Goal: Information Seeking & Learning: Compare options

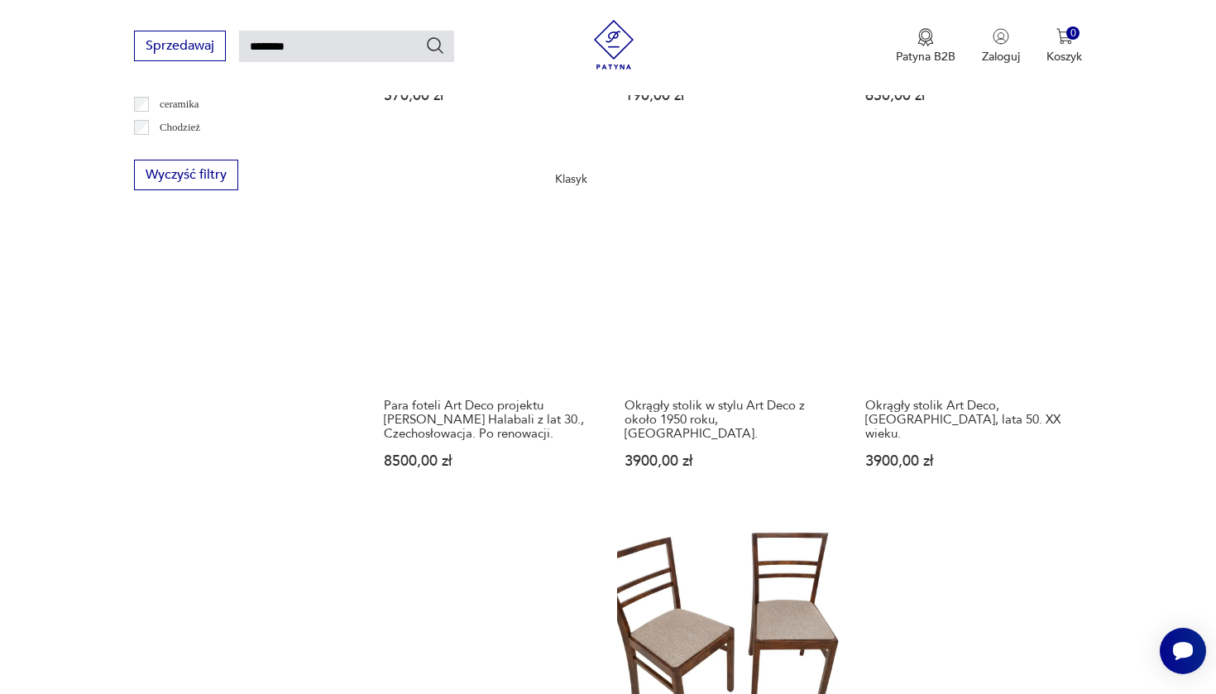
scroll to position [1307, 0]
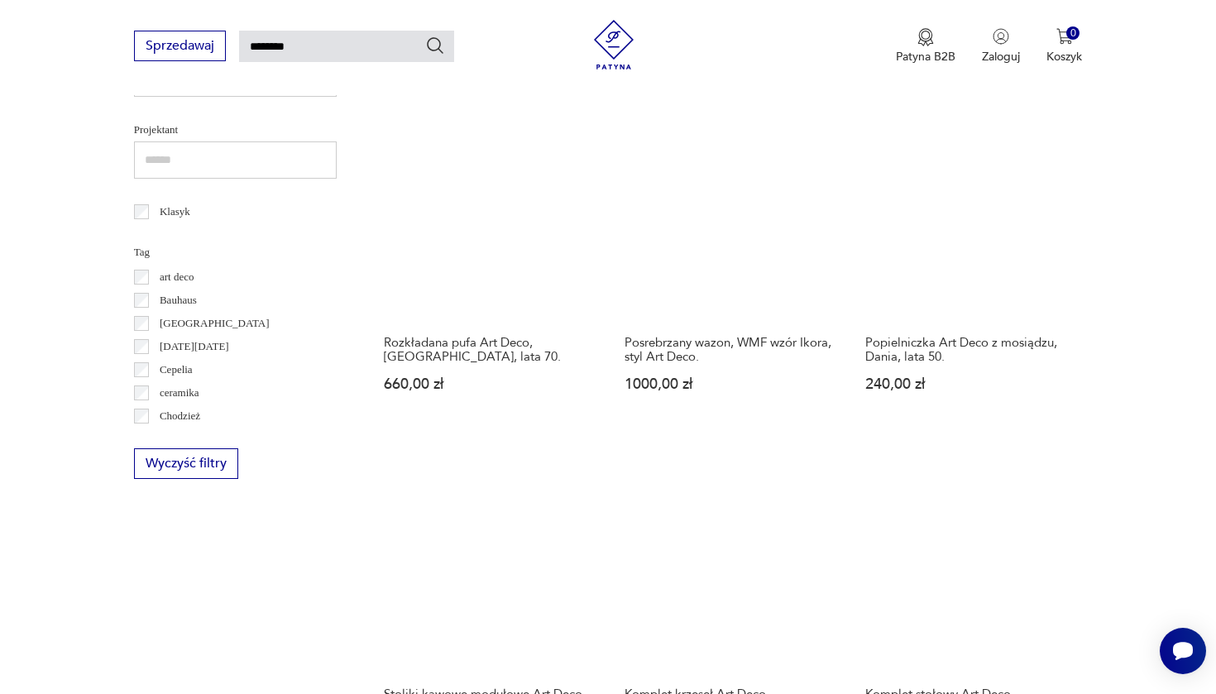
scroll to position [1059, 0]
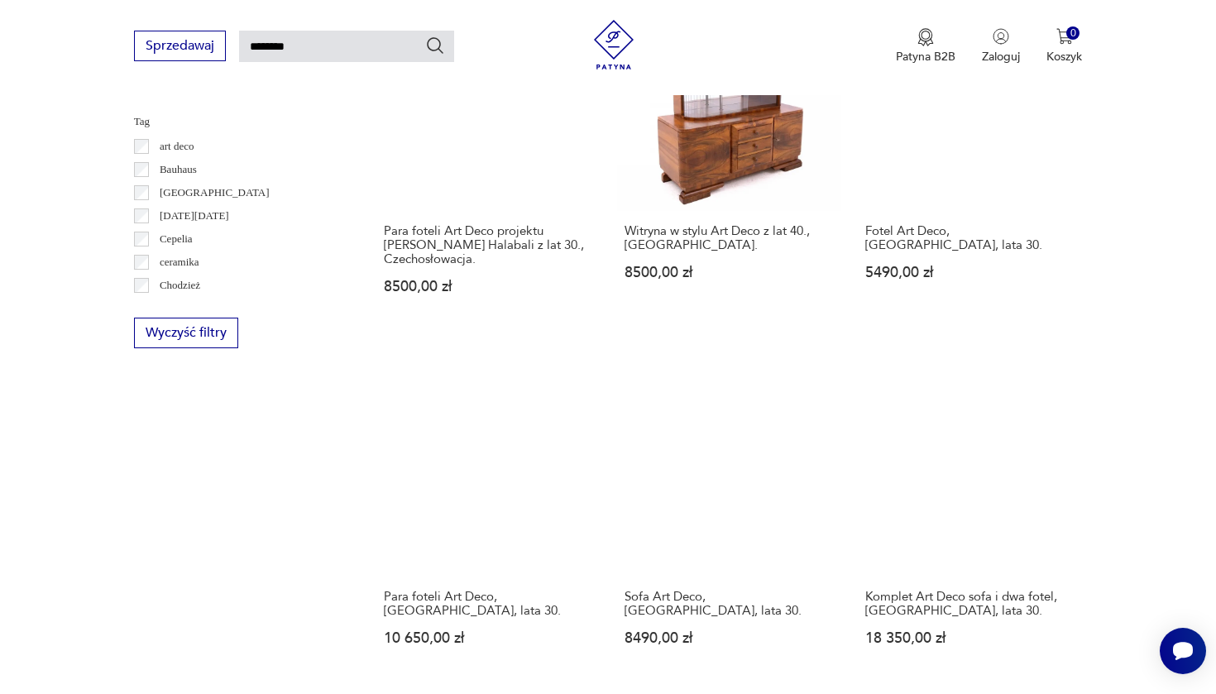
scroll to position [1122, 0]
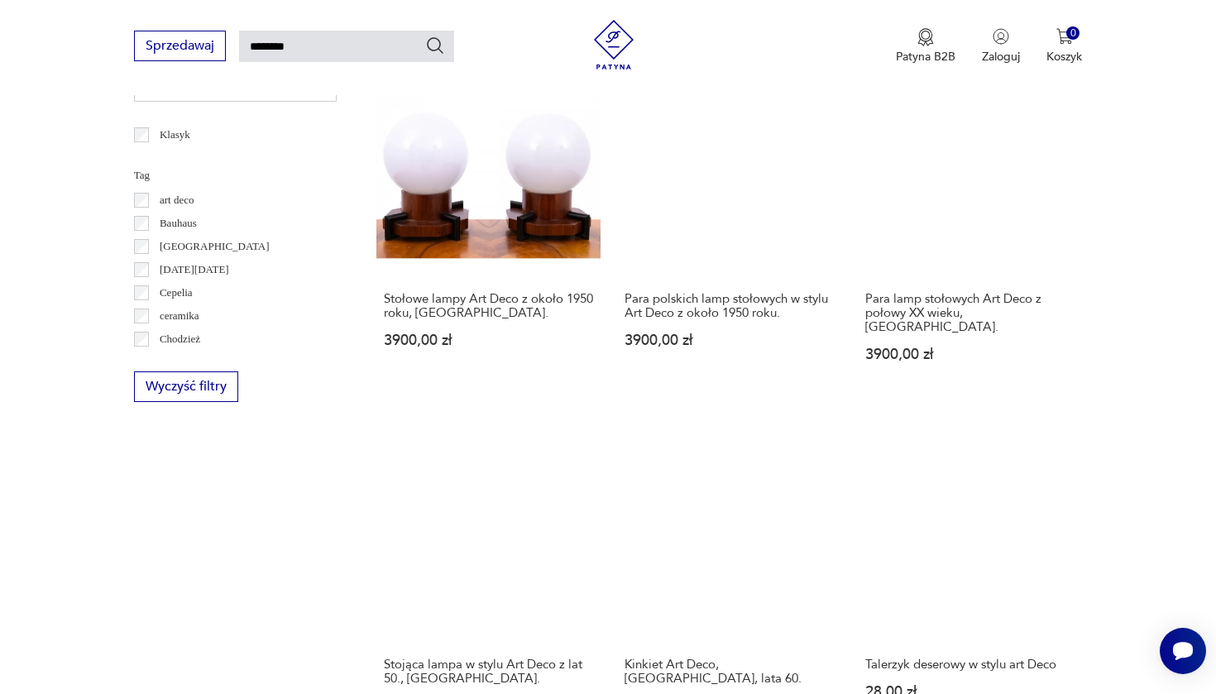
scroll to position [1071, 0]
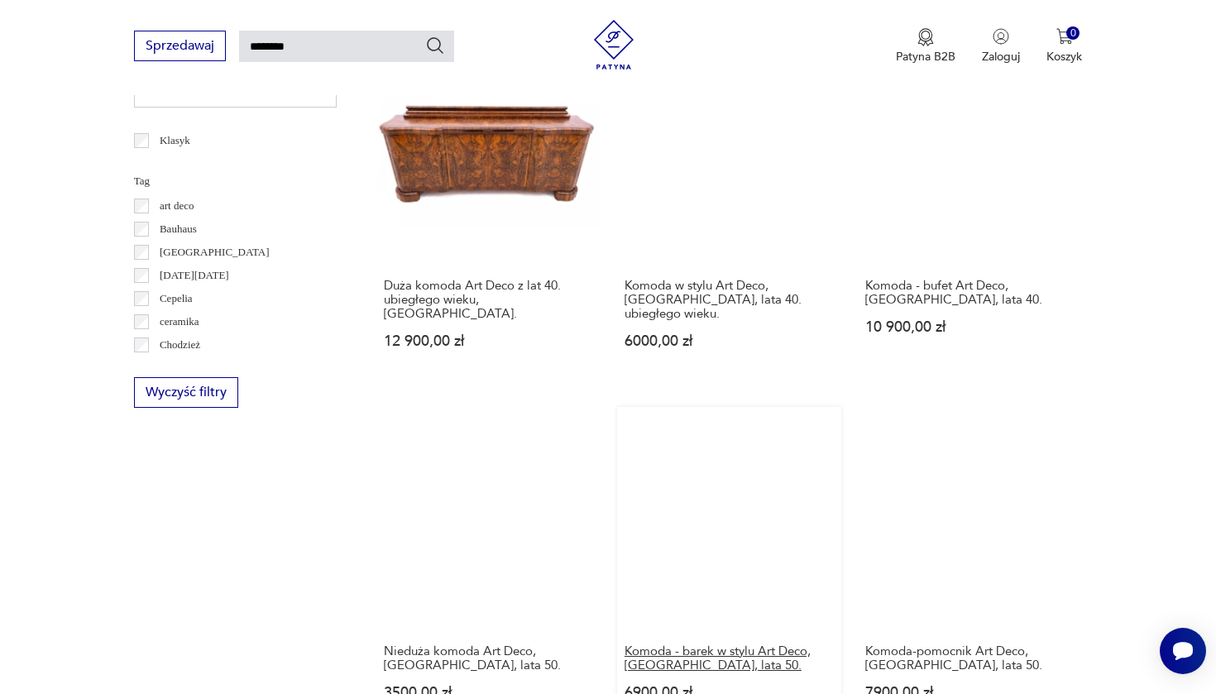
scroll to position [1056, 0]
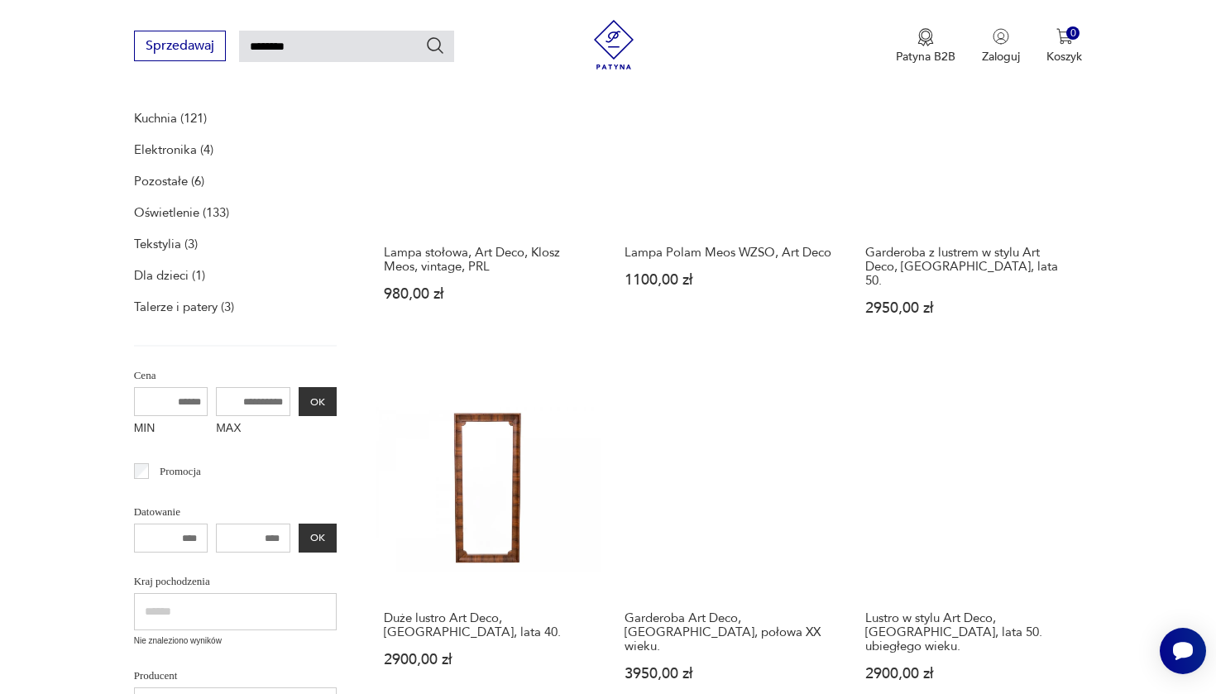
scroll to position [408, 0]
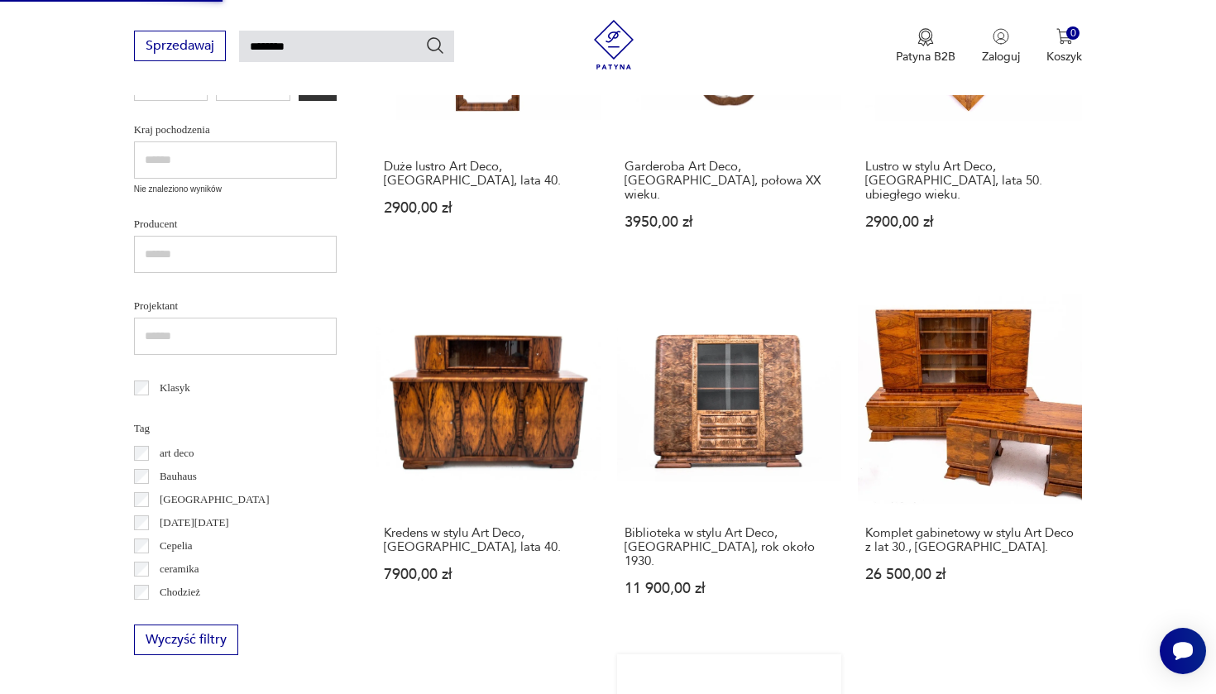
scroll to position [819, 0]
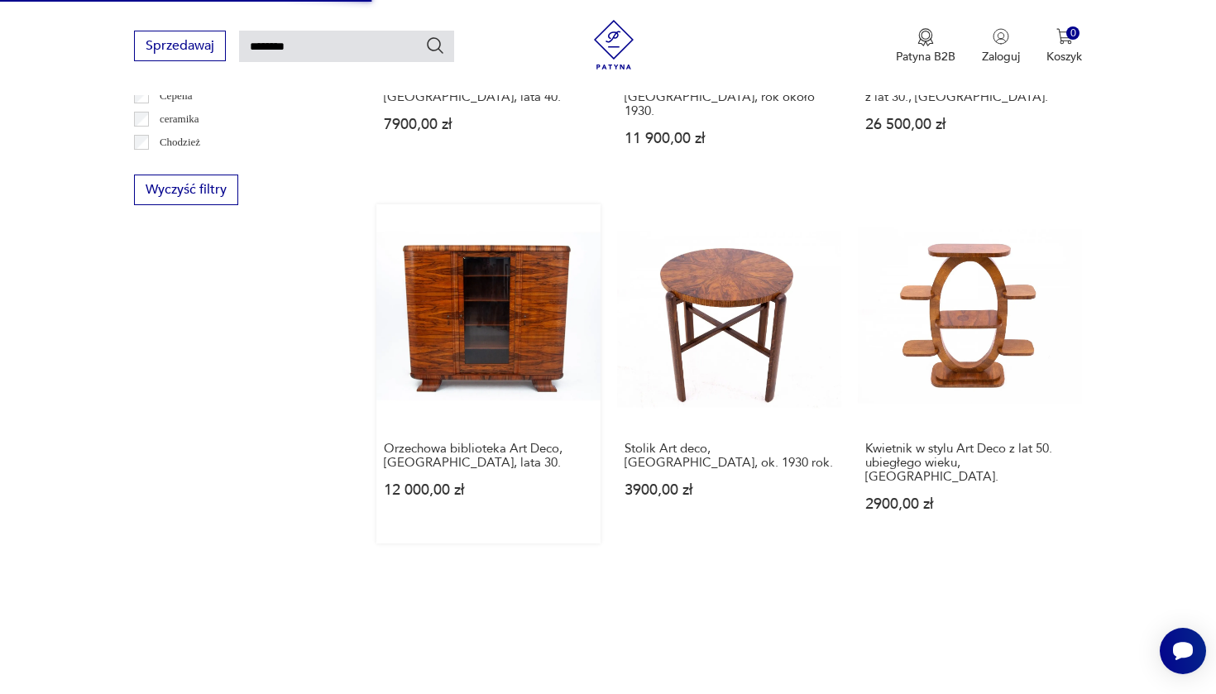
scroll to position [1261, 0]
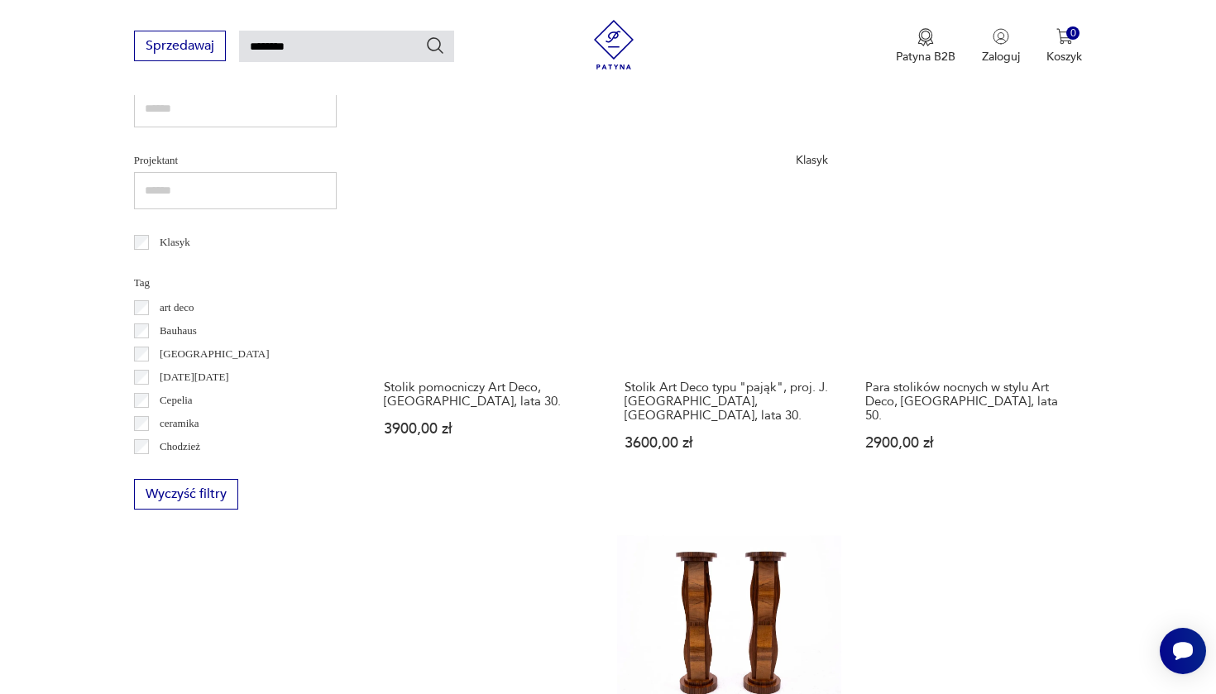
scroll to position [1103, 0]
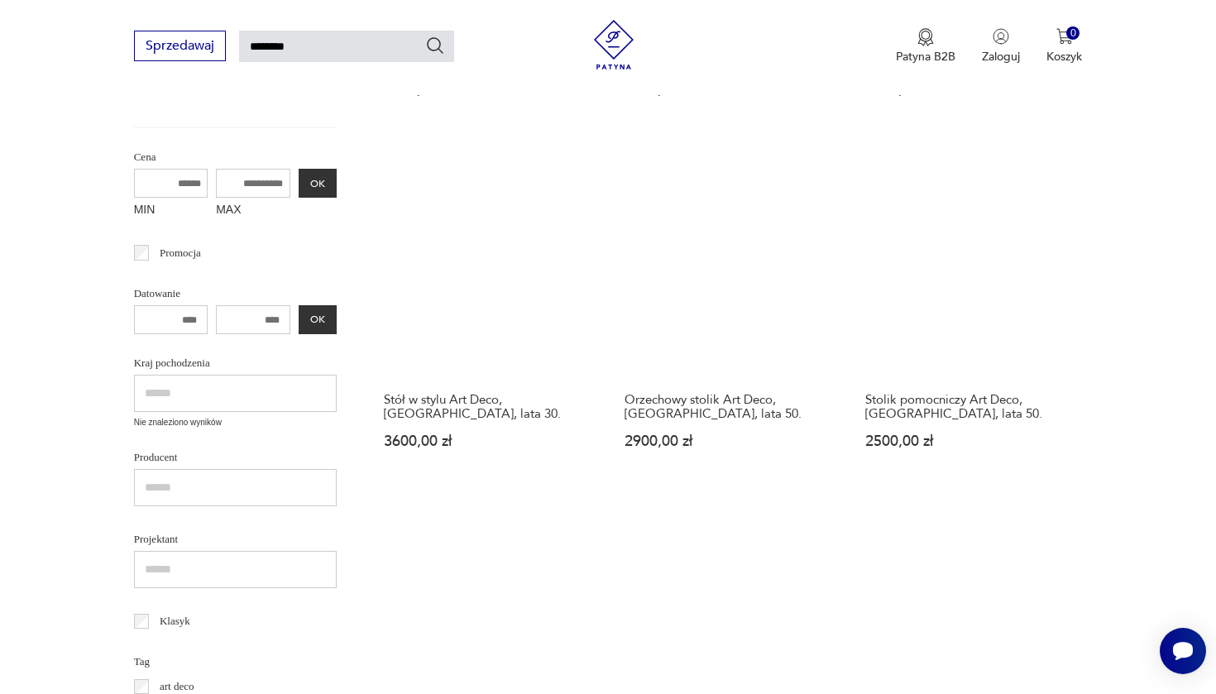
scroll to position [684, 0]
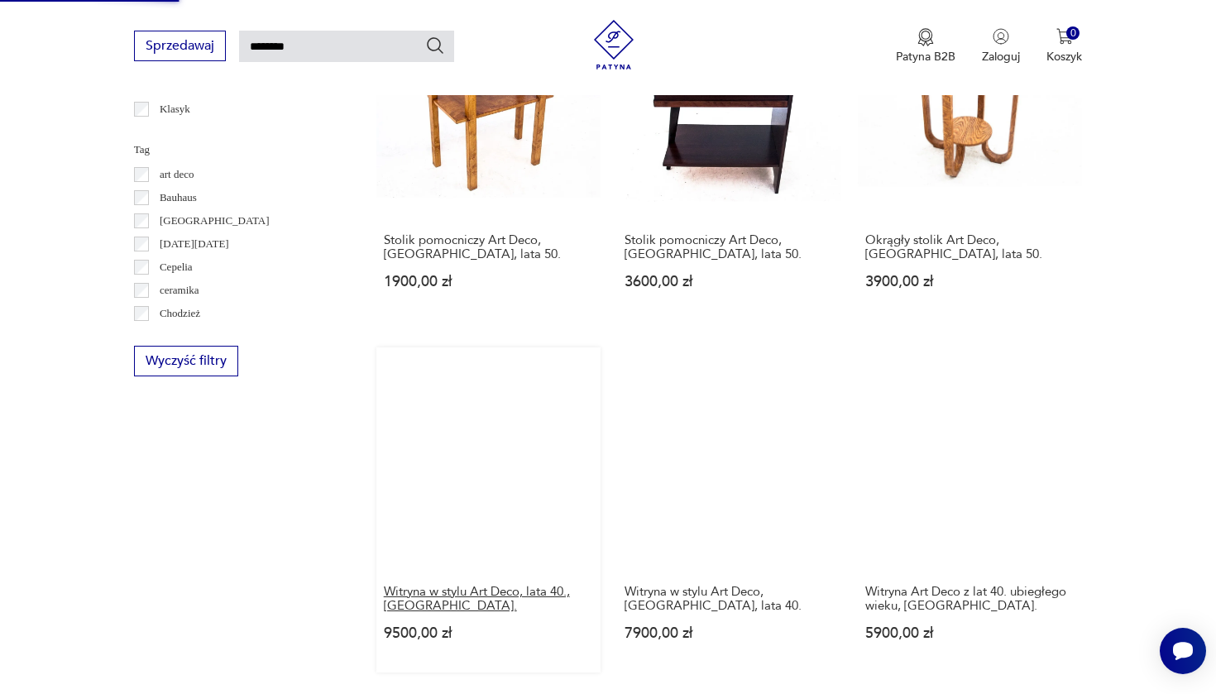
scroll to position [1120, 0]
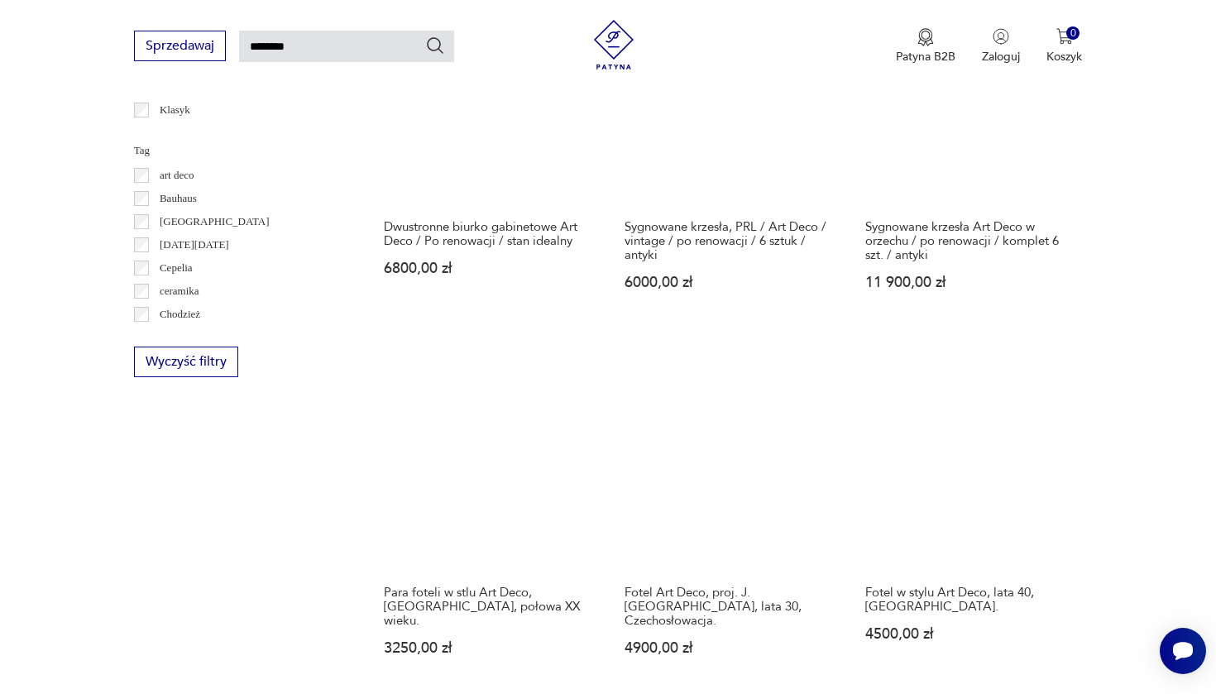
scroll to position [1088, 0]
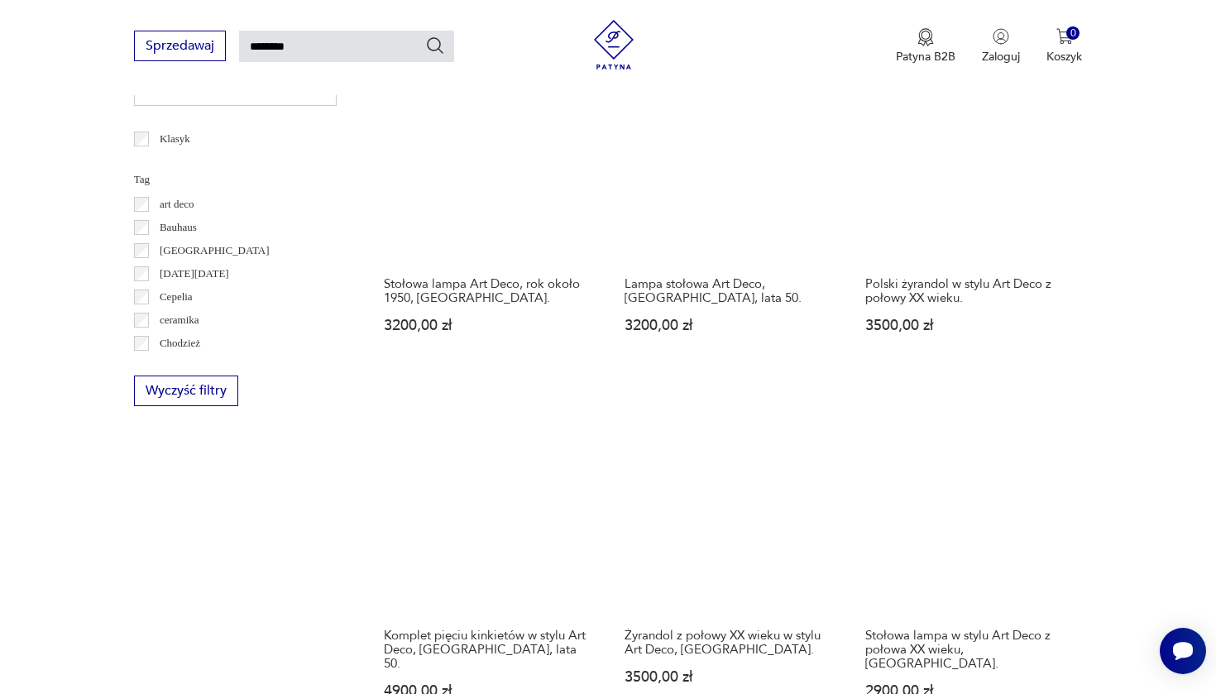
scroll to position [1062, 0]
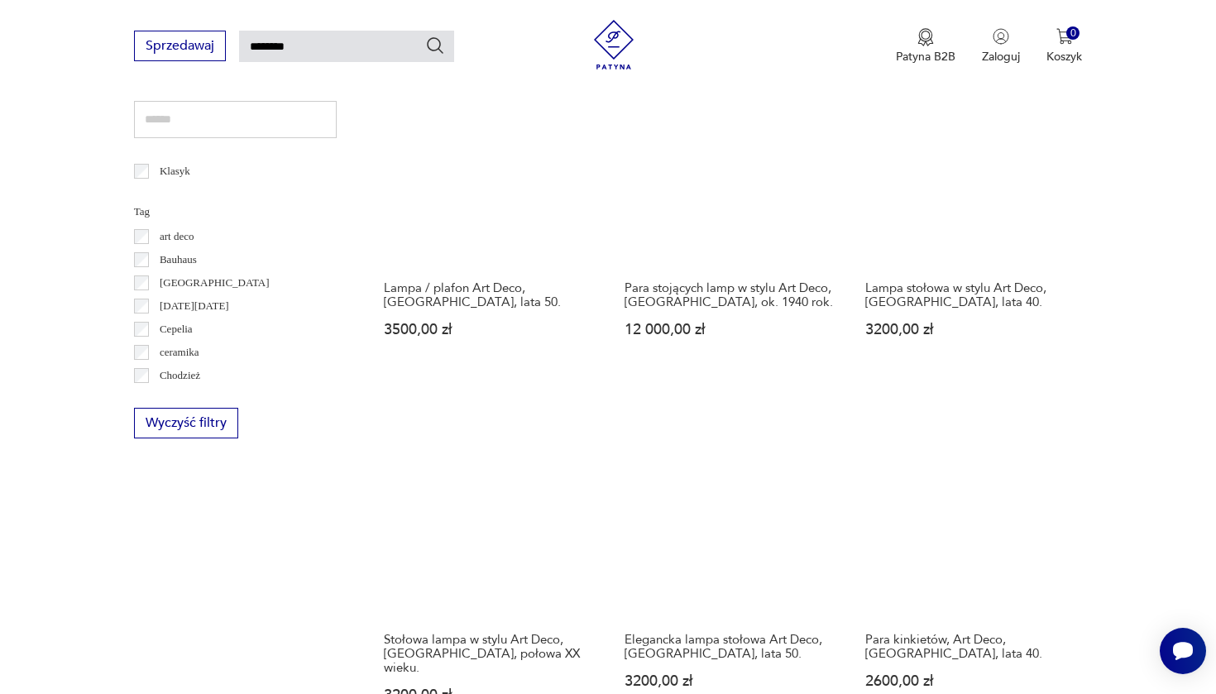
scroll to position [1025, 0]
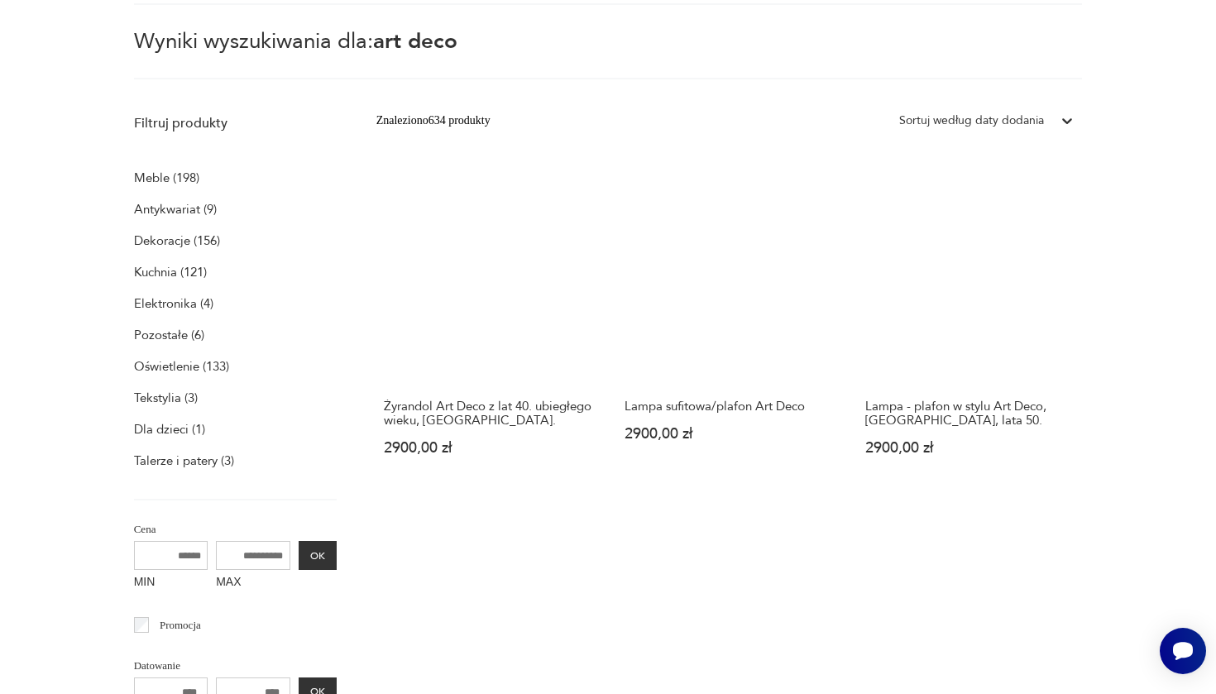
scroll to position [60, 0]
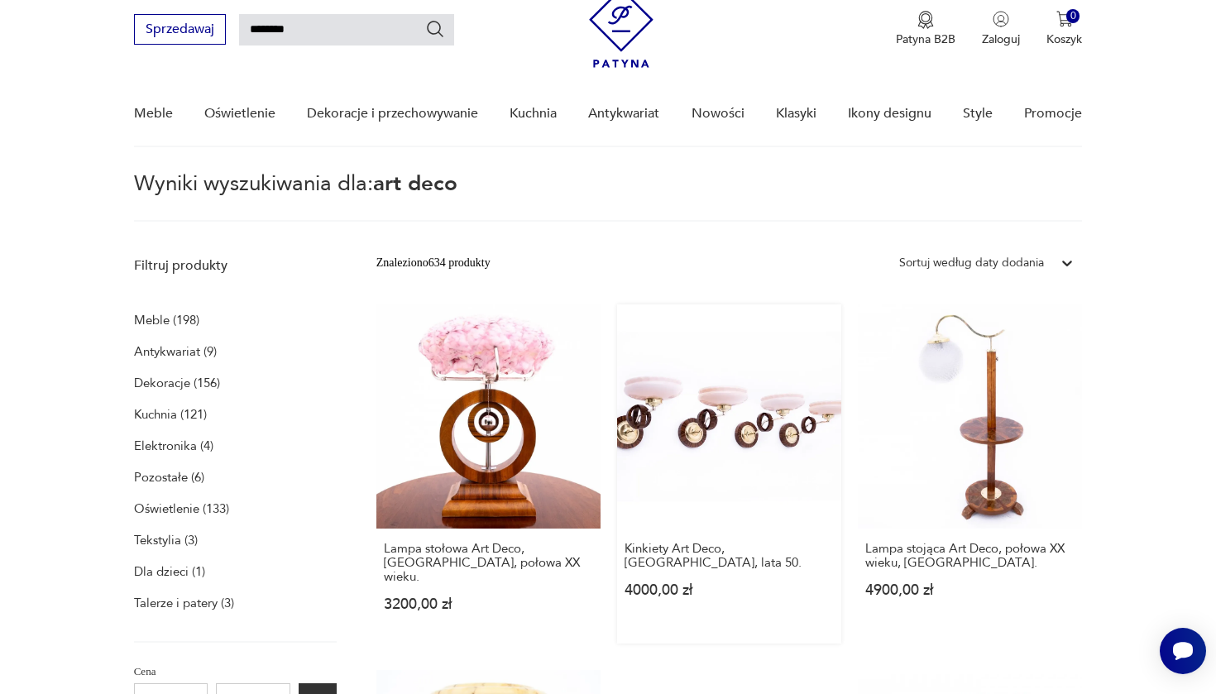
click at [617, 390] on link "Kinkiety Art Deco, Polska, lata 50. 4000,00 zł" at bounding box center [729, 473] width 224 height 339
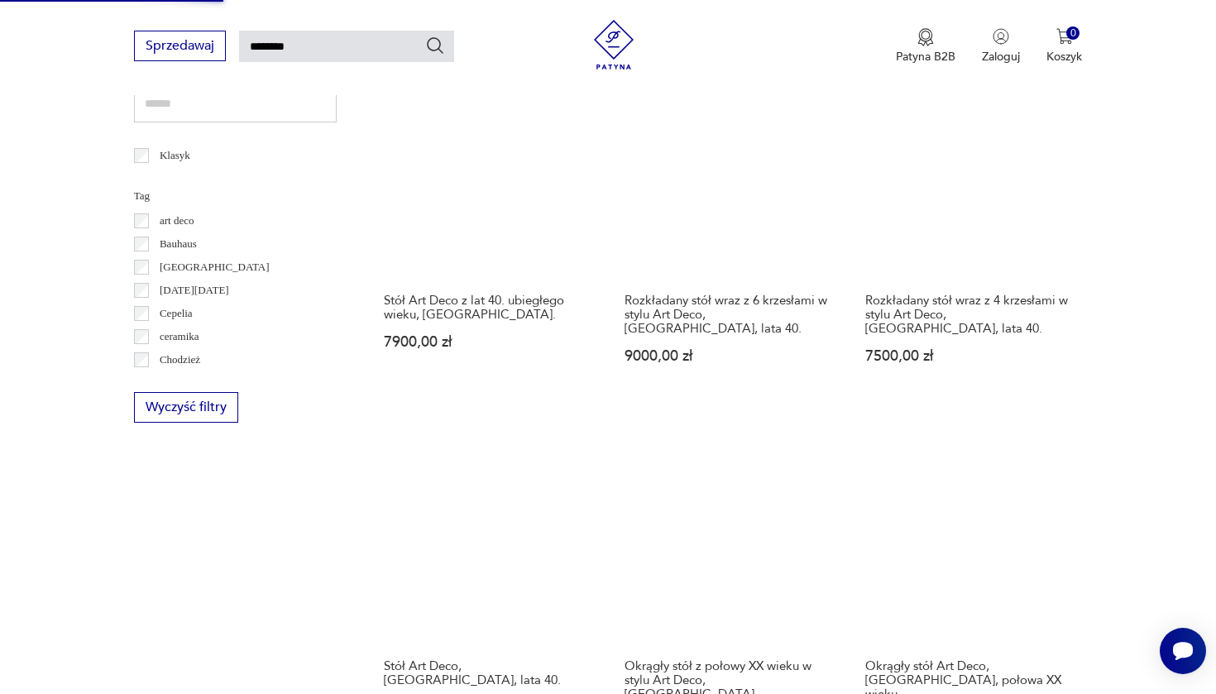
scroll to position [1048, 0]
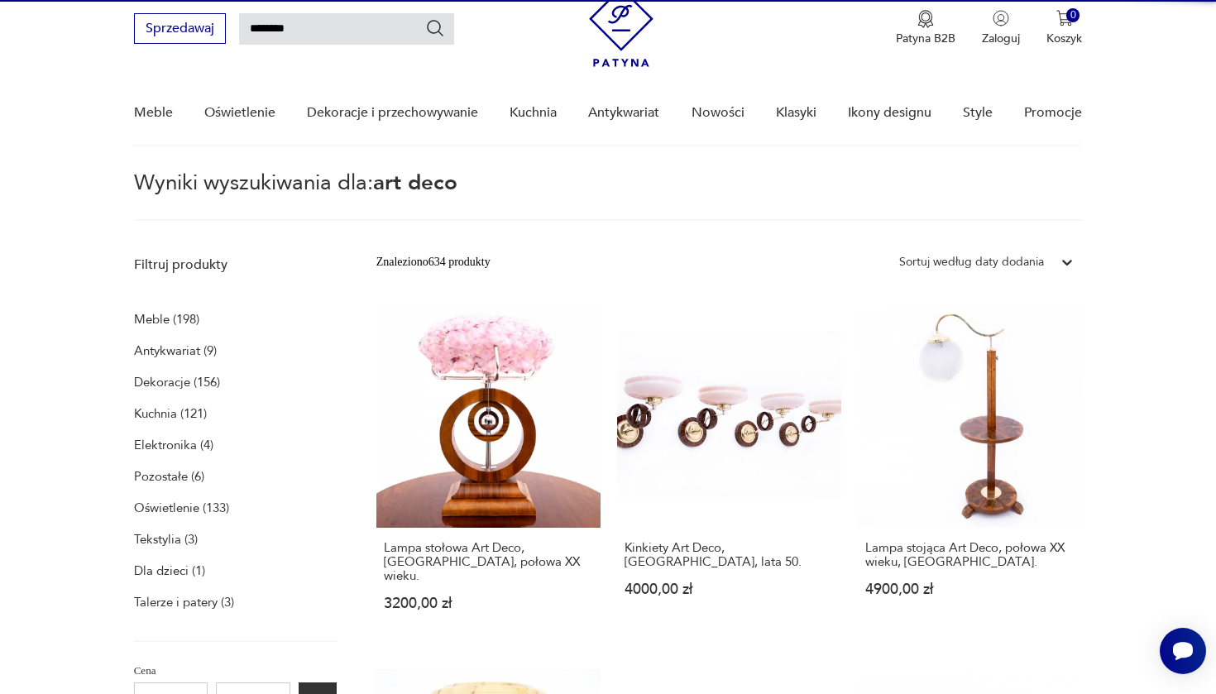
scroll to position [60, 0]
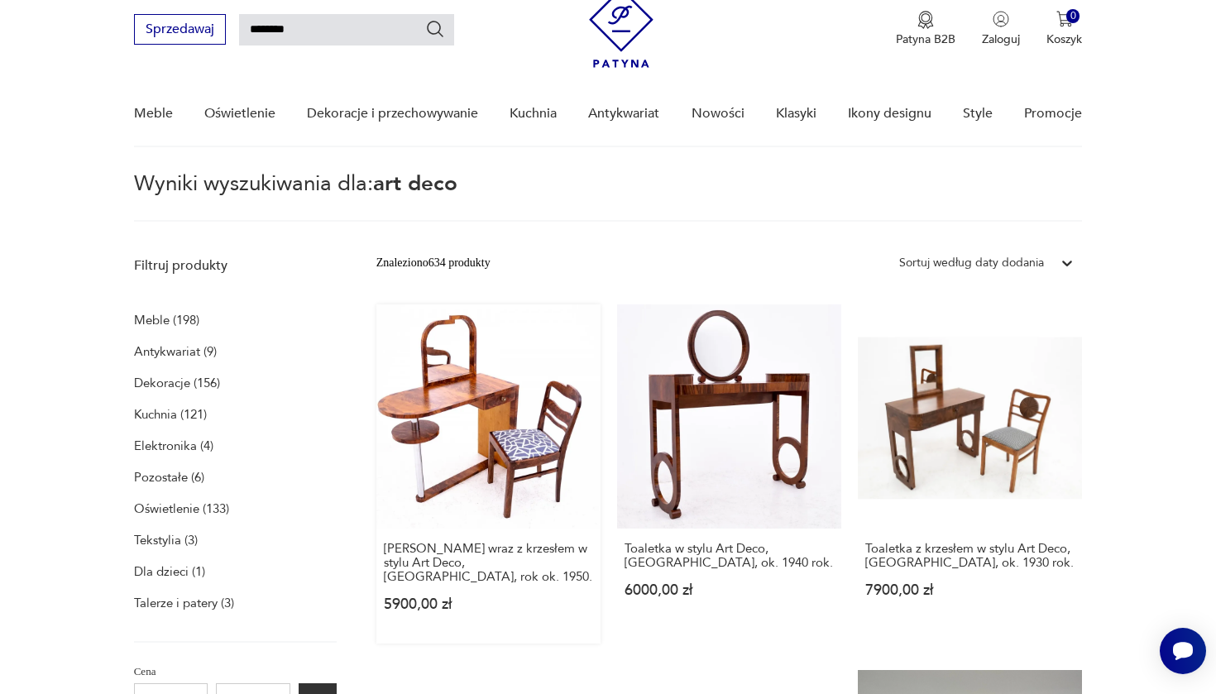
click at [431, 397] on link "Toaletka wraz z krzesłem w stylu Art Deco, Polska, rok ok. 1950. 5900,00 zł" at bounding box center [488, 473] width 224 height 339
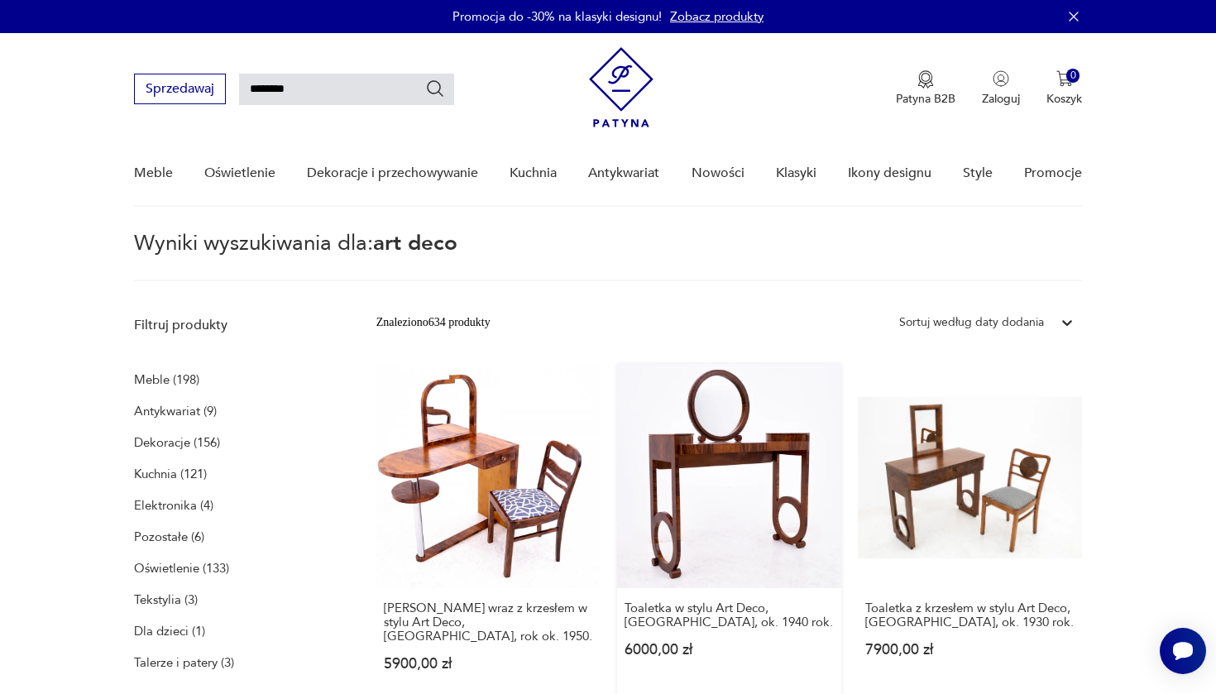
click at [617, 428] on link "Toaletka w stylu Art Deco, Polska, ok. 1940 rok. 6000,00 zł" at bounding box center [729, 533] width 224 height 339
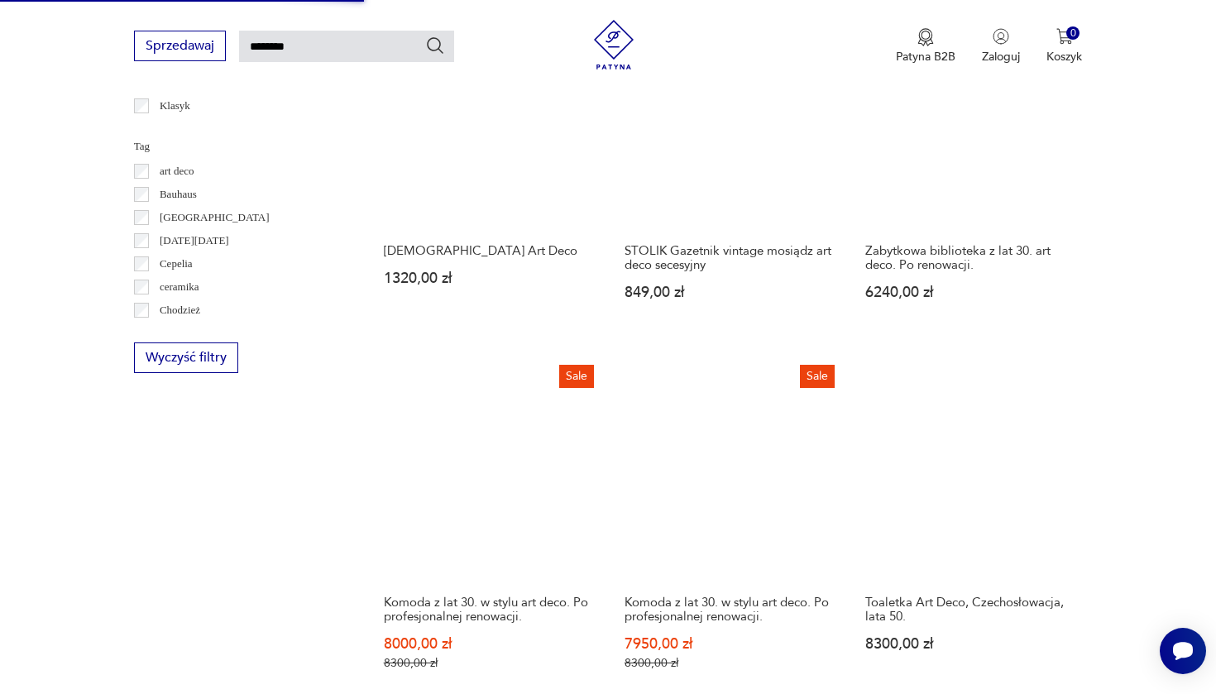
scroll to position [1099, 0]
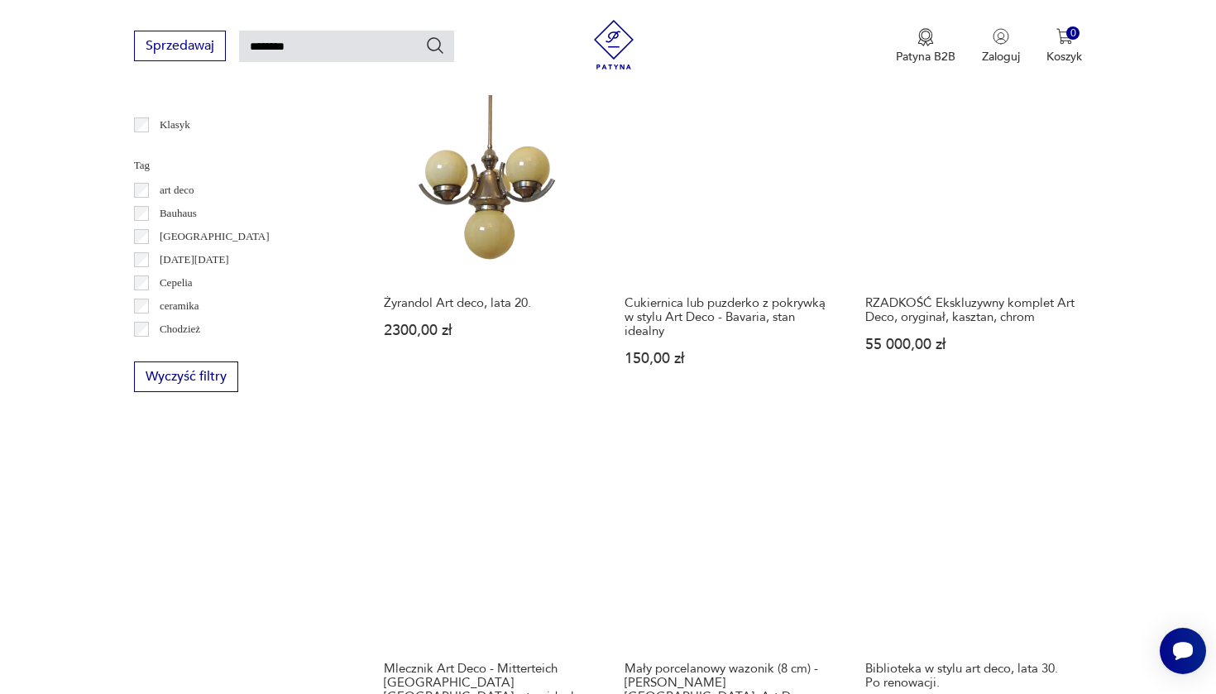
scroll to position [1076, 0]
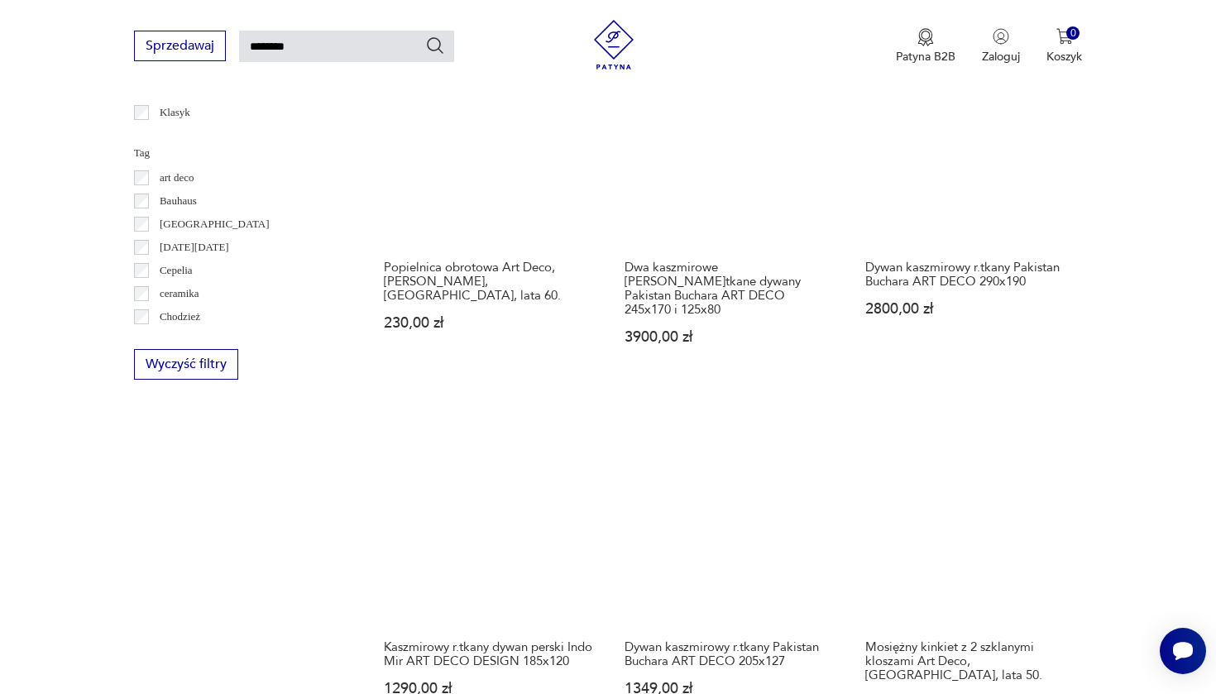
scroll to position [1120, 0]
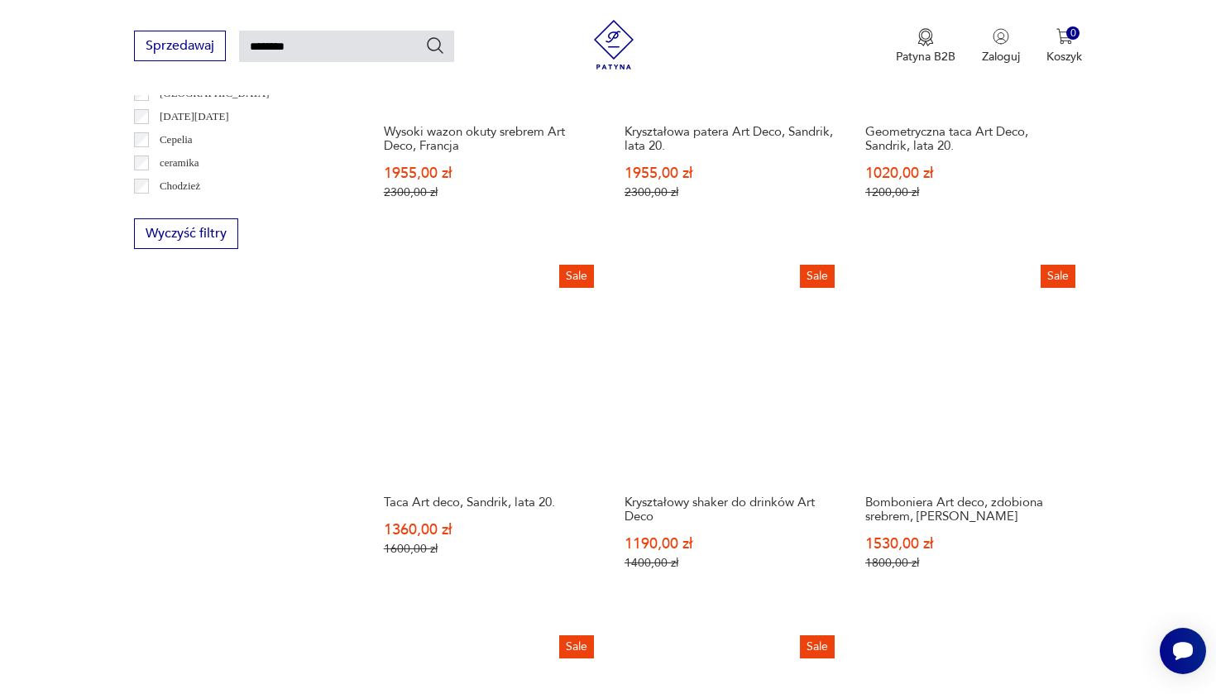
scroll to position [1216, 0]
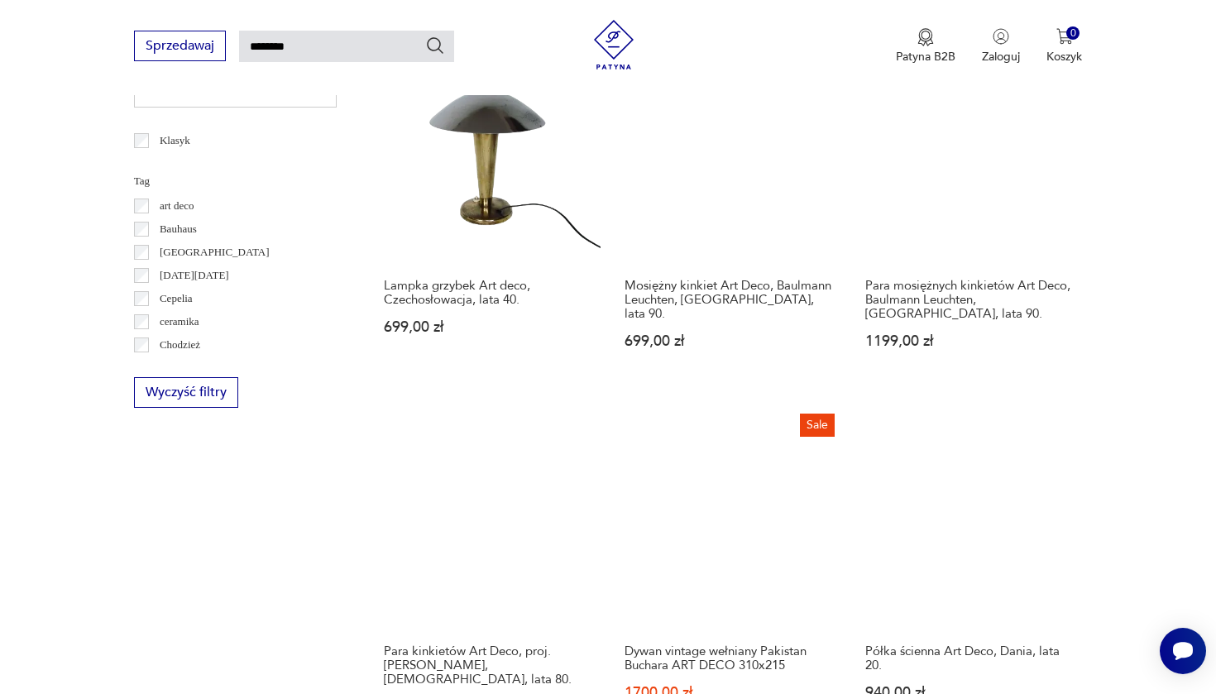
scroll to position [1113, 0]
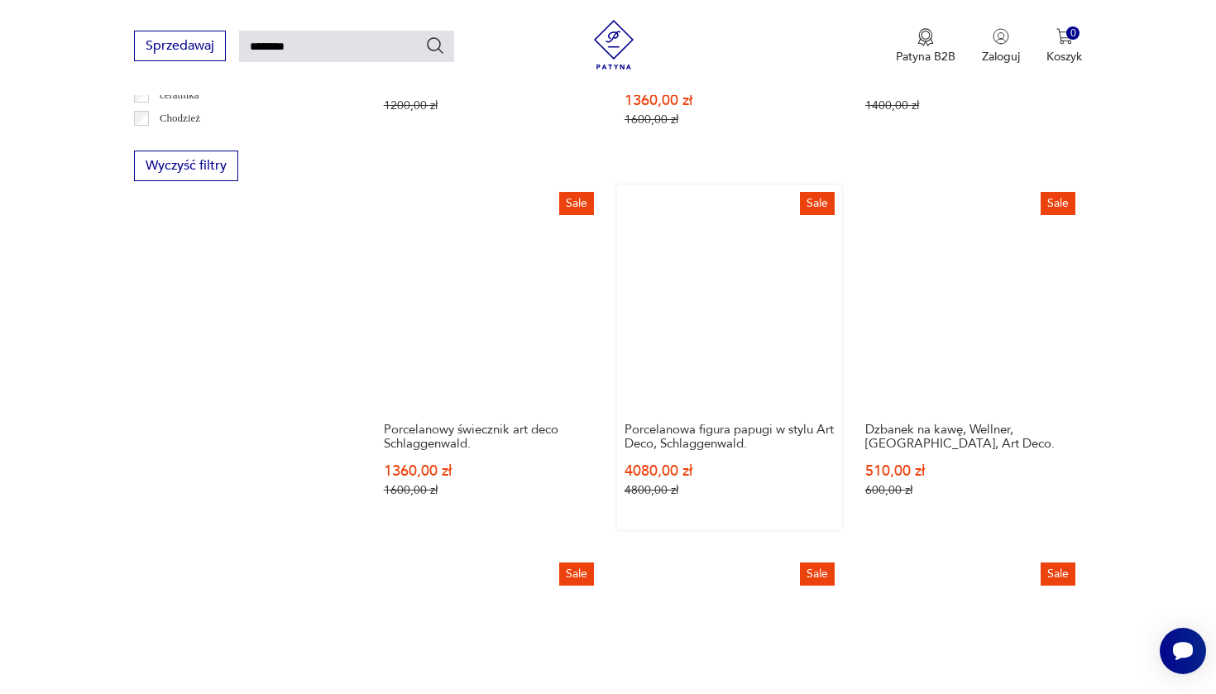
scroll to position [1293, 0]
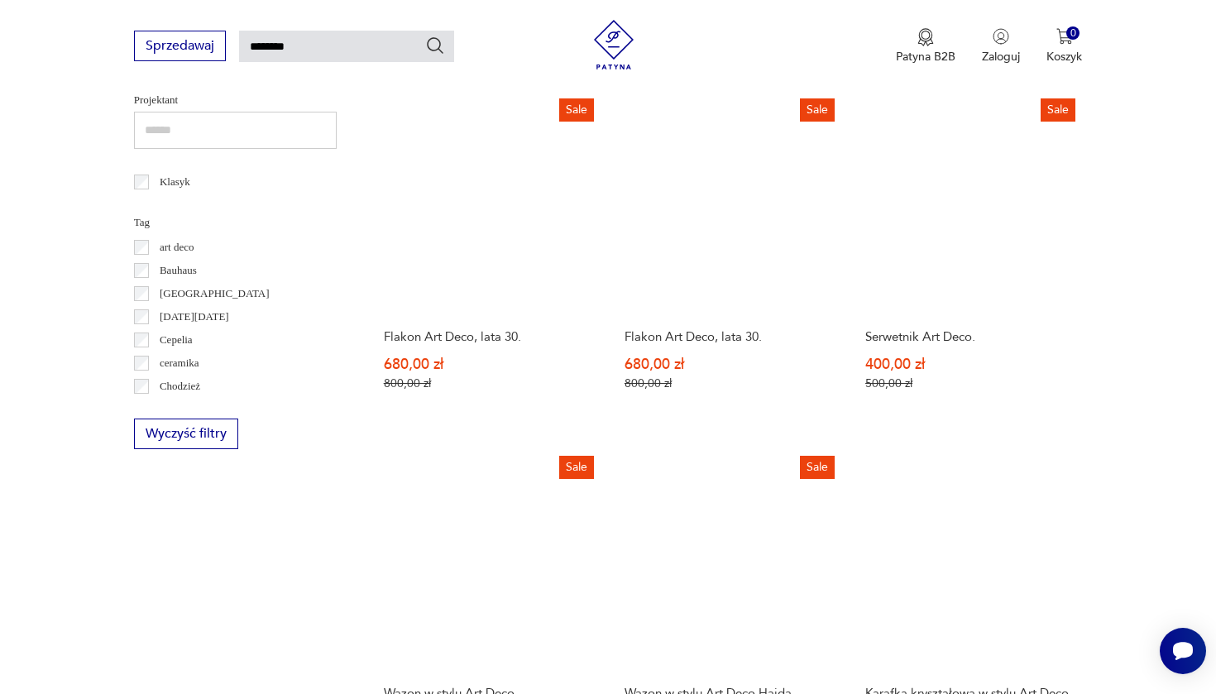
scroll to position [1103, 0]
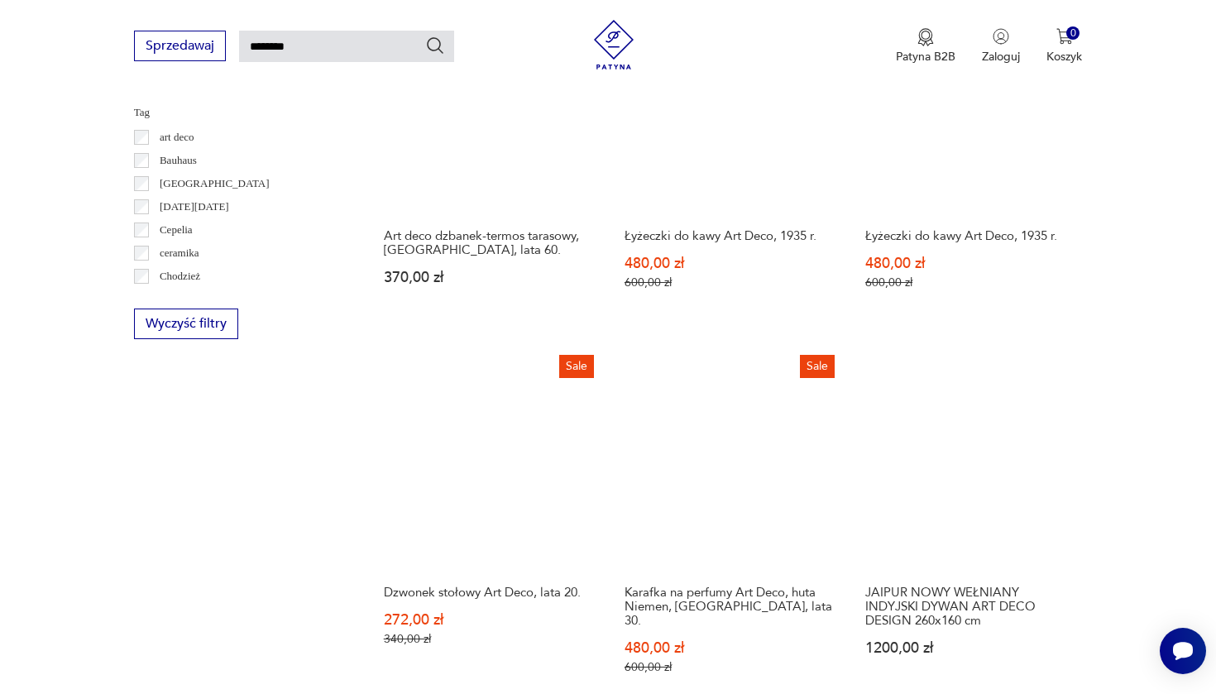
scroll to position [1134, 0]
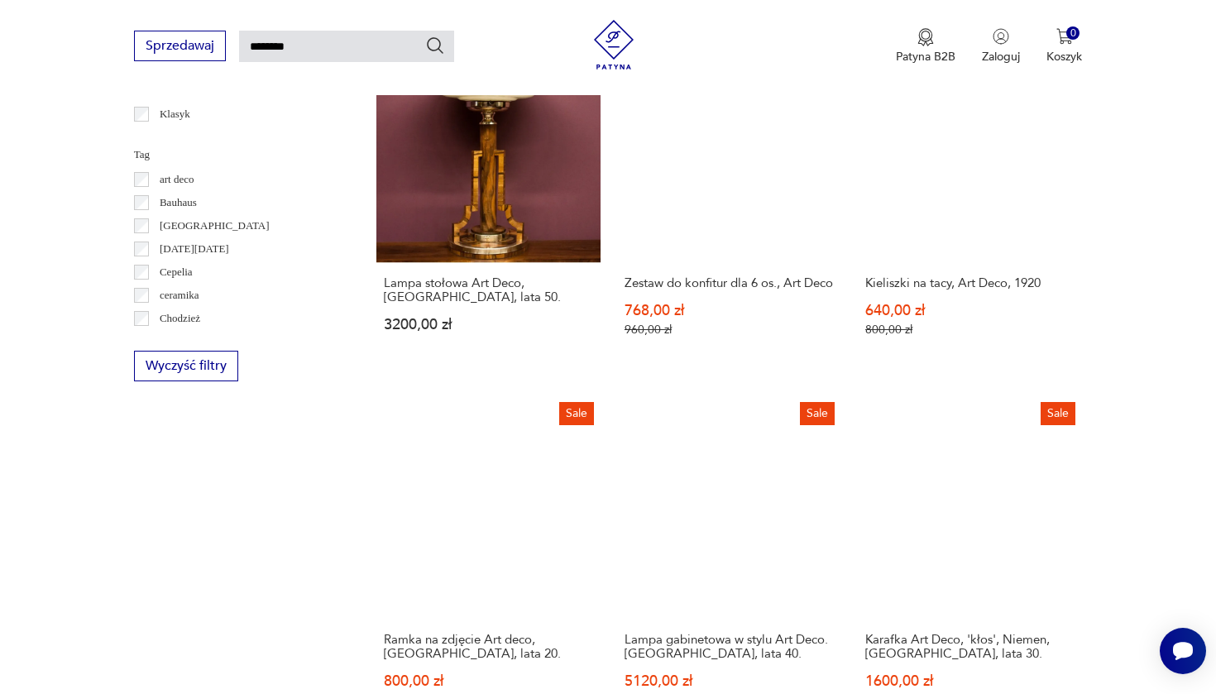
scroll to position [1185, 0]
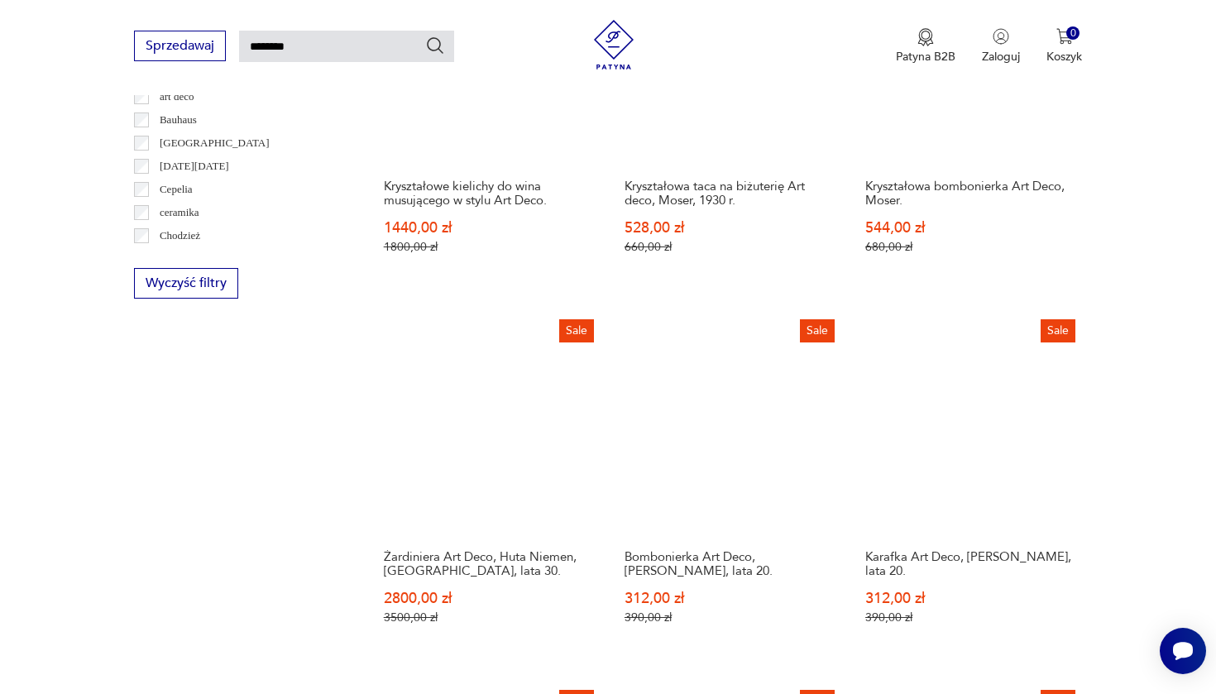
scroll to position [1167, 0]
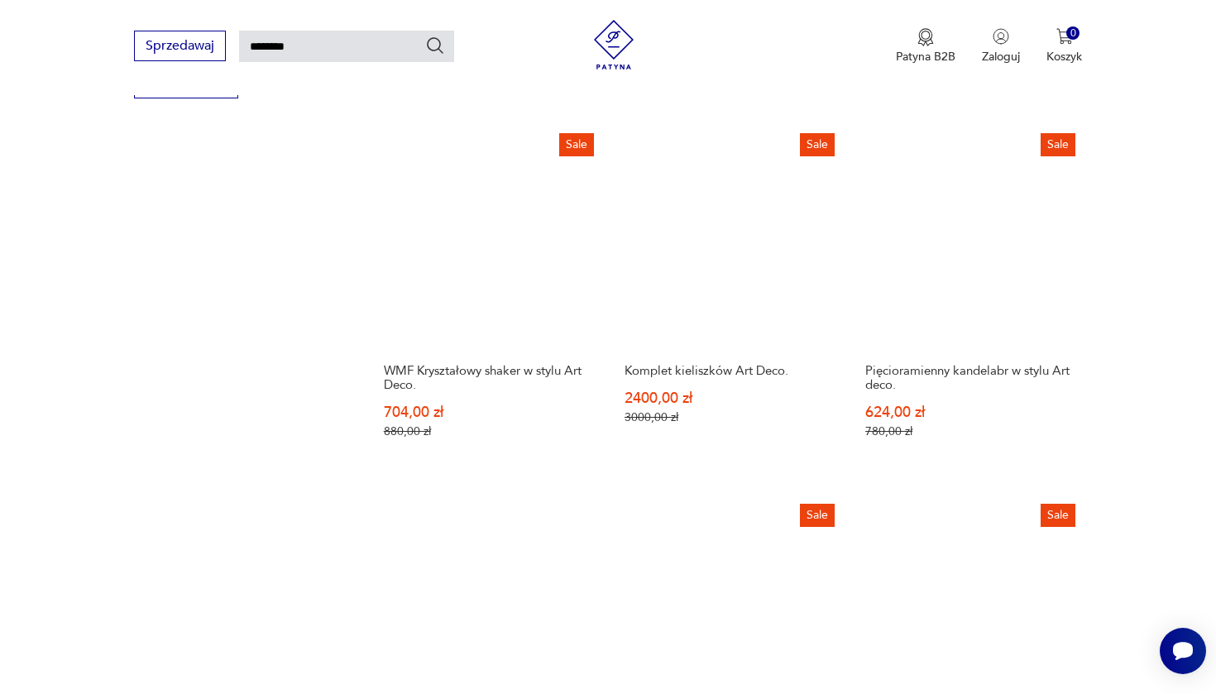
scroll to position [1378, 0]
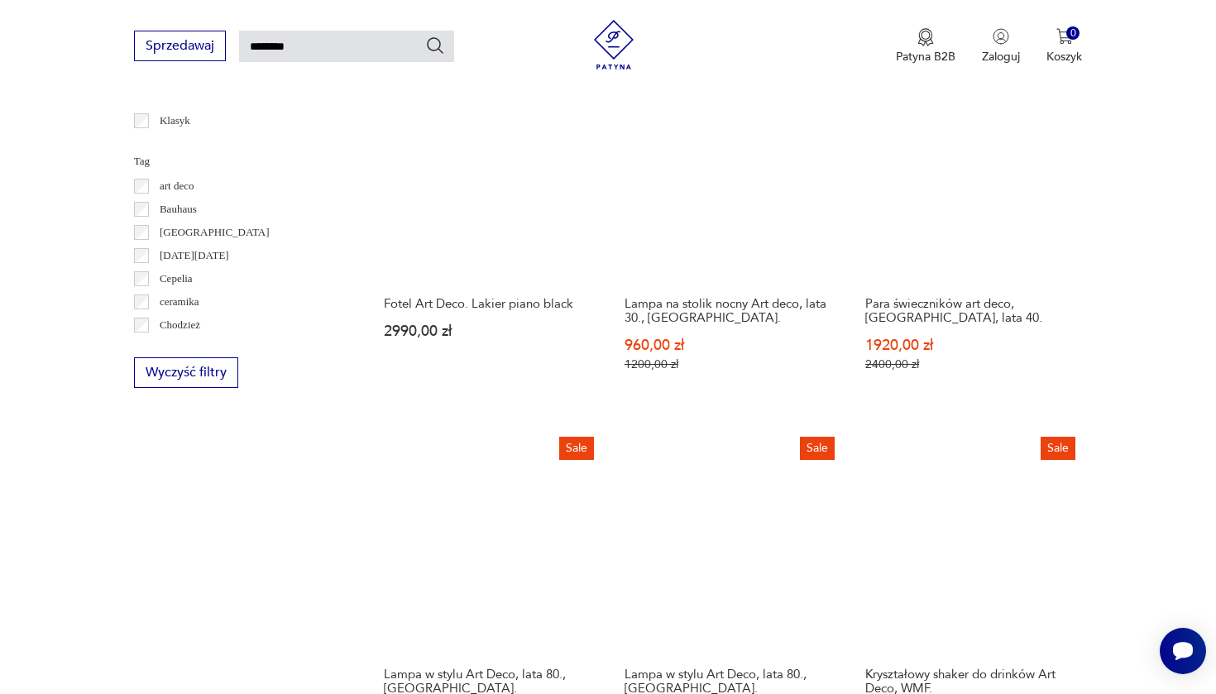
scroll to position [1079, 0]
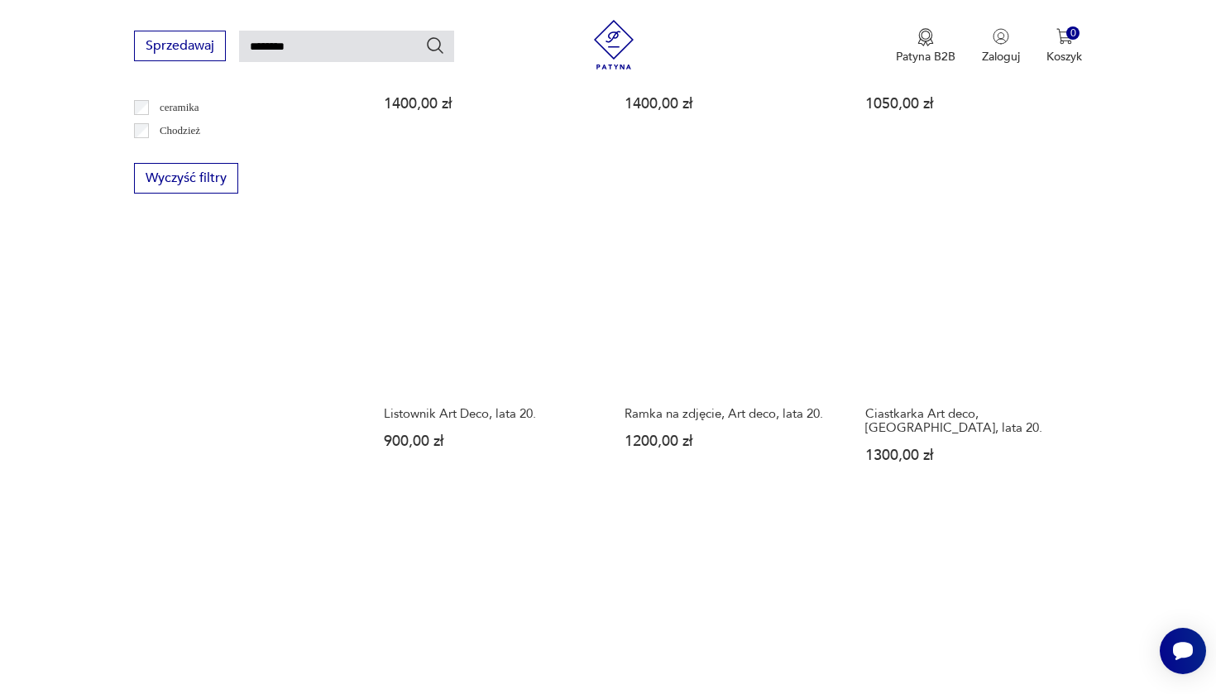
scroll to position [1278, 0]
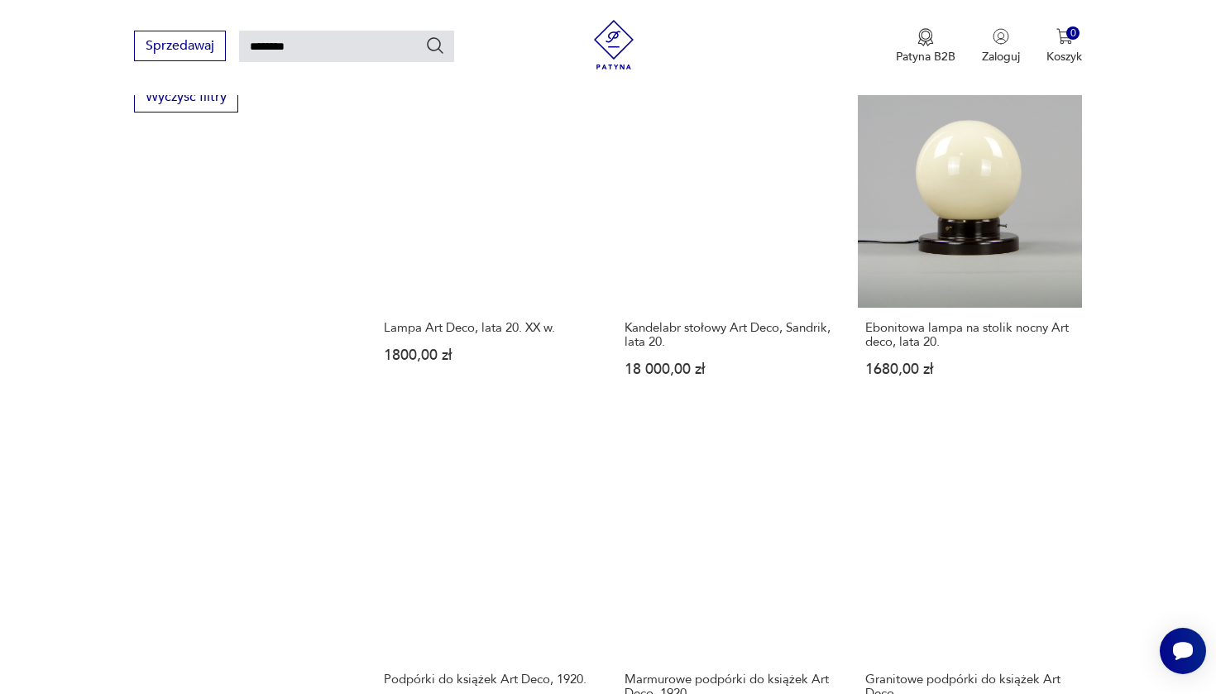
scroll to position [1363, 0]
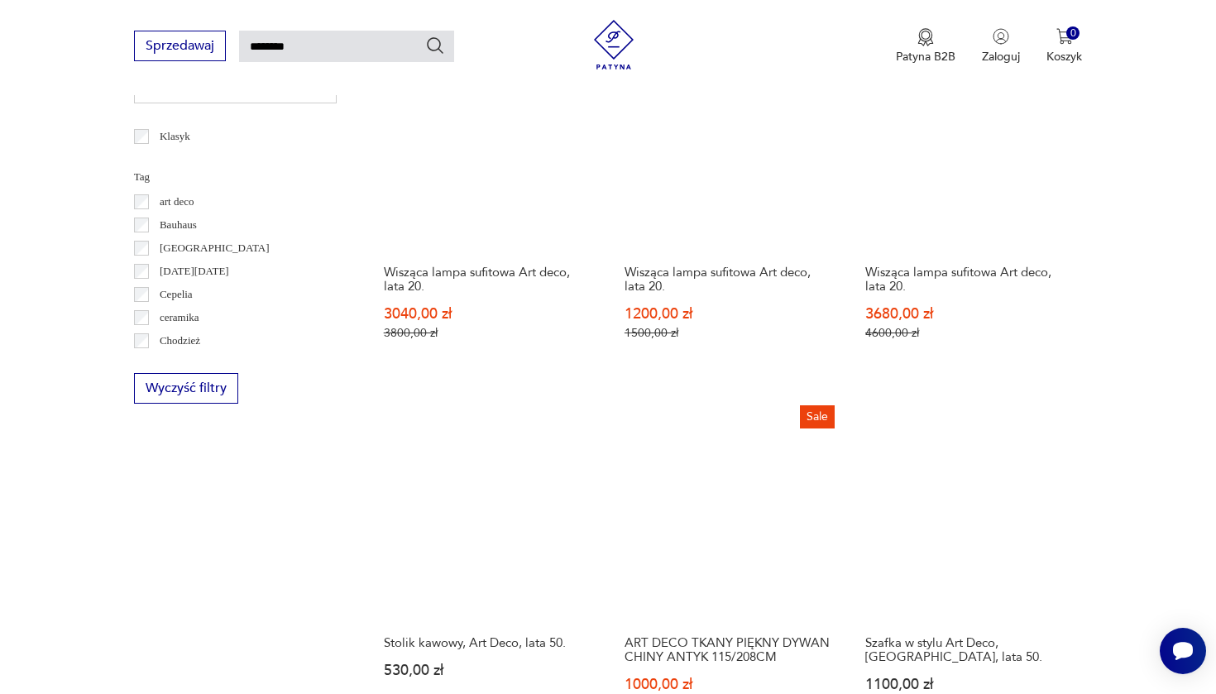
scroll to position [1061, 0]
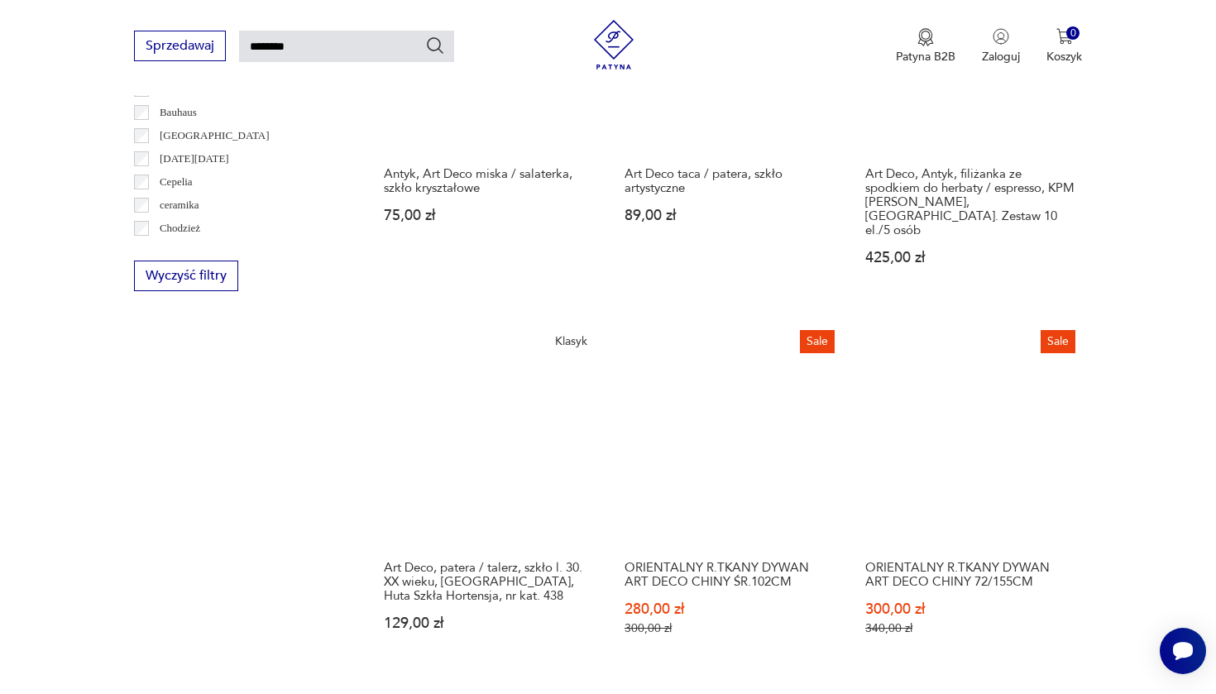
scroll to position [1174, 0]
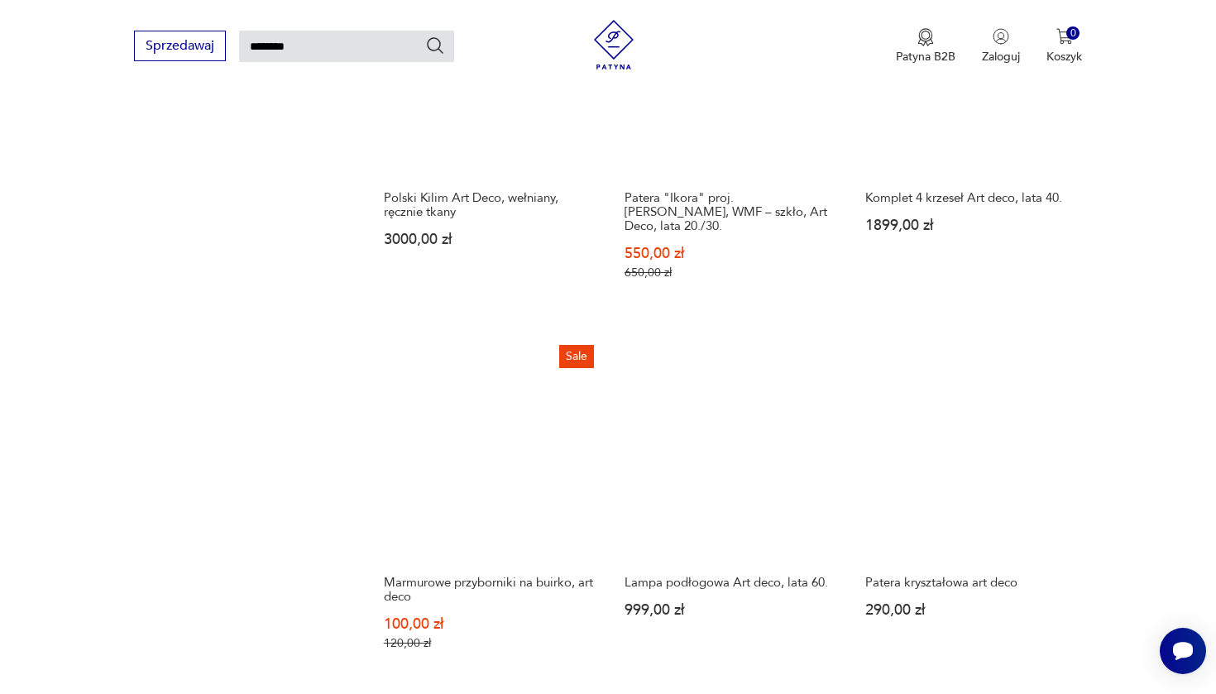
scroll to position [1491, 0]
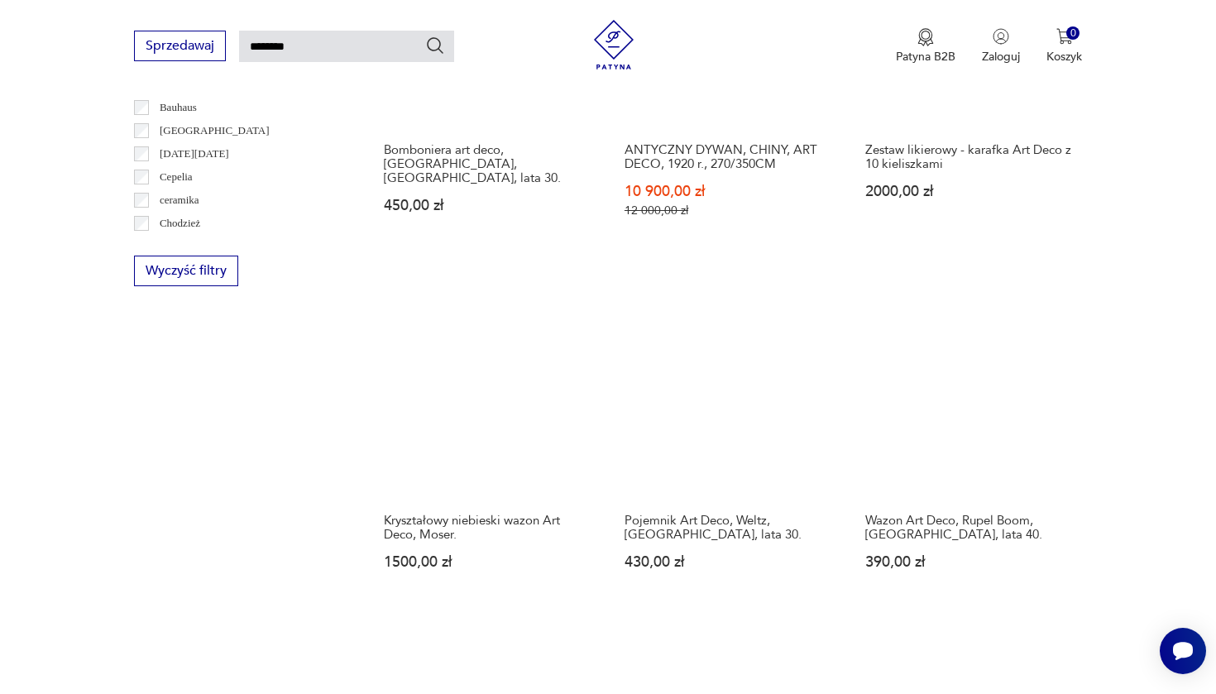
scroll to position [1178, 0]
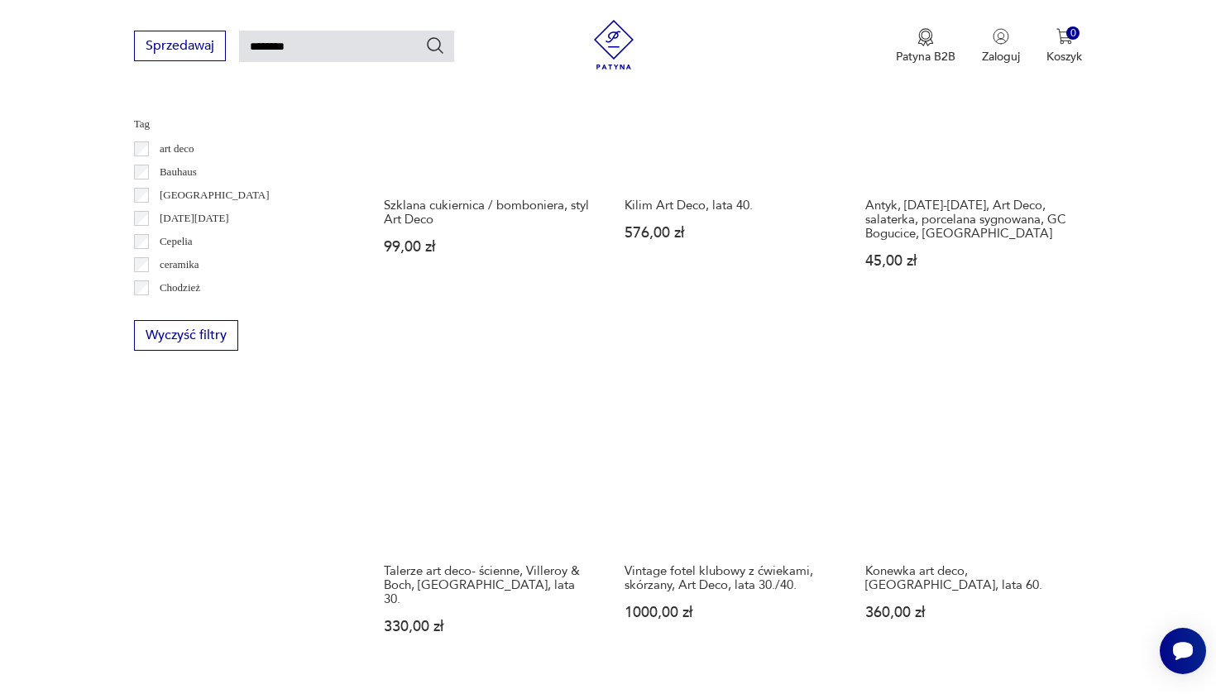
scroll to position [1118, 0]
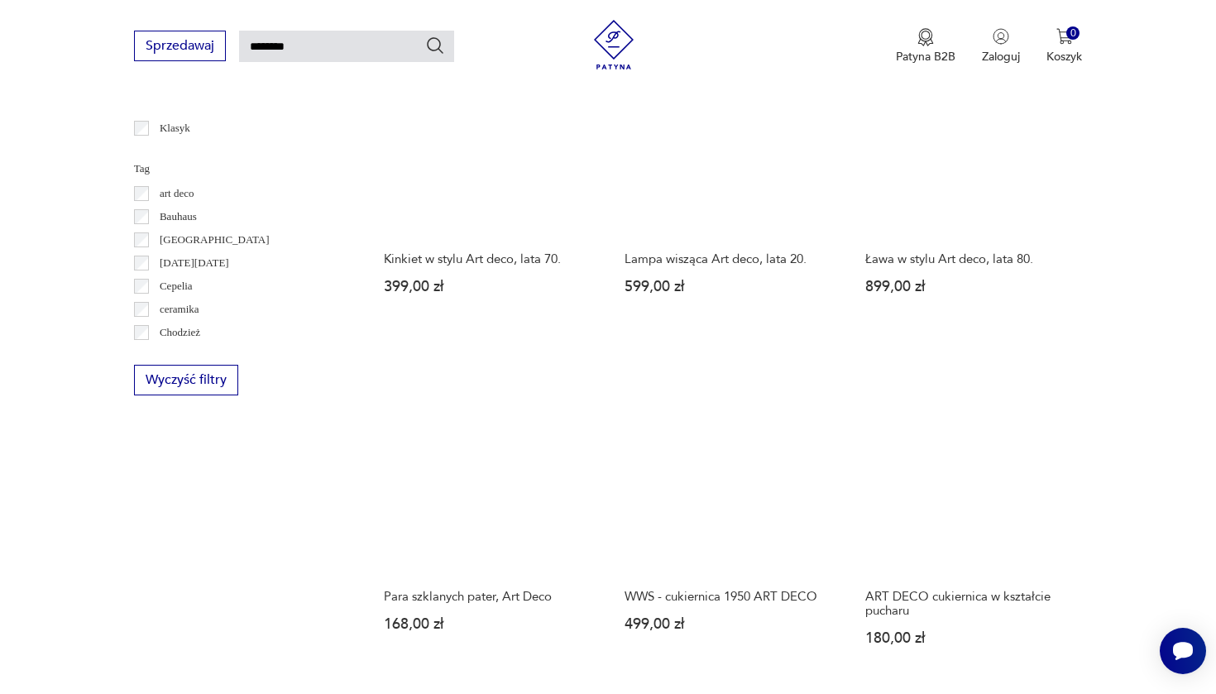
scroll to position [1086, 0]
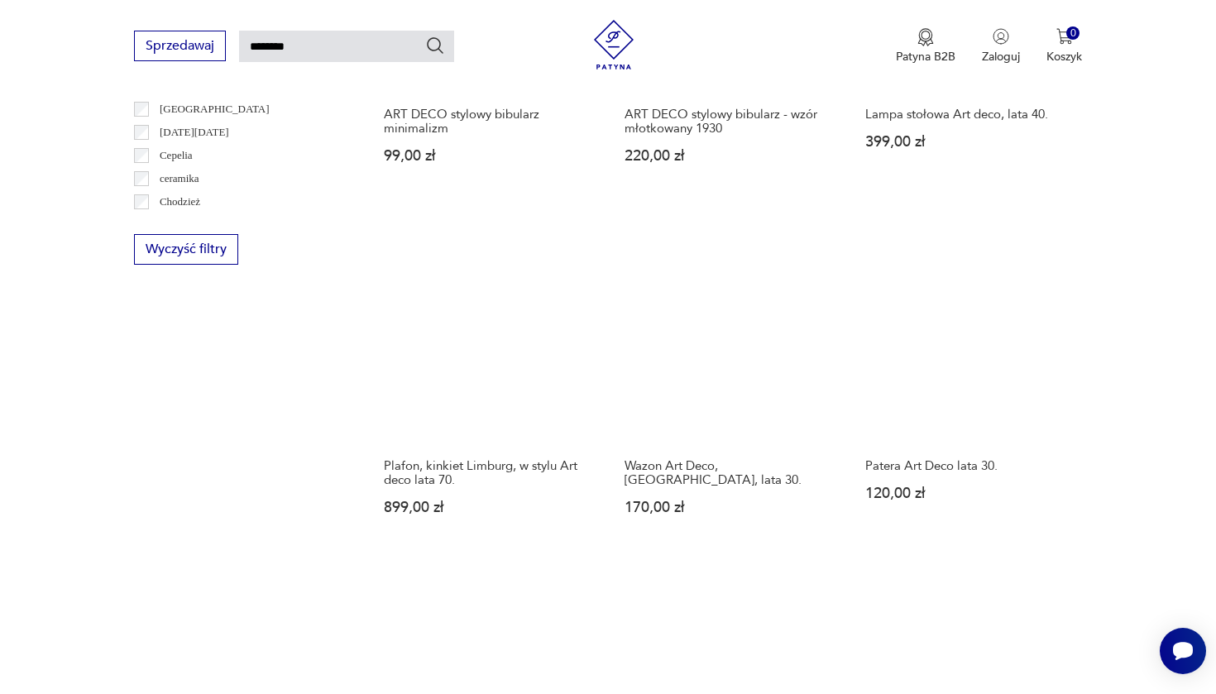
scroll to position [1204, 0]
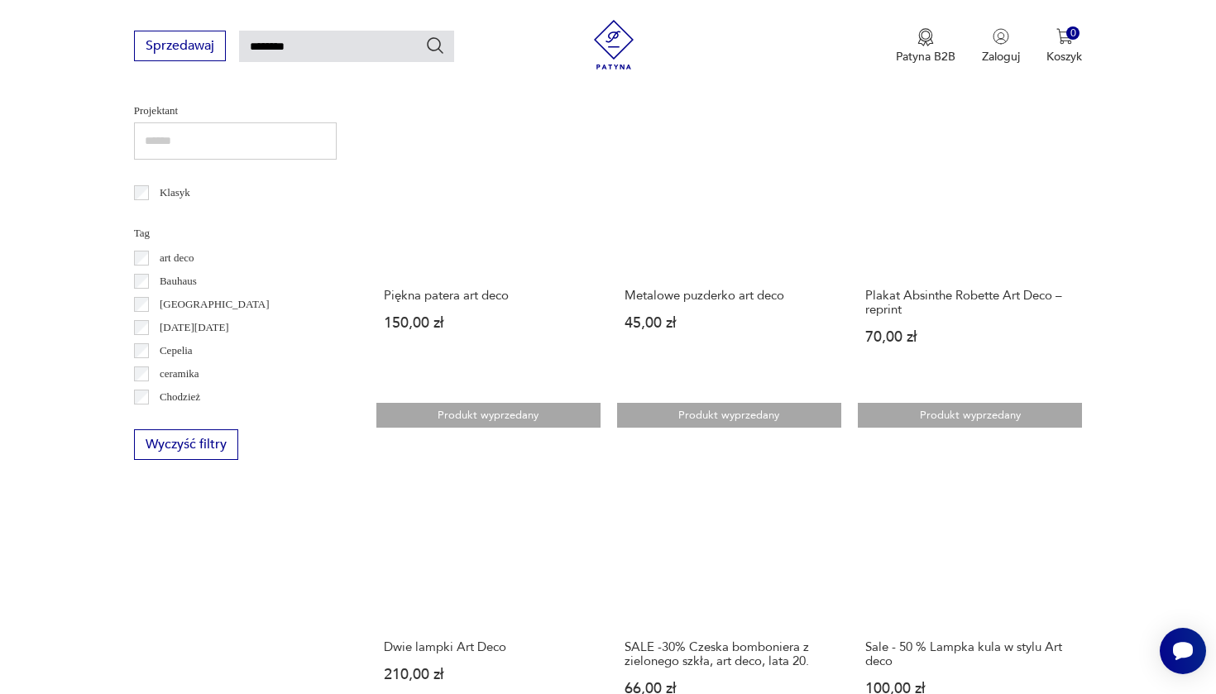
scroll to position [1012, 0]
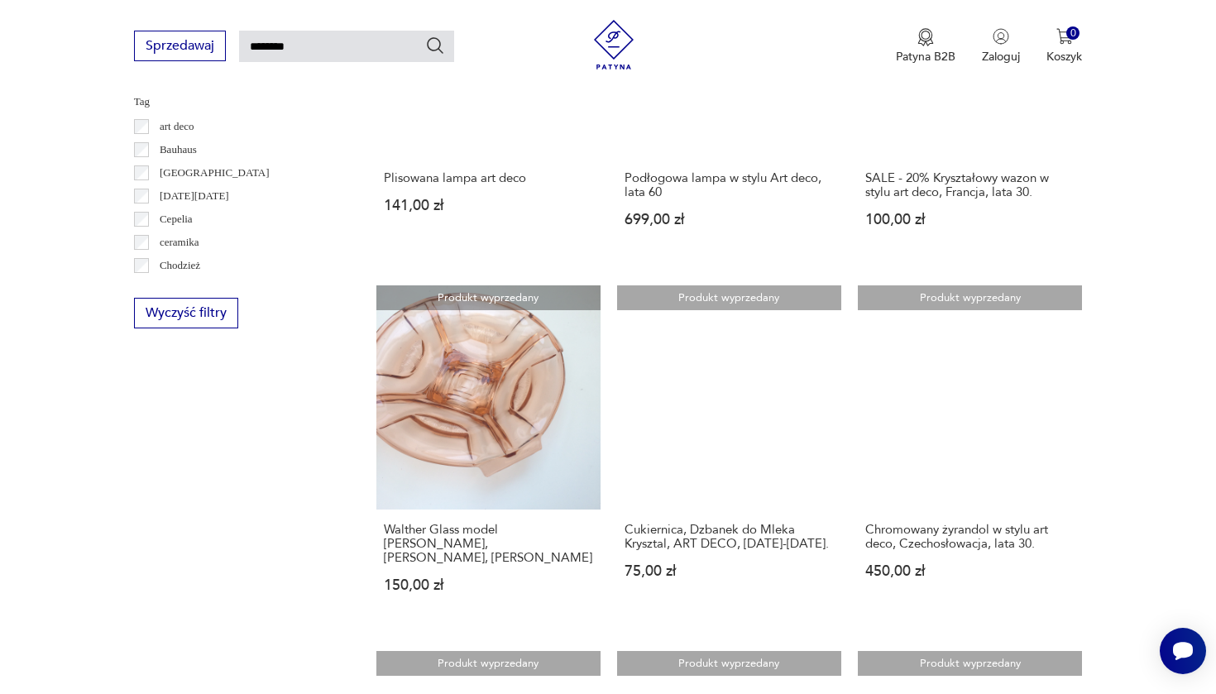
scroll to position [1136, 0]
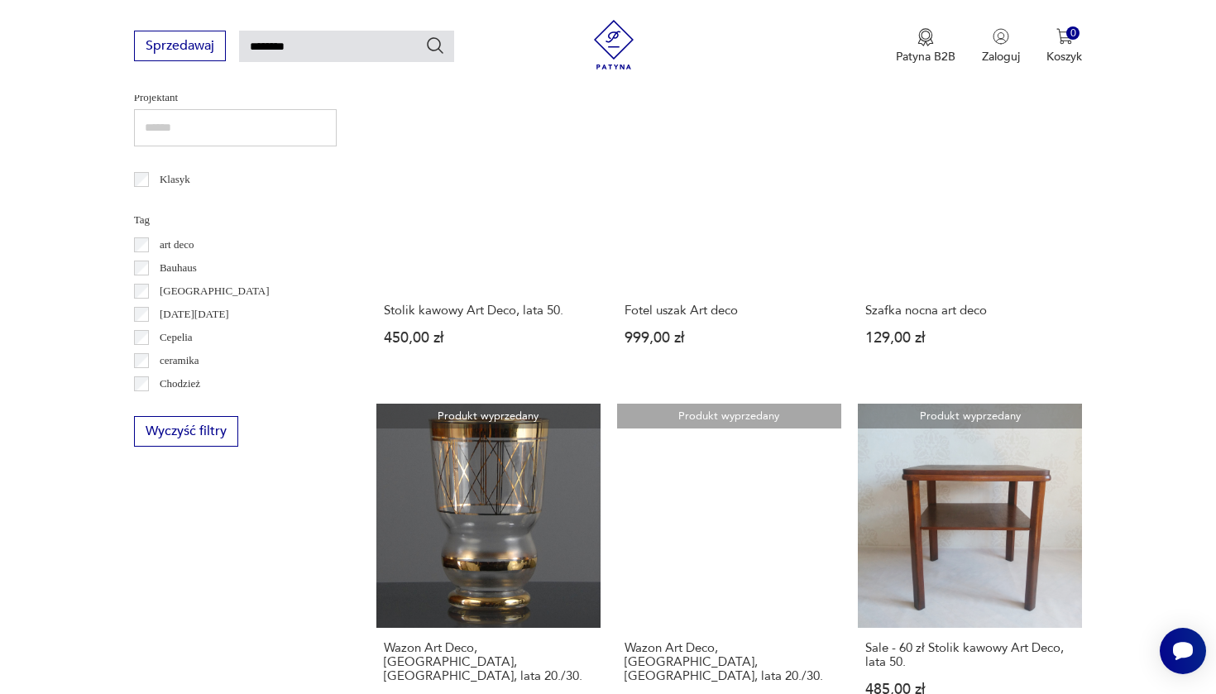
scroll to position [1017, 0]
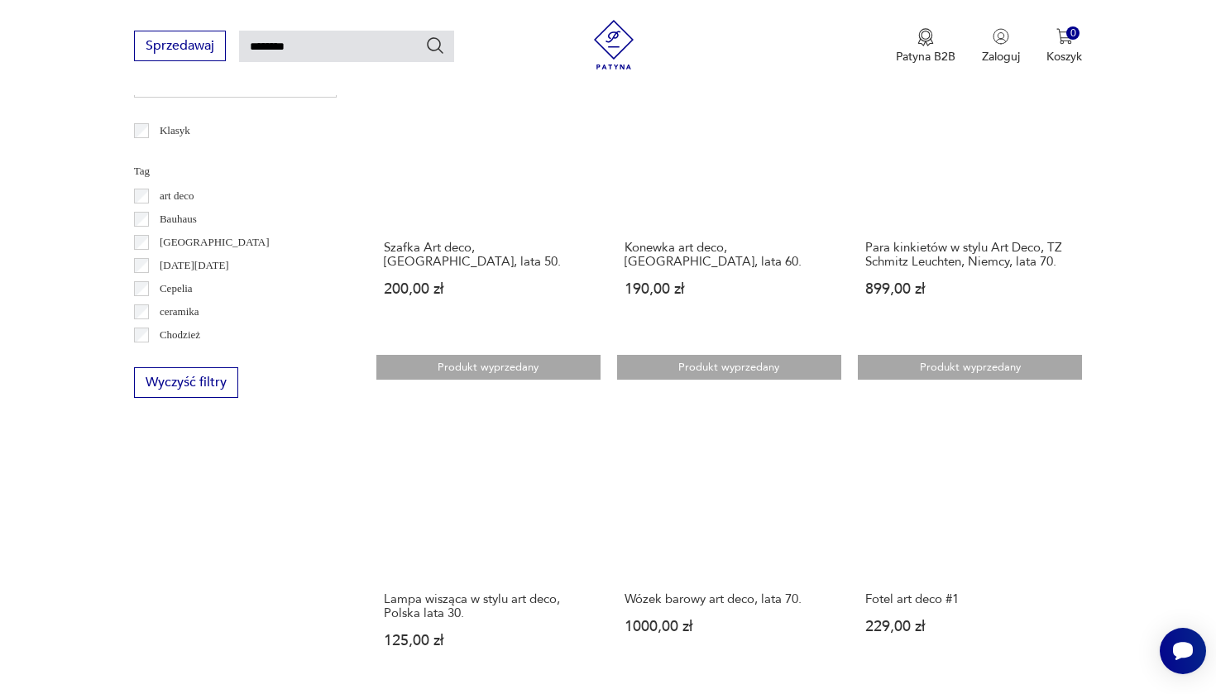
scroll to position [1065, 0]
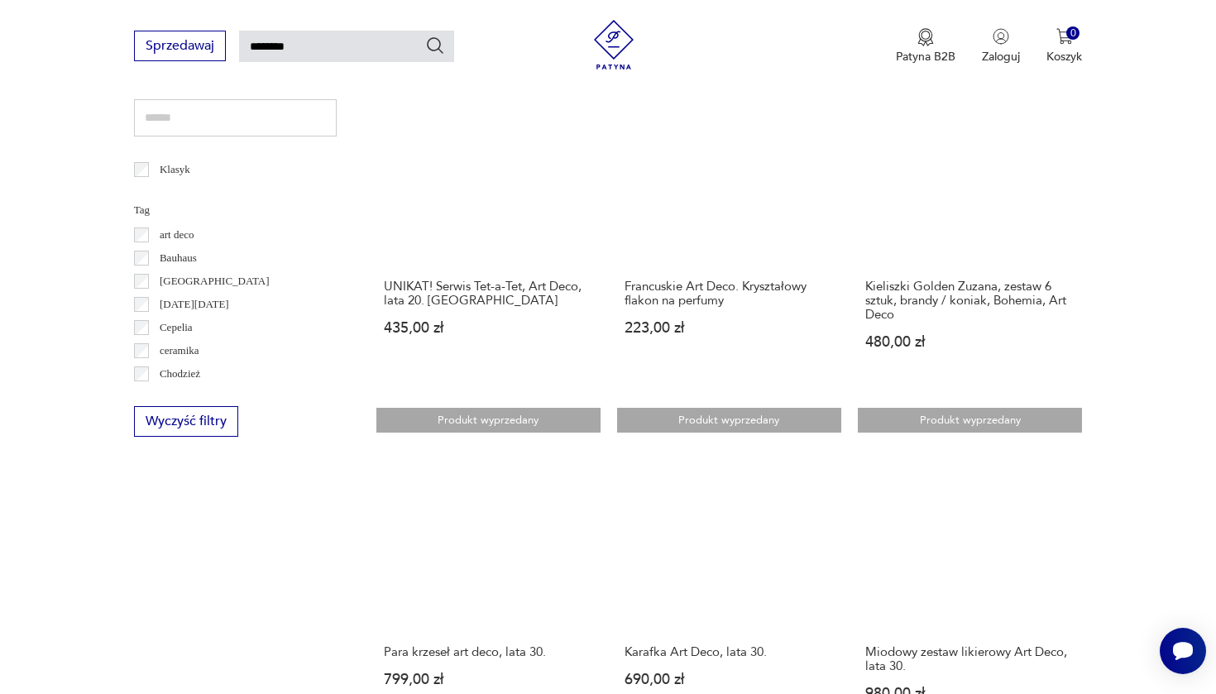
scroll to position [1044, 0]
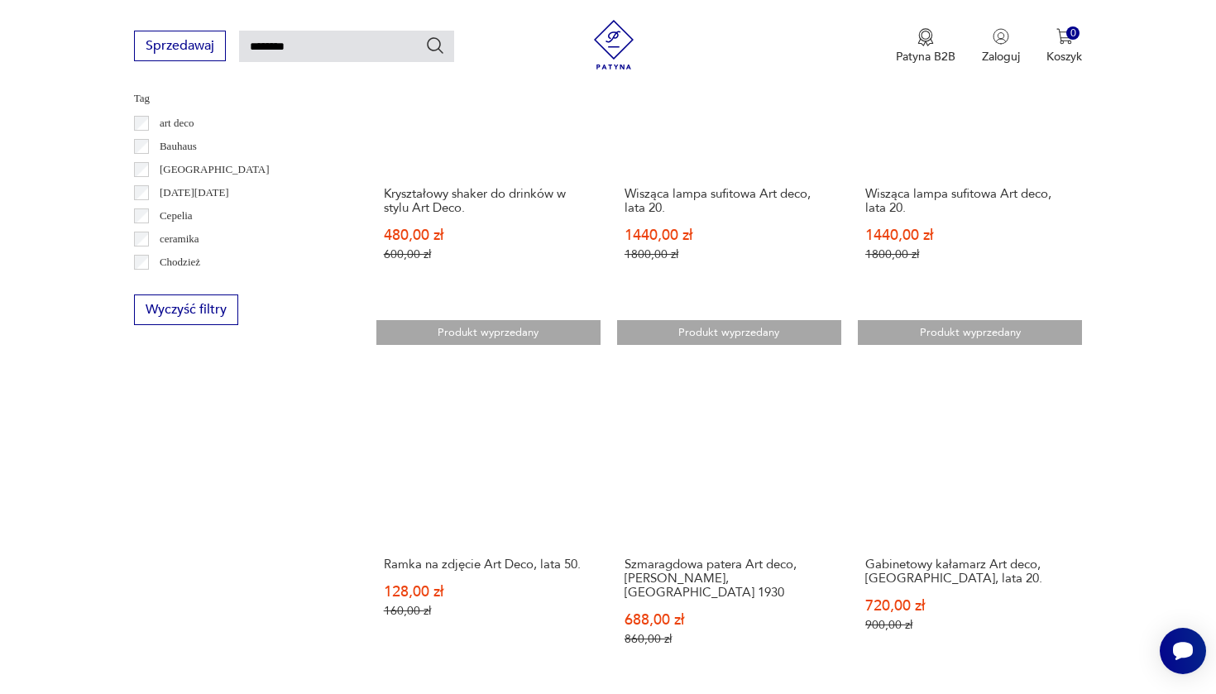
scroll to position [1151, 0]
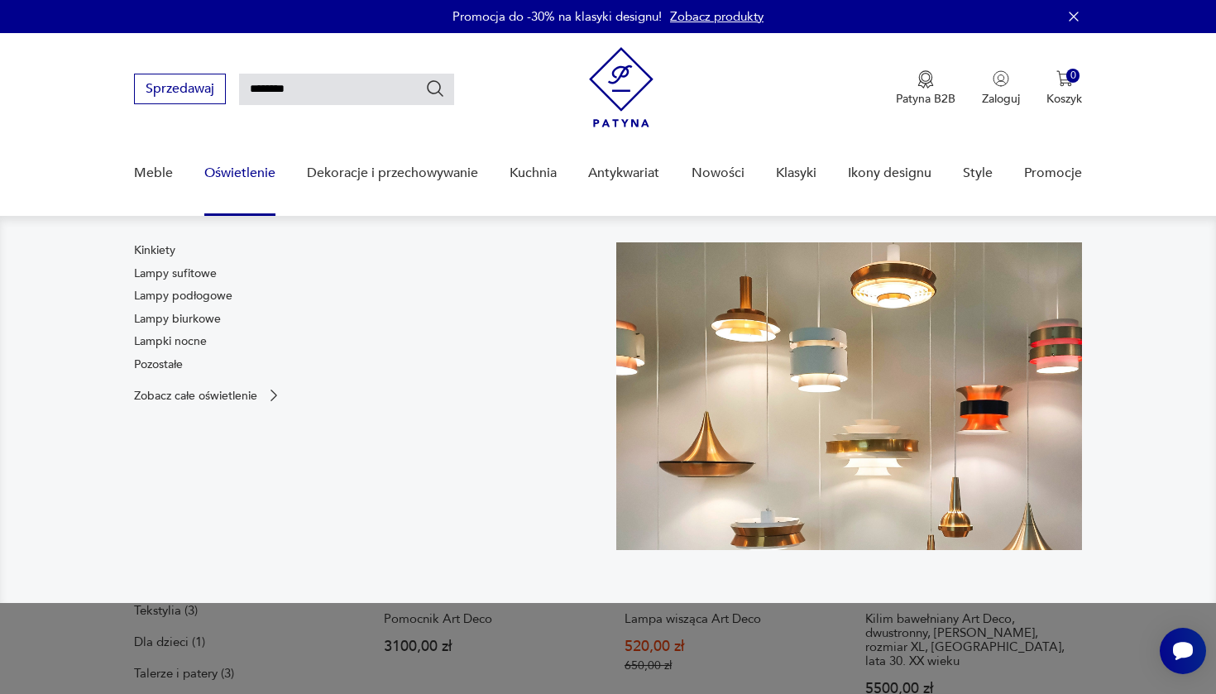
click at [242, 175] on link "Oświetlenie" at bounding box center [239, 173] width 71 height 64
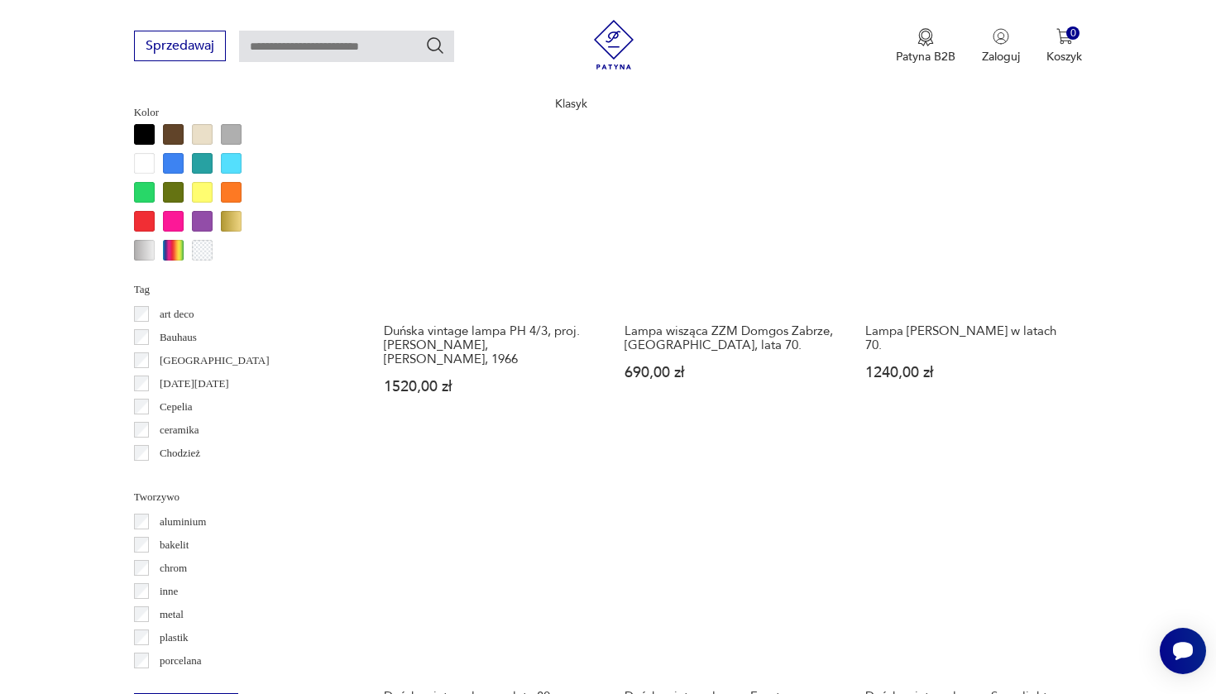
scroll to position [1489, 0]
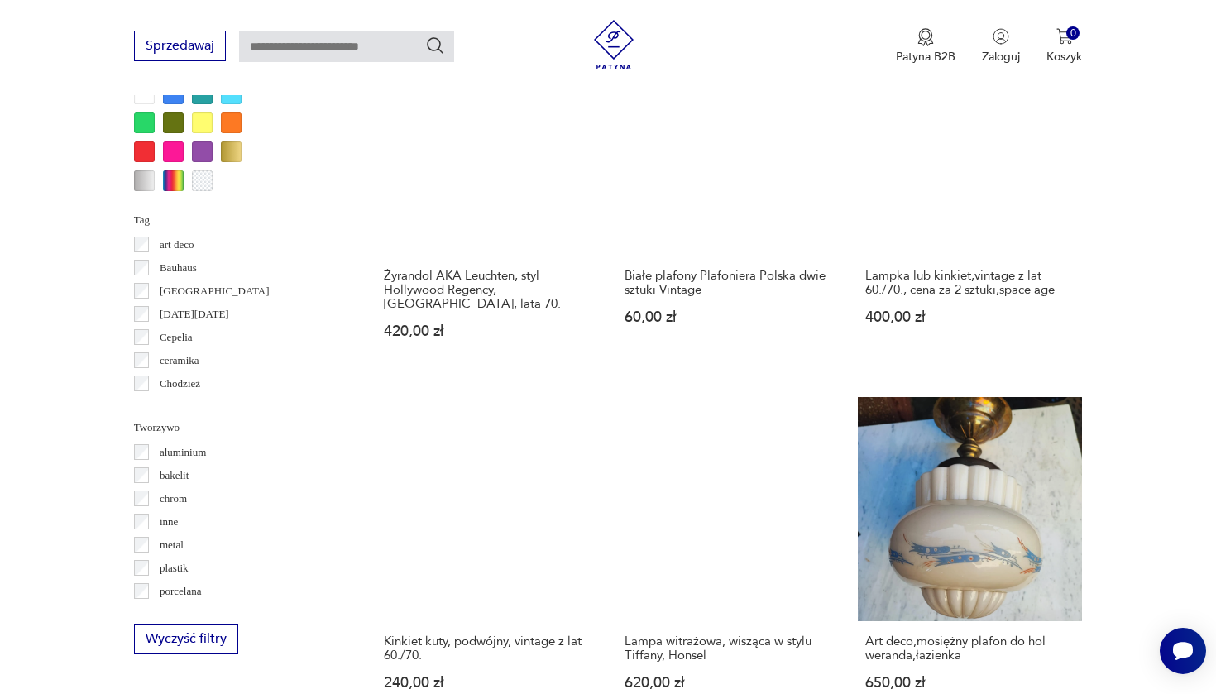
scroll to position [1410, 0]
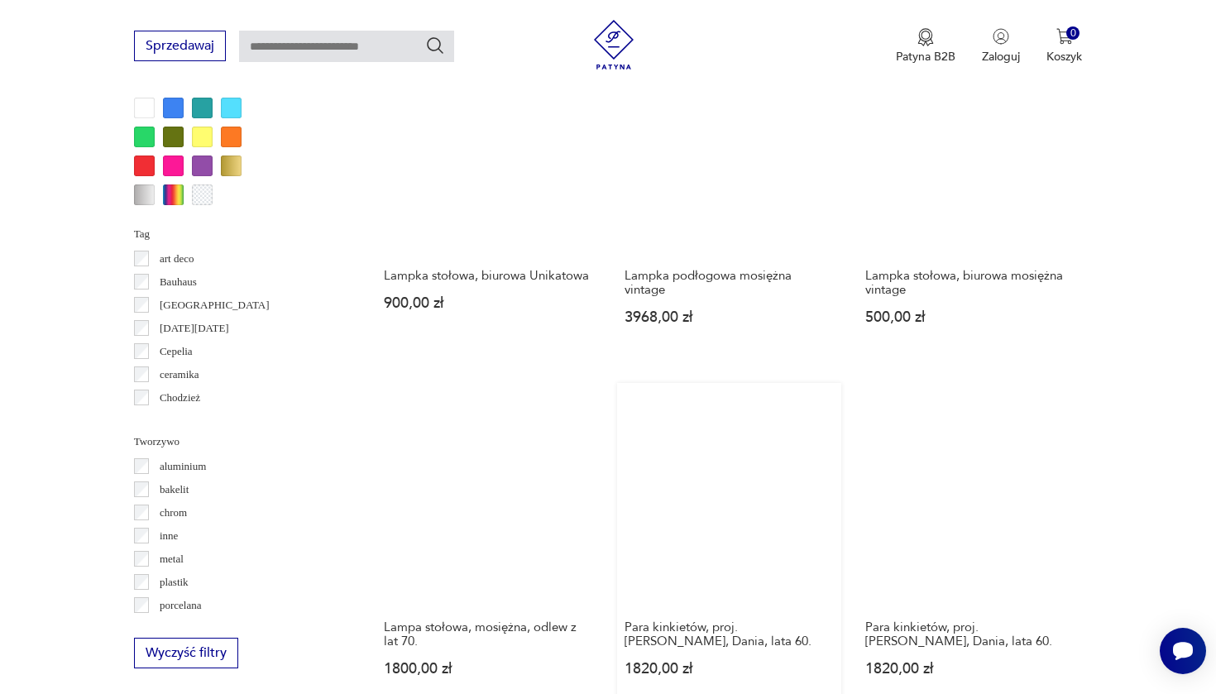
scroll to position [1406, 0]
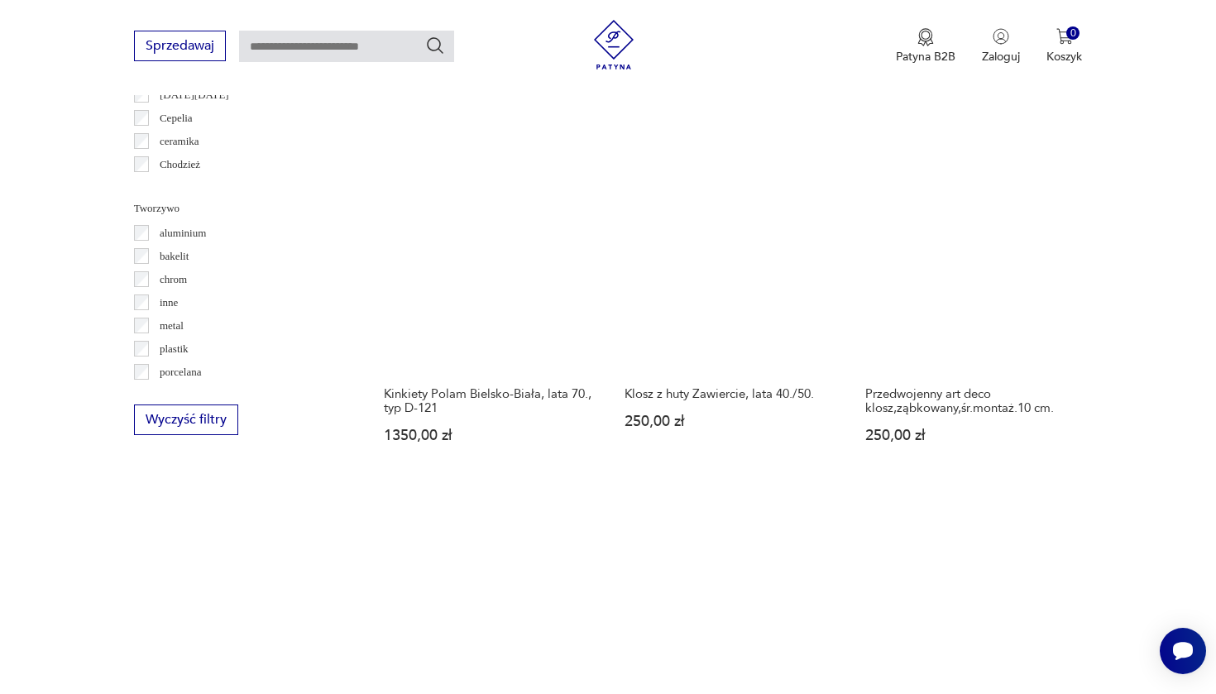
scroll to position [1647, 0]
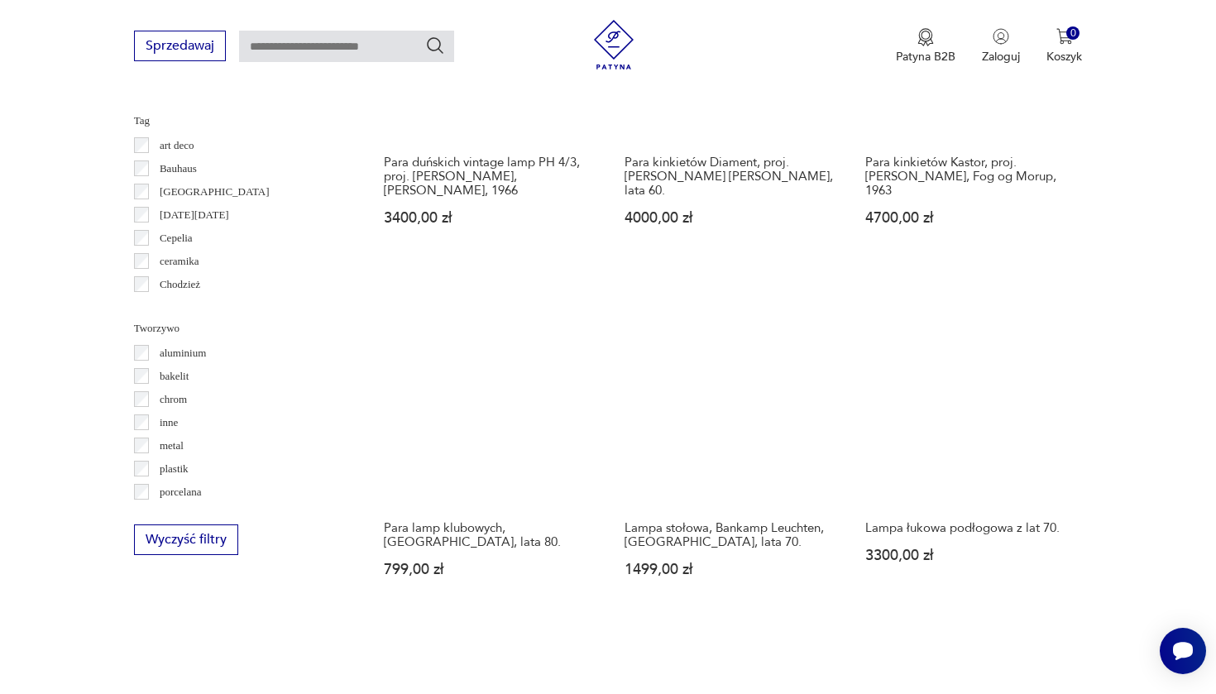
scroll to position [1510, 0]
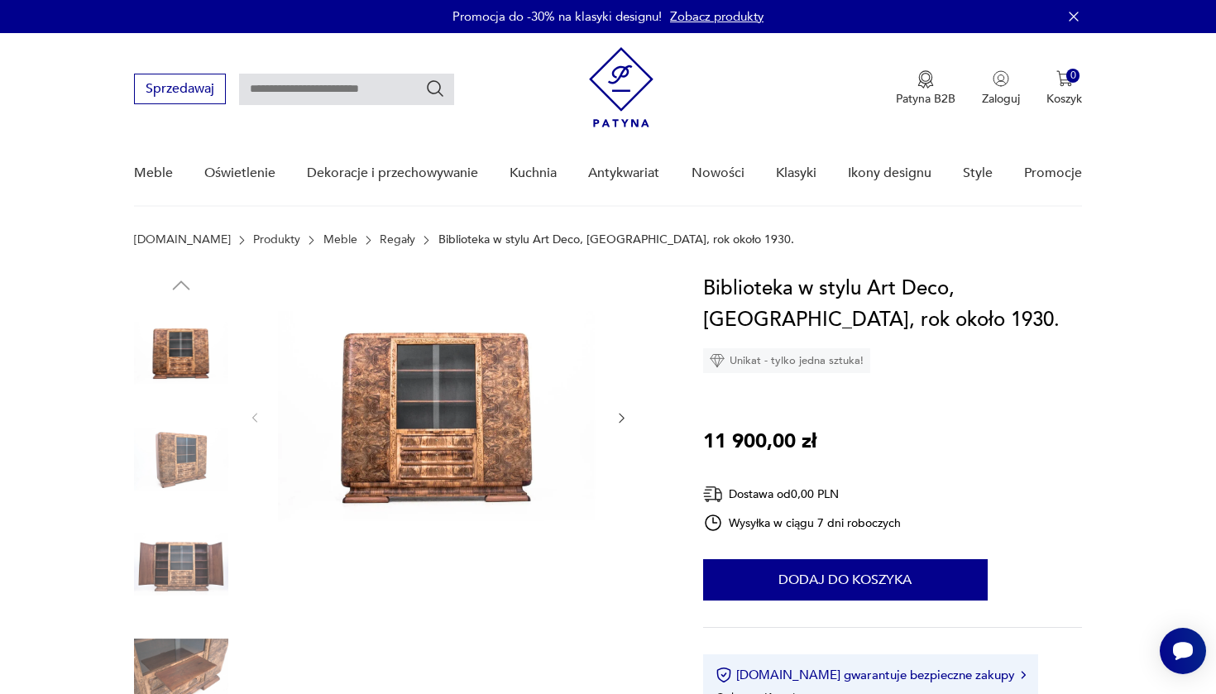
click at [481, 411] on img at bounding box center [437, 416] width 319 height 287
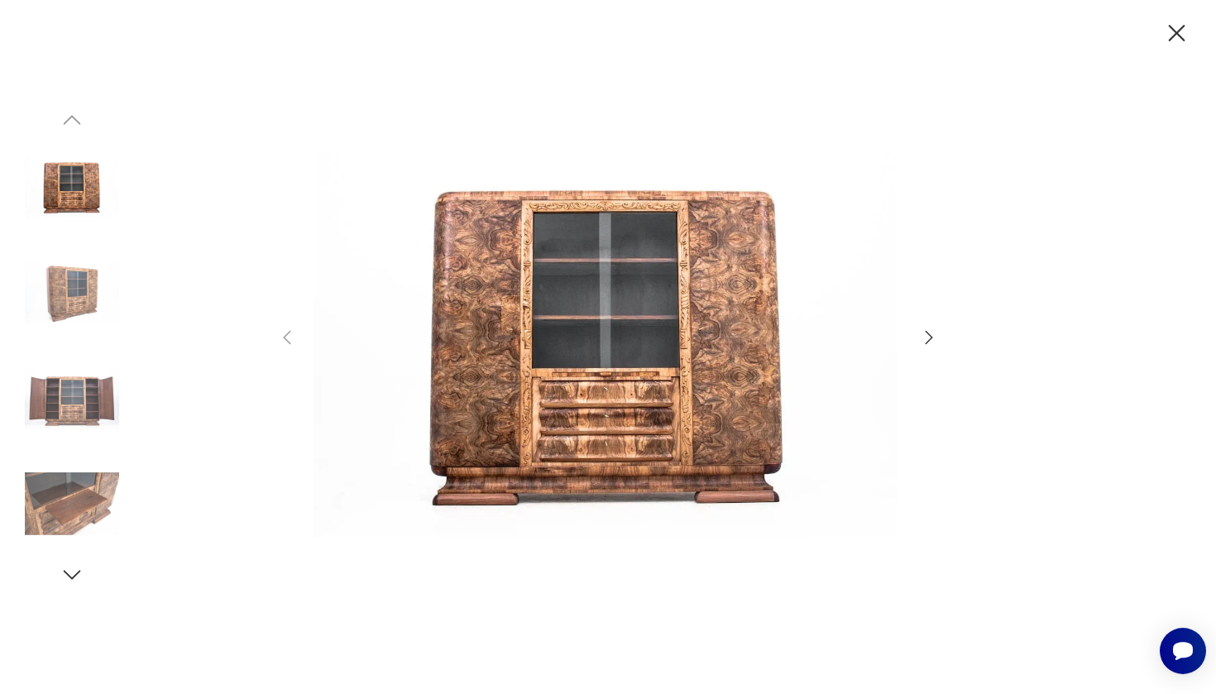
click at [927, 332] on icon "button" at bounding box center [929, 336] width 7 height 13
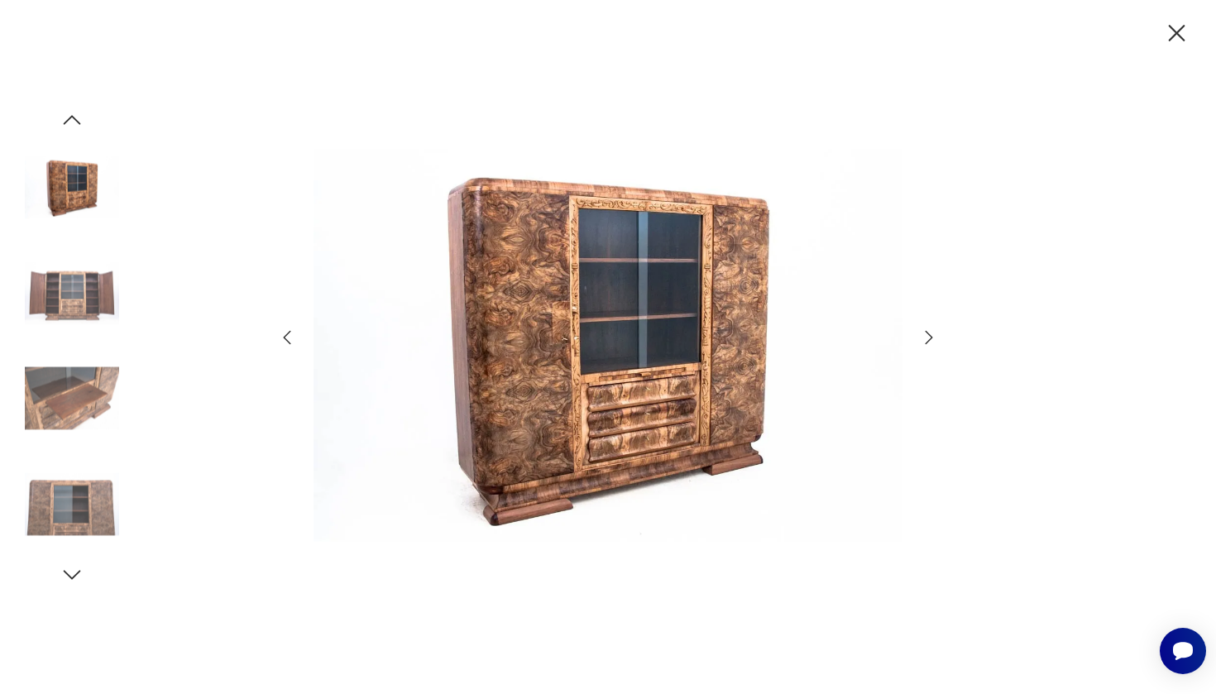
click at [927, 332] on icon "button" at bounding box center [929, 336] width 7 height 13
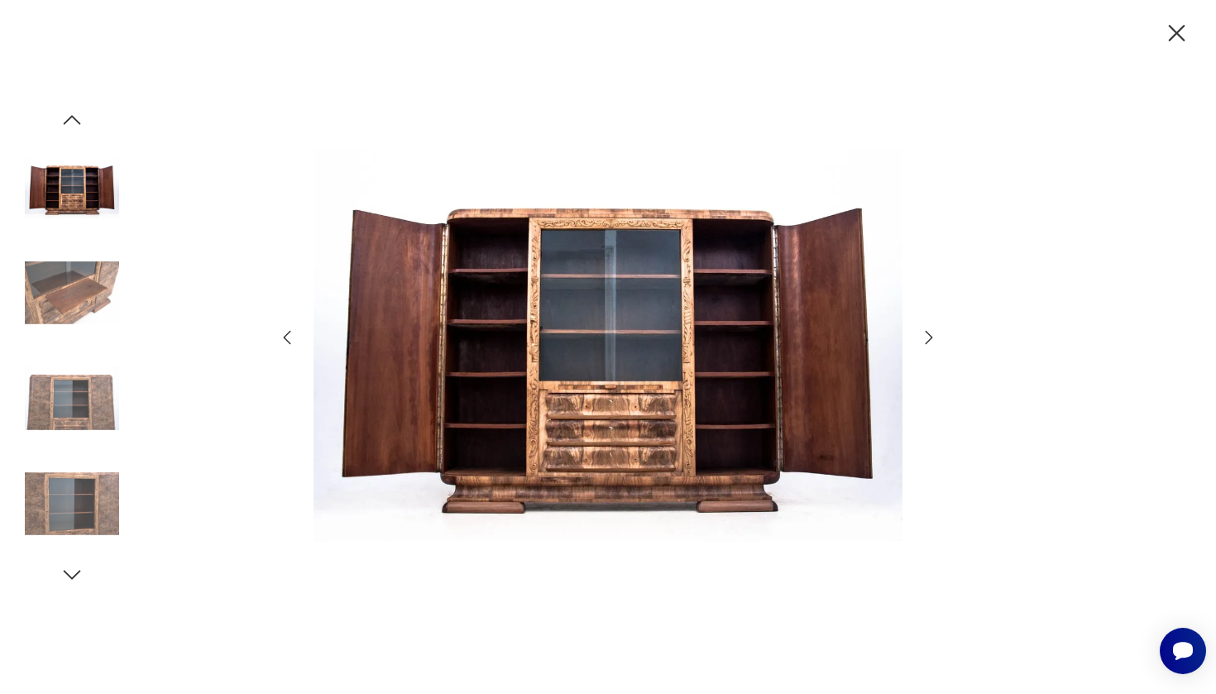
click at [927, 332] on icon "button" at bounding box center [929, 336] width 7 height 13
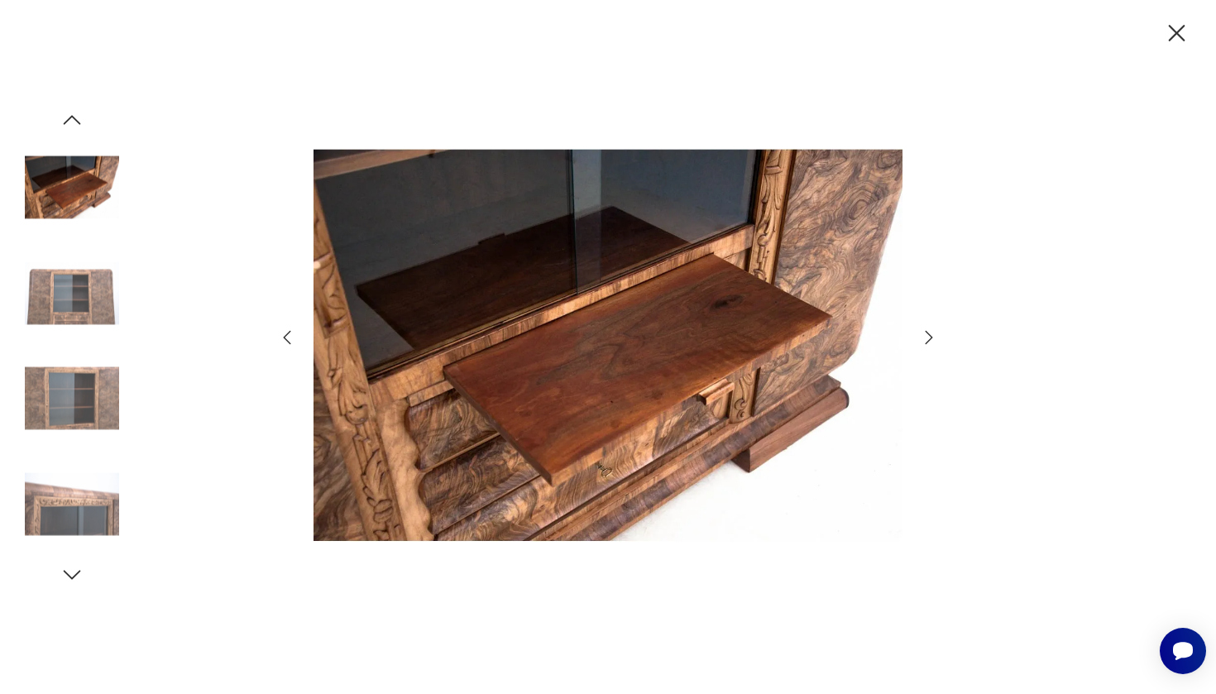
click at [927, 332] on icon "button" at bounding box center [929, 336] width 7 height 13
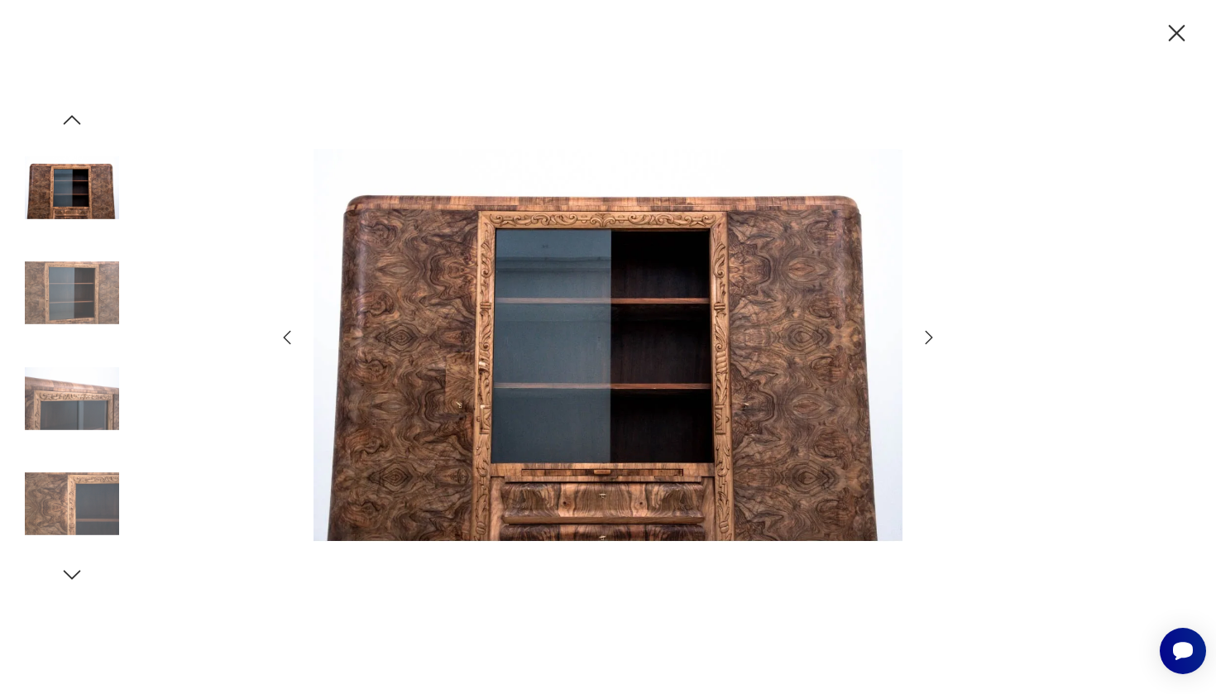
click at [927, 332] on icon "button" at bounding box center [929, 336] width 7 height 13
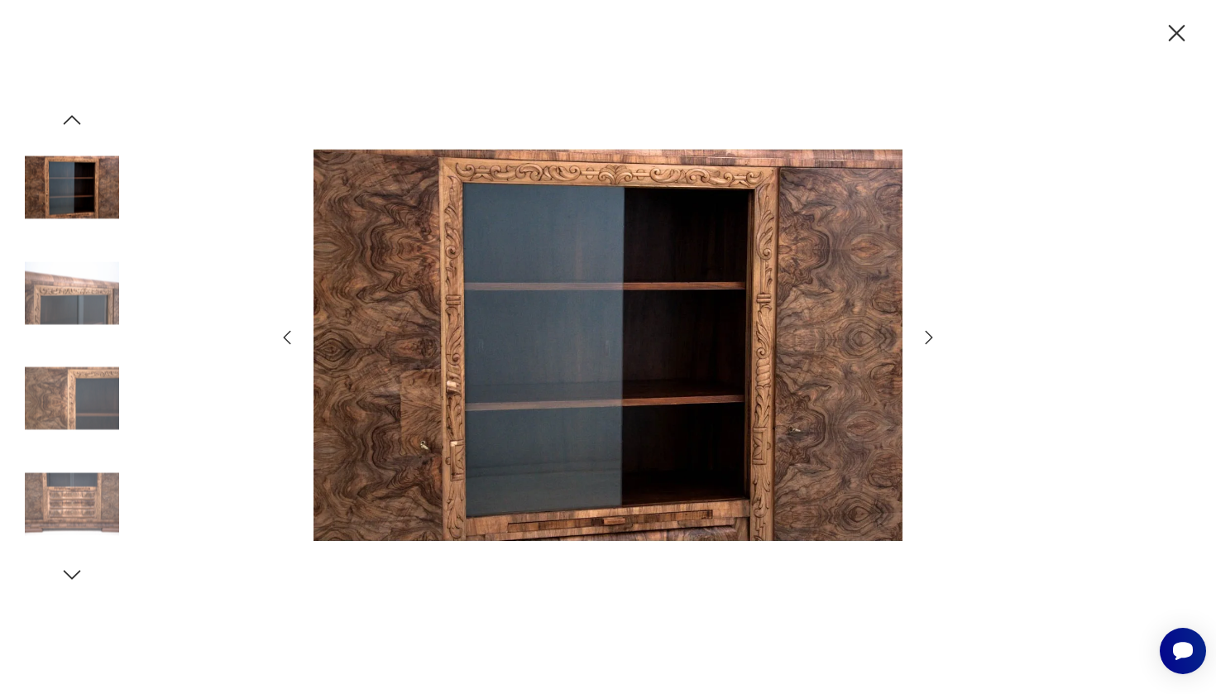
click at [927, 332] on icon "button" at bounding box center [929, 336] width 7 height 13
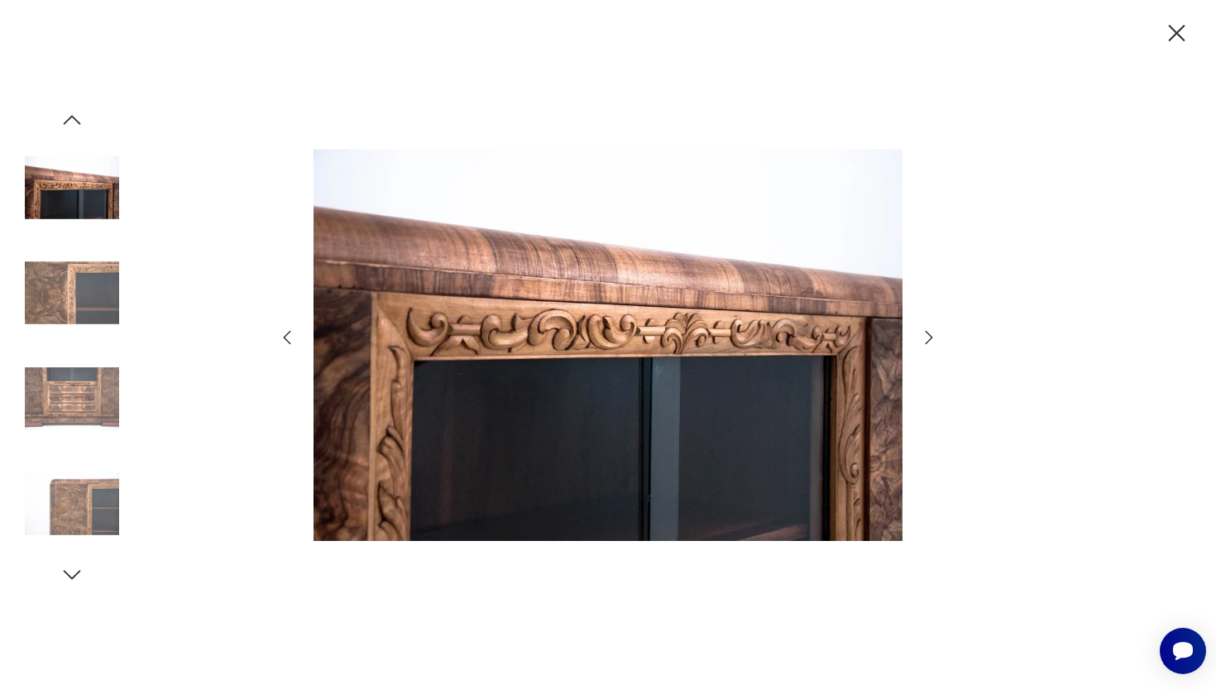
click at [927, 332] on icon "button" at bounding box center [929, 336] width 7 height 13
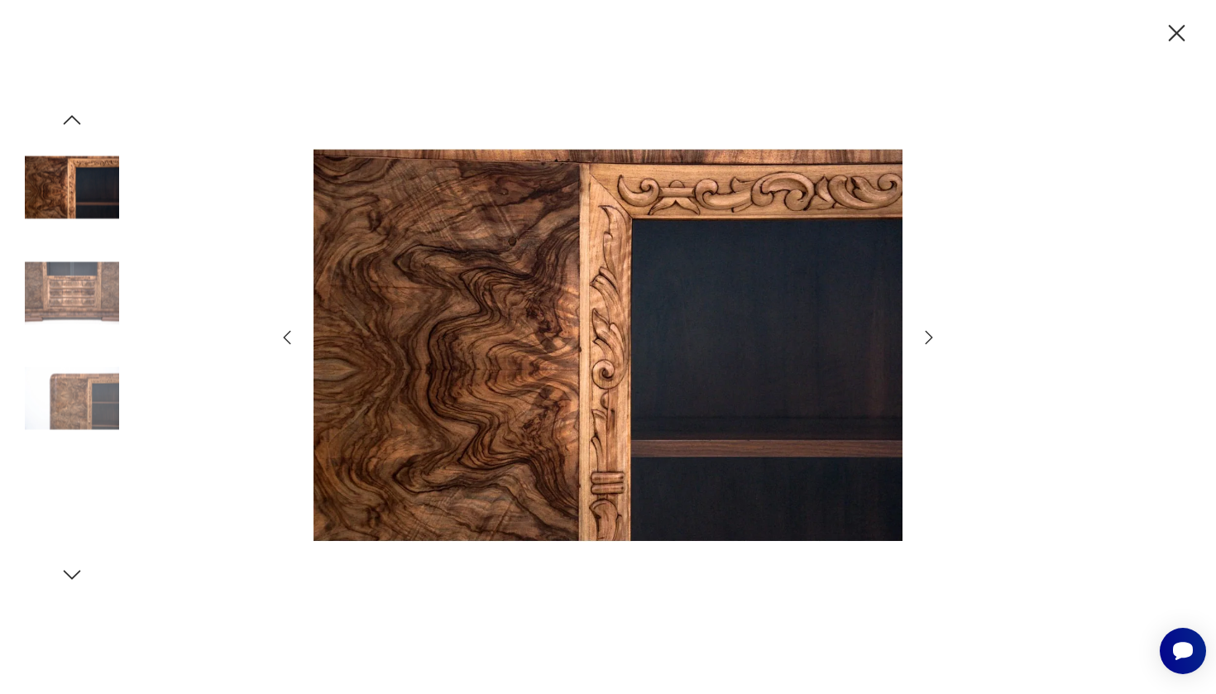
click at [927, 332] on icon "button" at bounding box center [929, 336] width 7 height 13
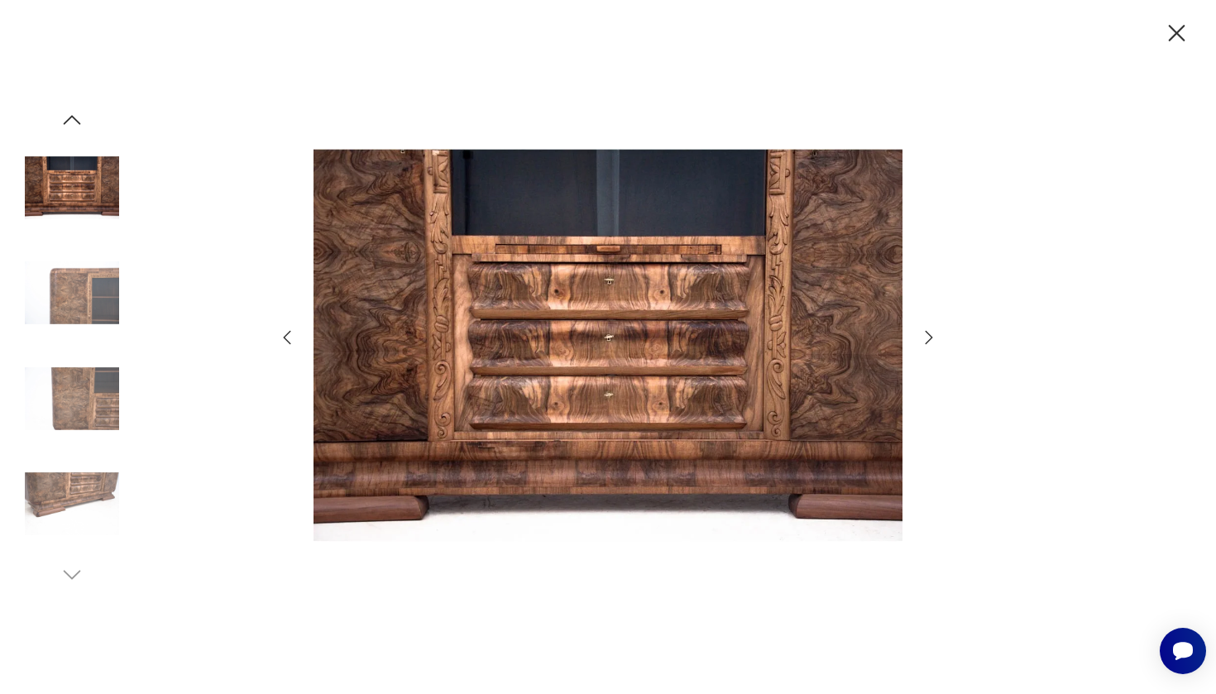
click at [1177, 36] on icon "button" at bounding box center [1176, 33] width 29 height 29
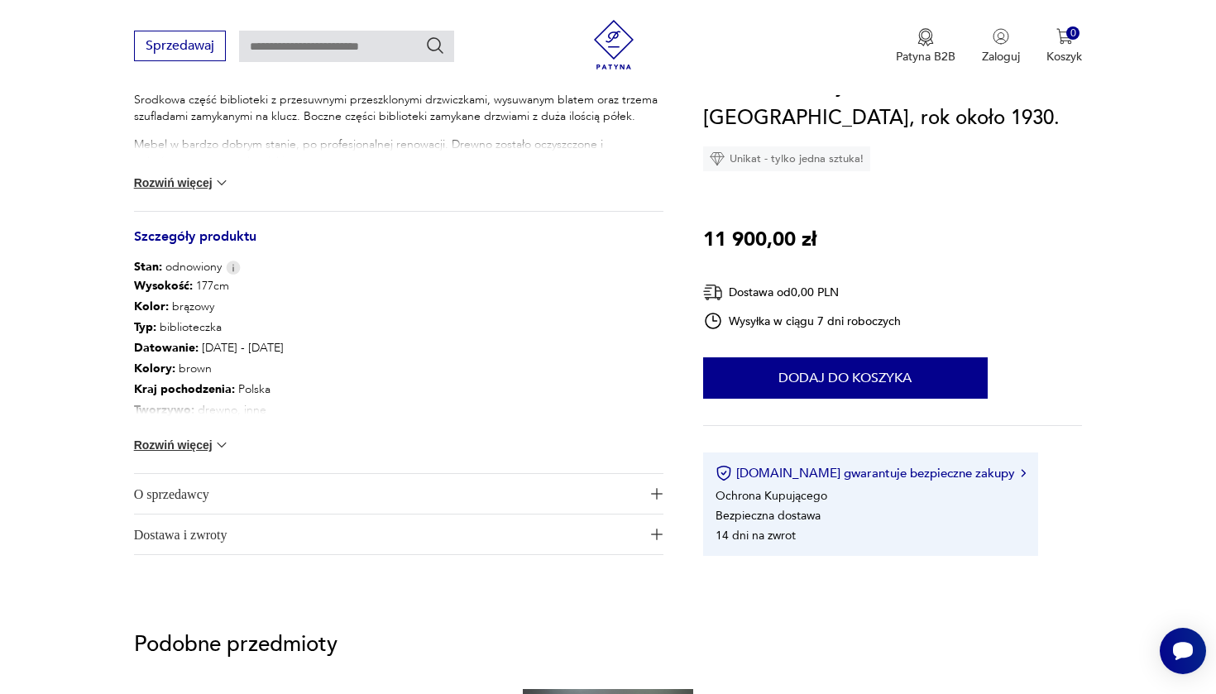
scroll to position [757, 0]
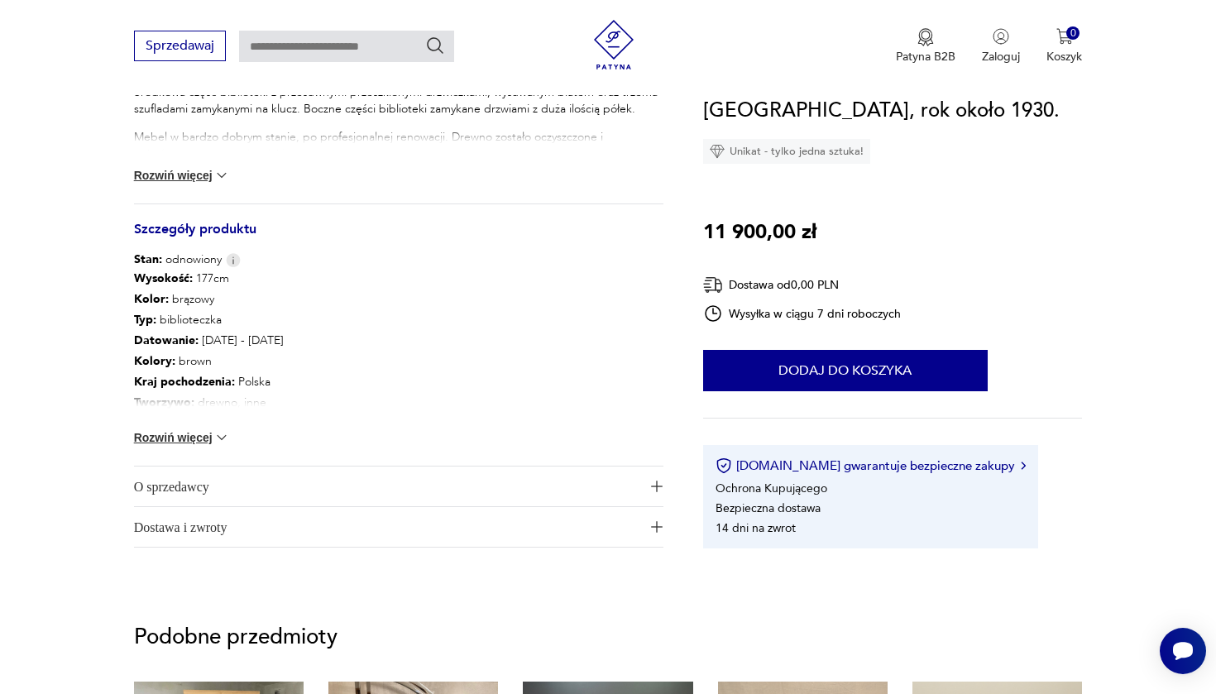
click at [187, 438] on button "Rozwiń więcej" at bounding box center [182, 437] width 96 height 17
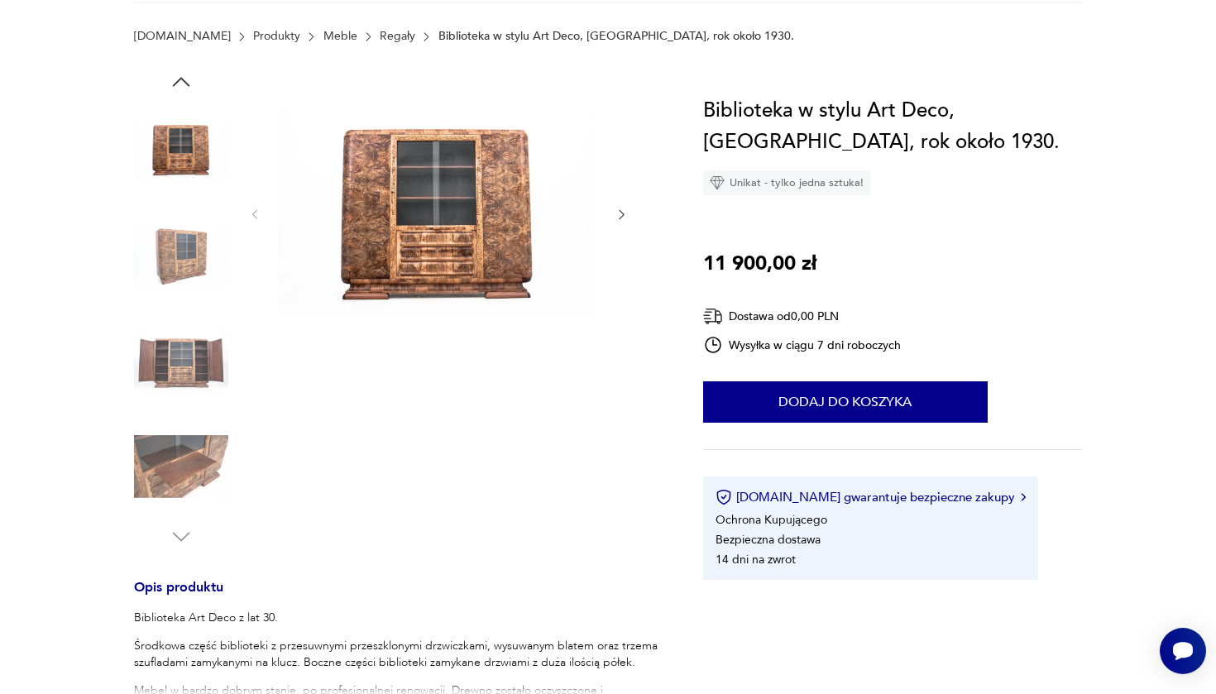
scroll to position [1, 0]
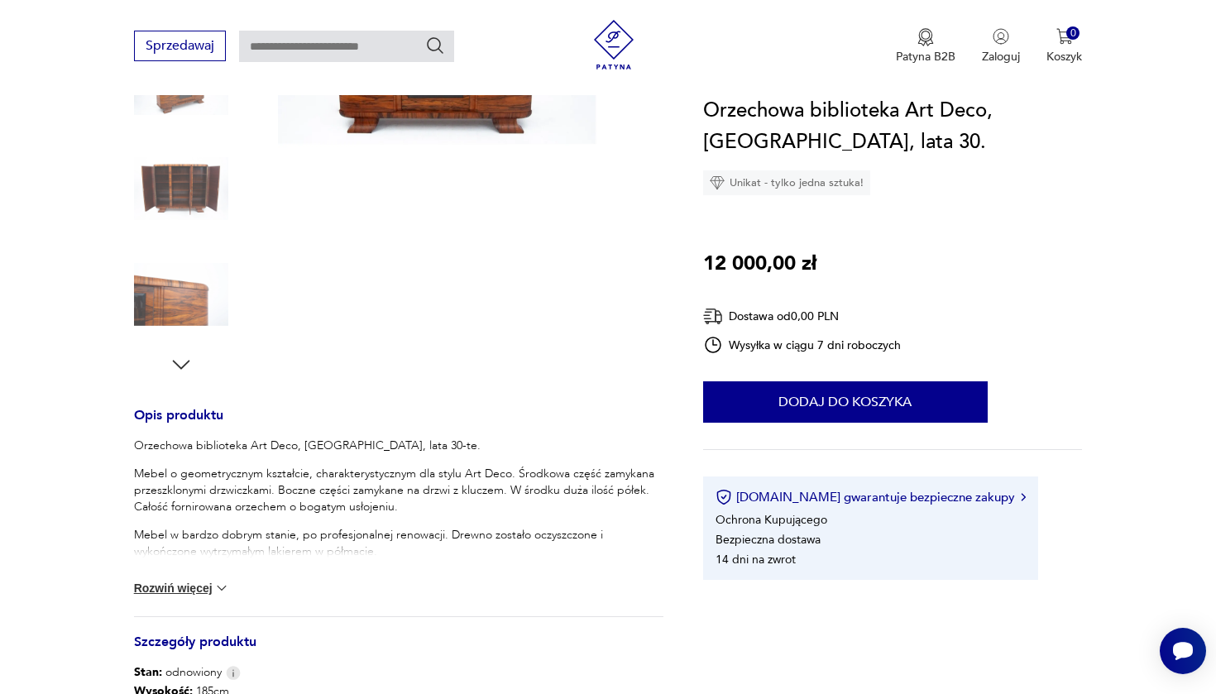
scroll to position [376, 0]
click at [196, 585] on button "Rozwiń więcej" at bounding box center [182, 587] width 96 height 17
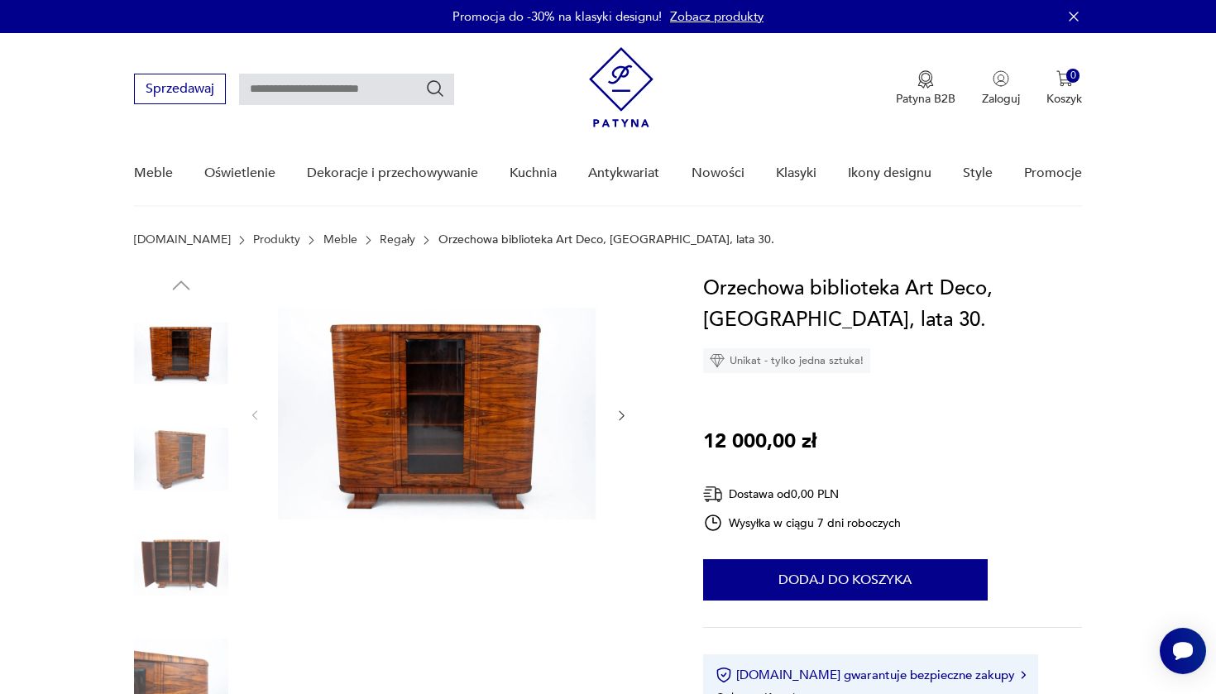
scroll to position [0, 0]
click at [204, 354] on img at bounding box center [181, 353] width 94 height 94
click at [470, 367] on img at bounding box center [437, 414] width 319 height 282
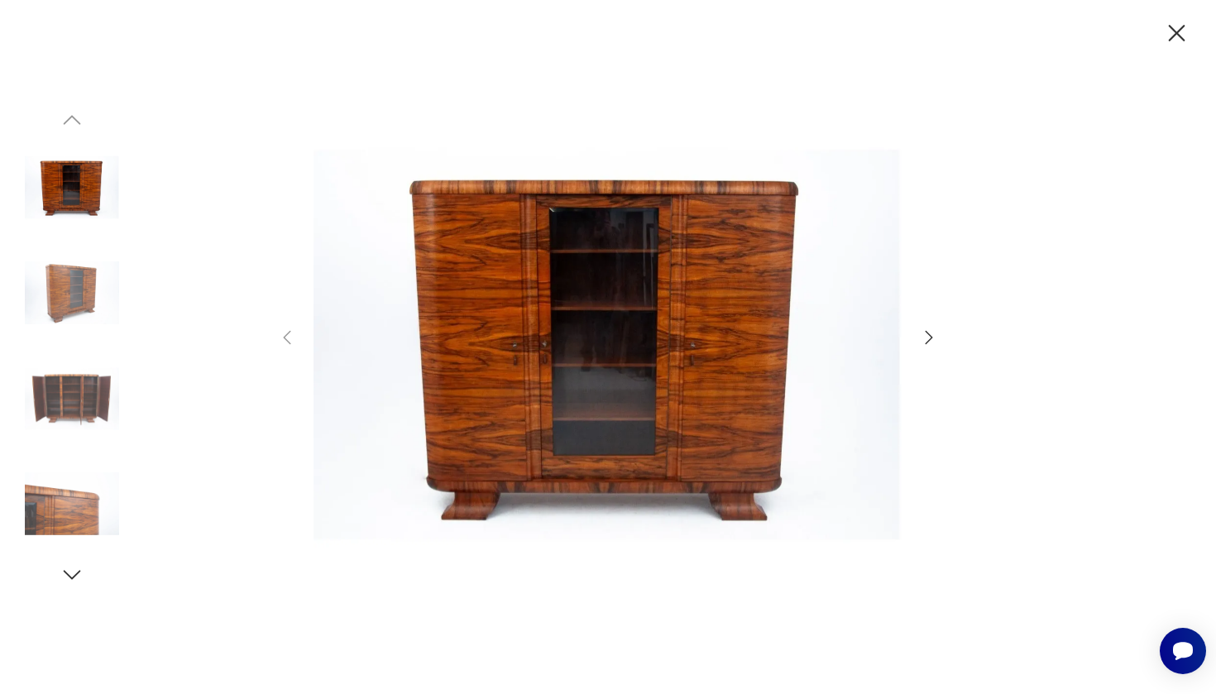
click at [925, 336] on icon "button" at bounding box center [929, 338] width 20 height 20
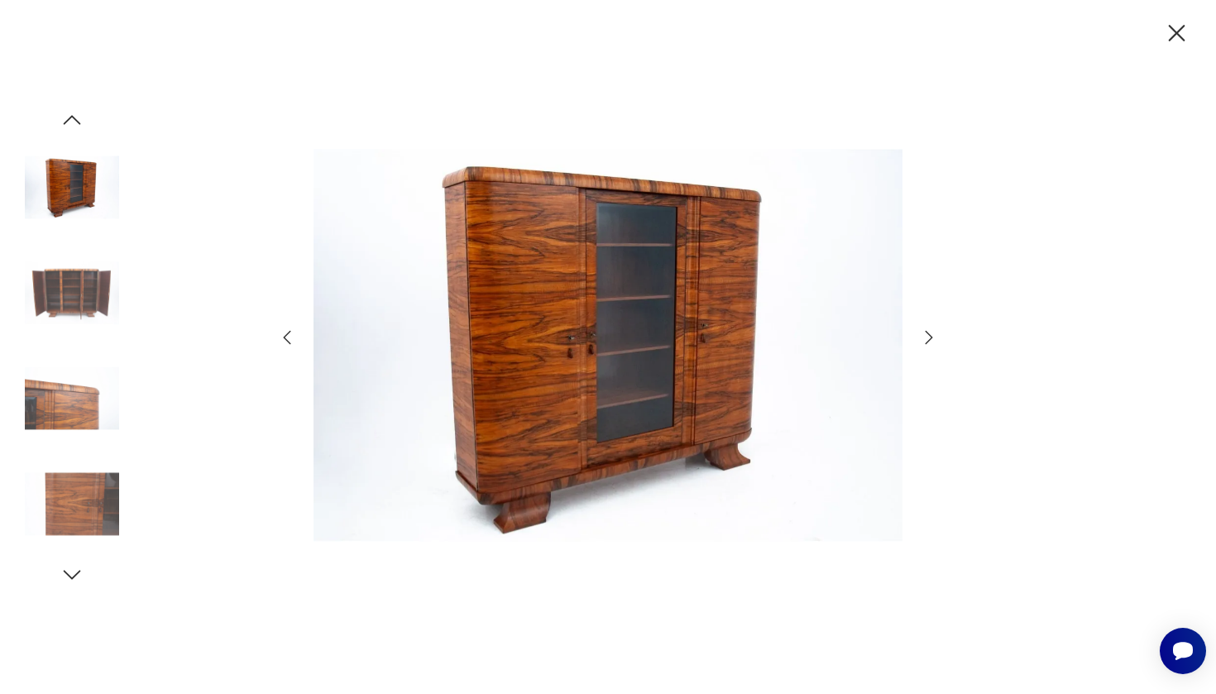
click at [925, 336] on icon "button" at bounding box center [929, 338] width 20 height 20
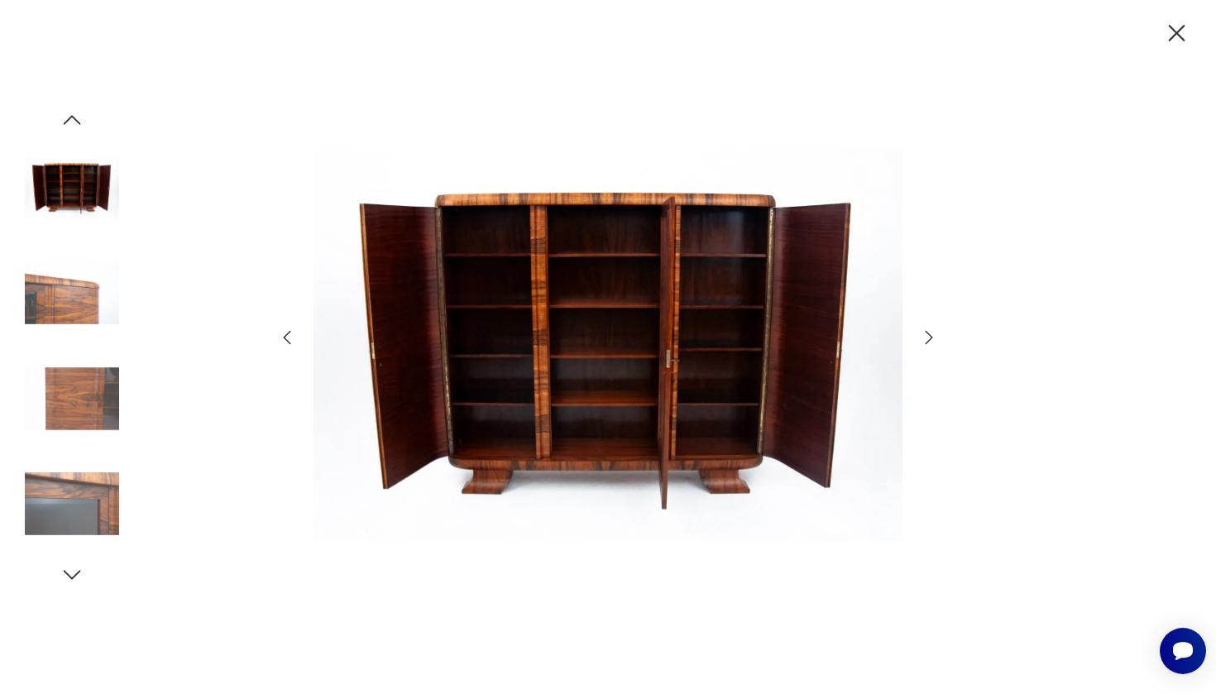
click at [925, 336] on icon "button" at bounding box center [929, 338] width 20 height 20
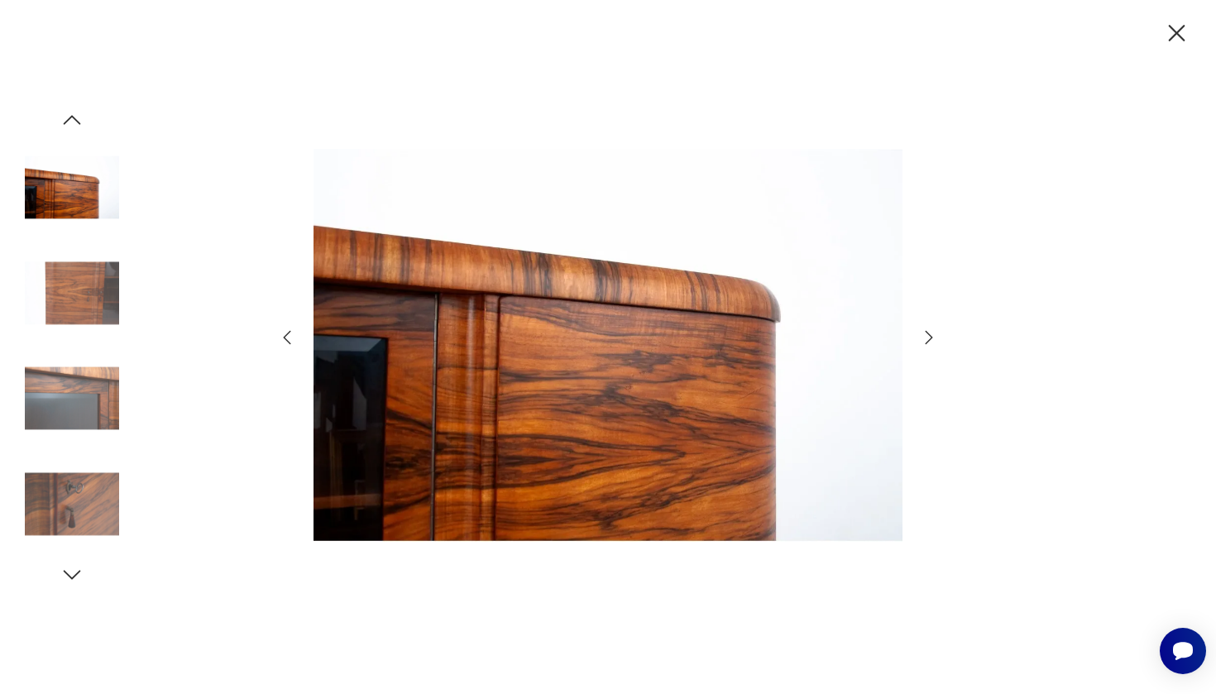
click at [925, 336] on icon "button" at bounding box center [929, 338] width 20 height 20
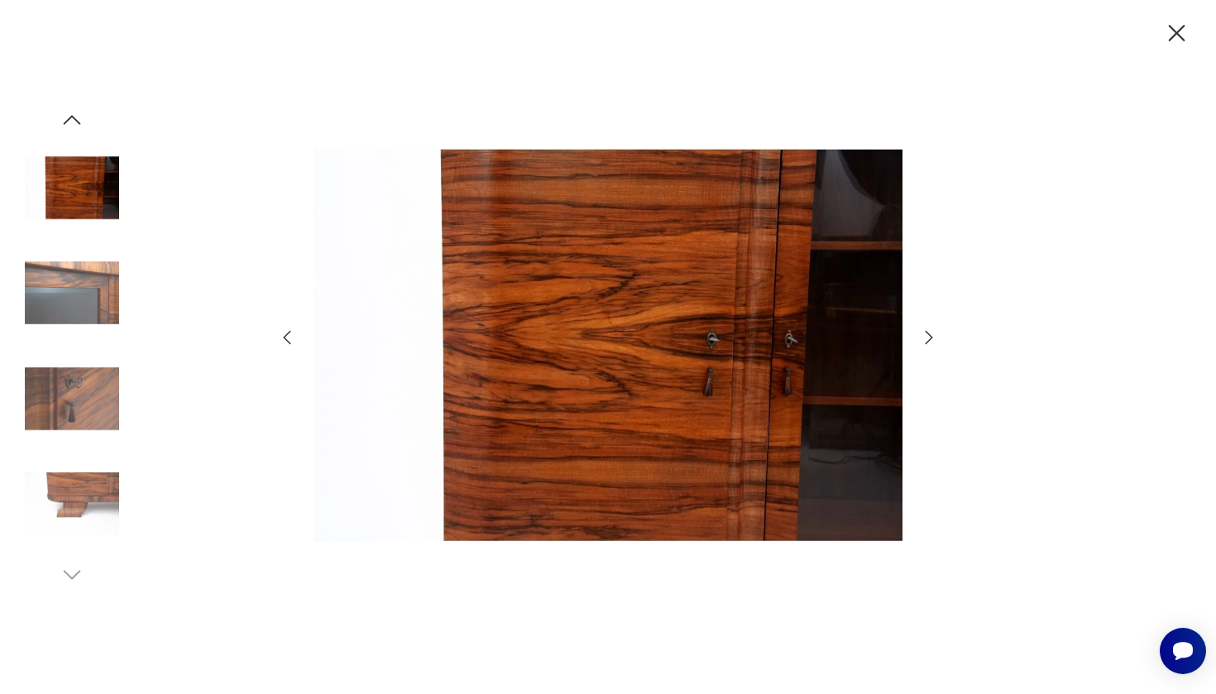
click at [925, 336] on icon "button" at bounding box center [929, 338] width 20 height 20
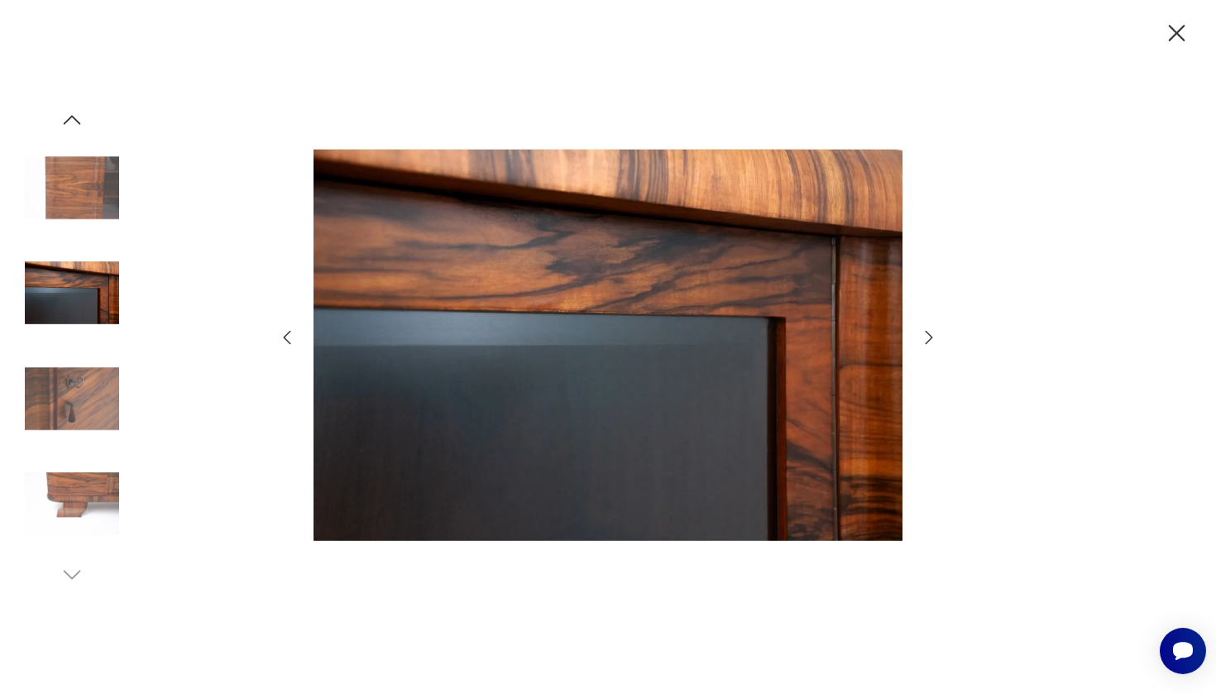
click at [925, 336] on icon "button" at bounding box center [929, 338] width 20 height 20
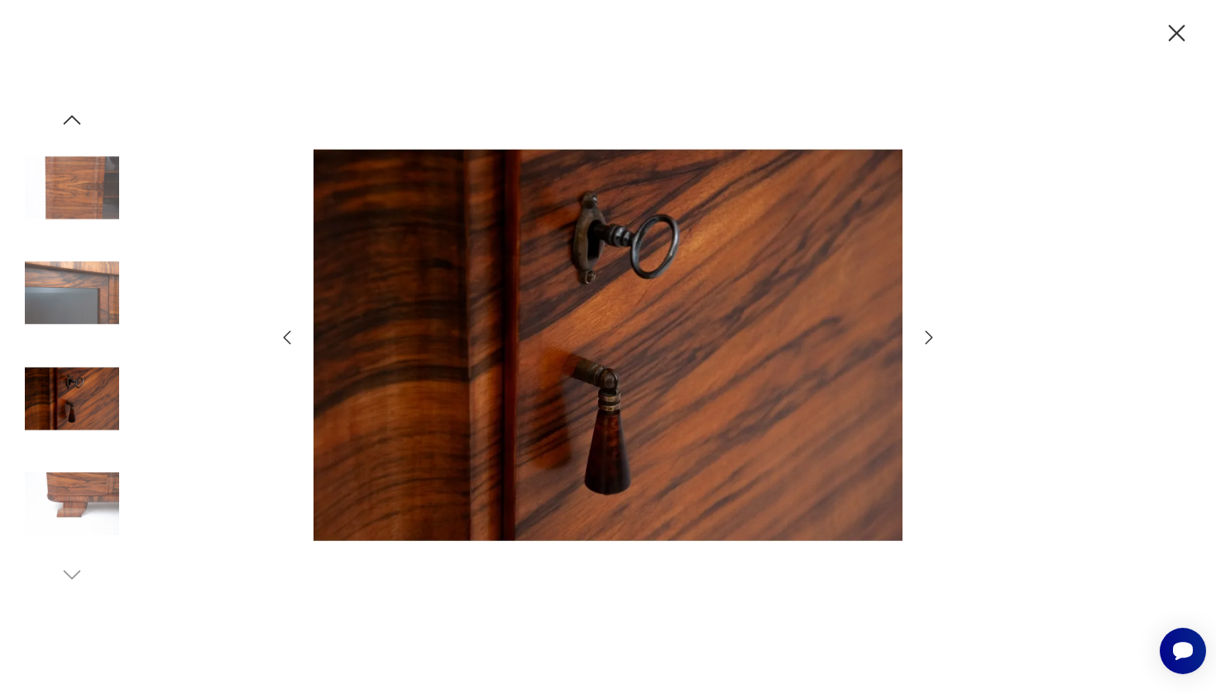
click at [925, 336] on icon "button" at bounding box center [929, 338] width 20 height 20
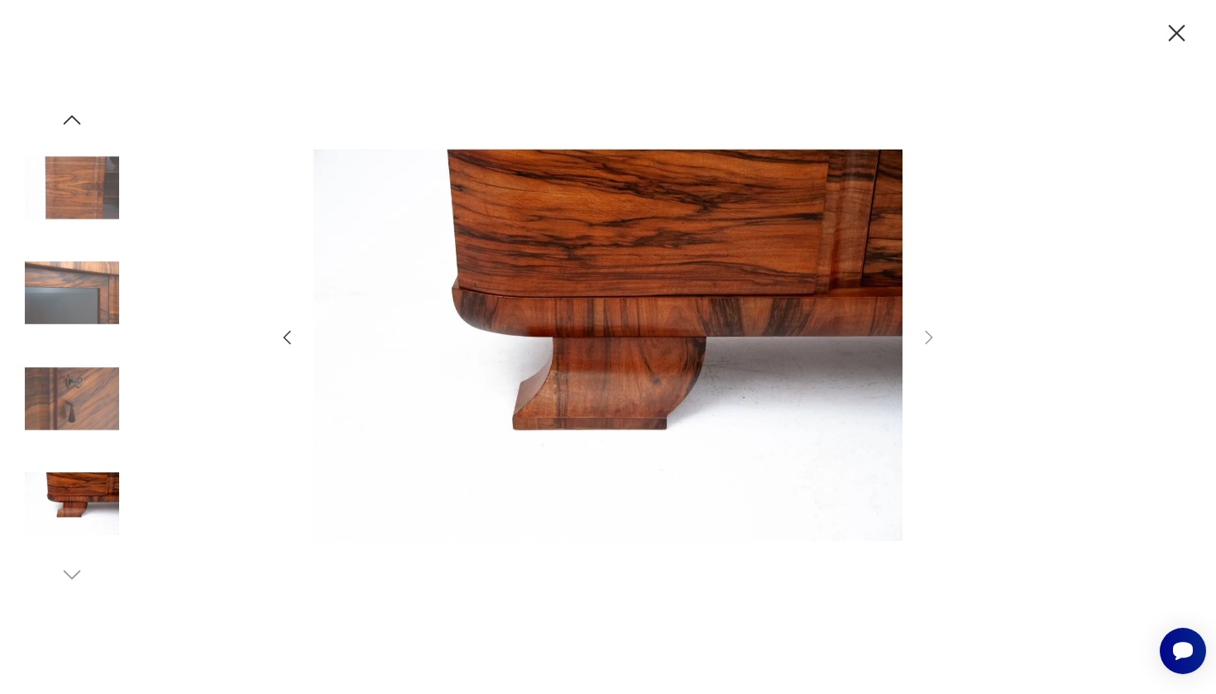
click at [1177, 37] on icon "button" at bounding box center [1176, 33] width 29 height 29
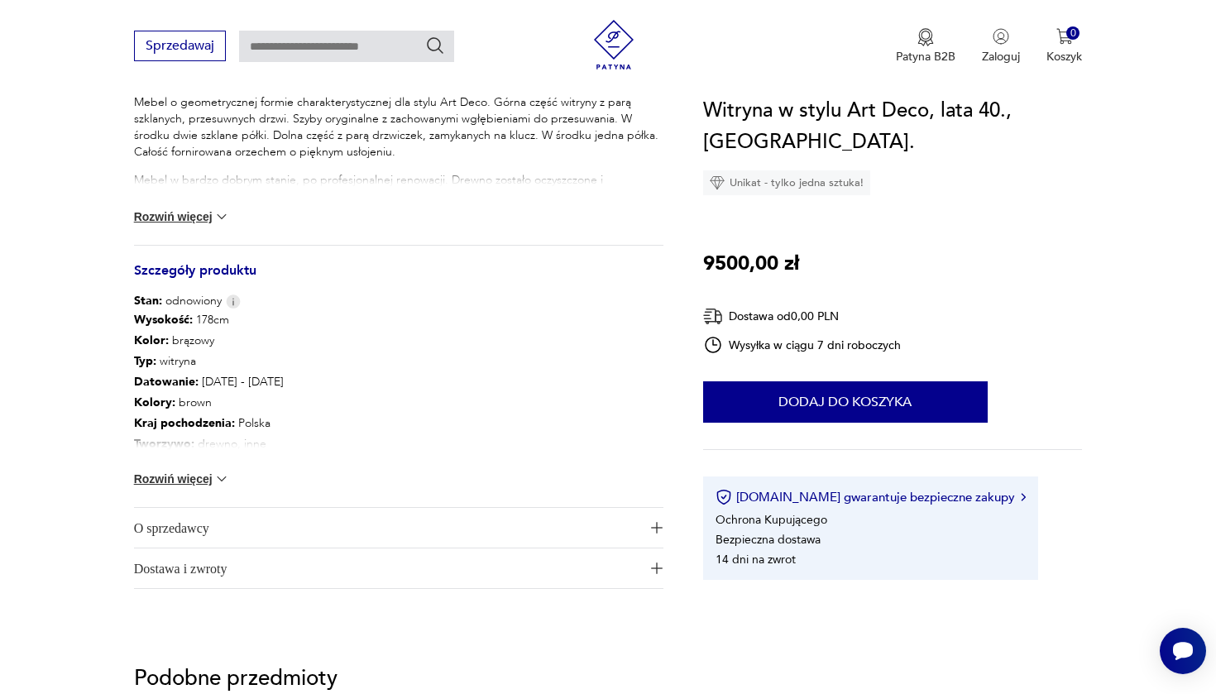
scroll to position [749, 0]
click at [184, 480] on button "Rozwiń więcej" at bounding box center [182, 477] width 96 height 17
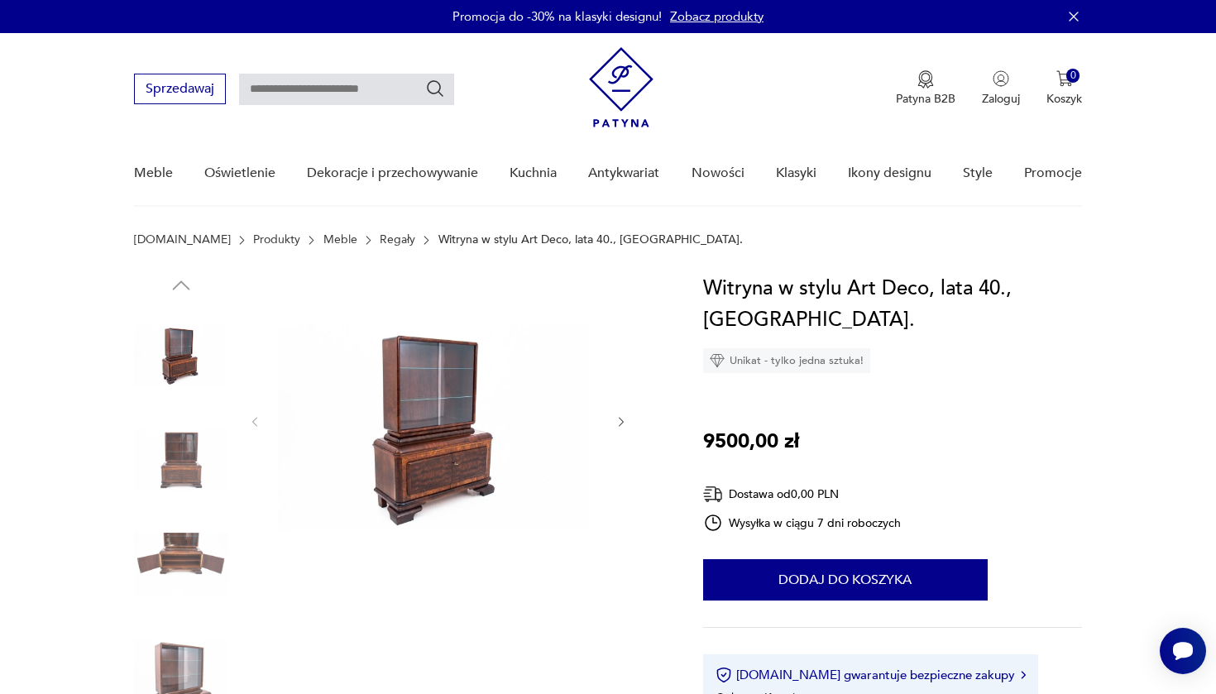
scroll to position [0, 0]
click at [448, 402] on img at bounding box center [437, 420] width 319 height 294
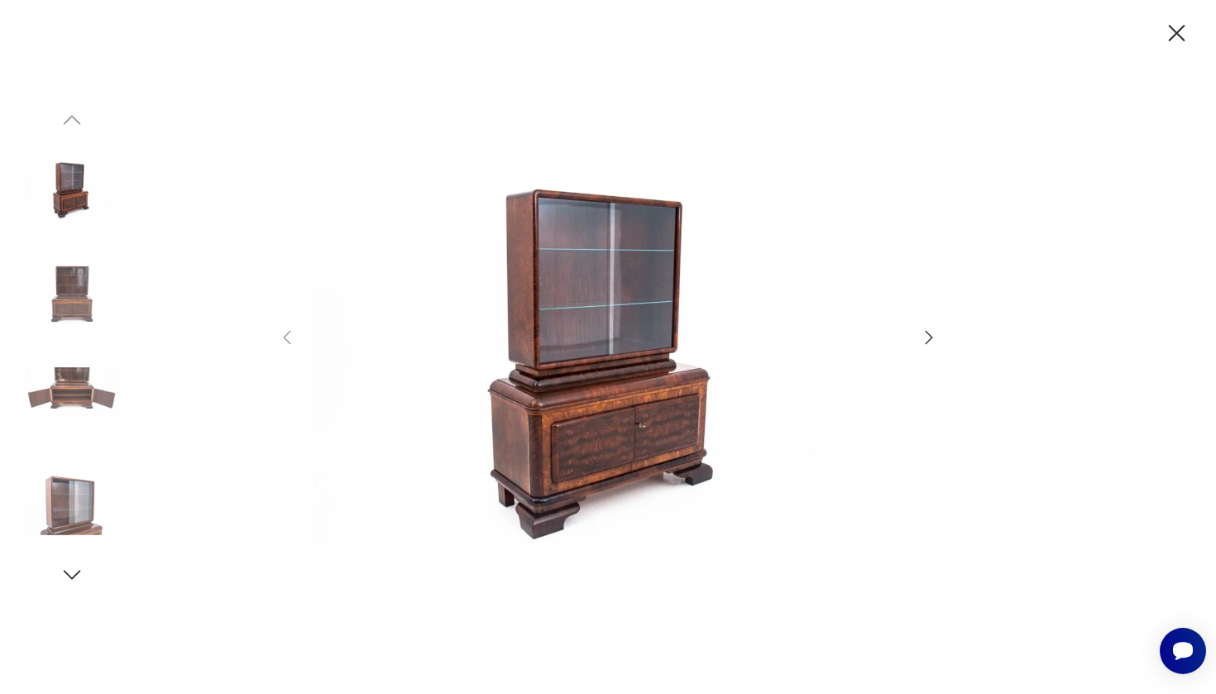
click at [926, 336] on icon "button" at bounding box center [929, 338] width 20 height 20
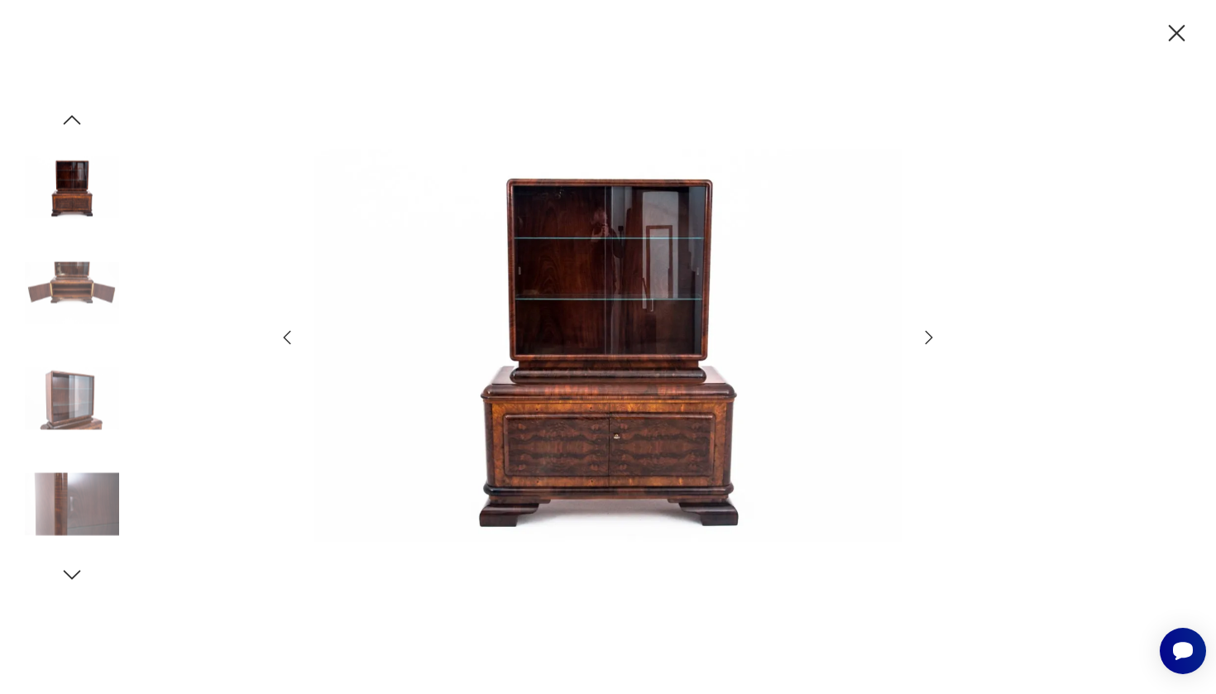
click at [926, 336] on icon "button" at bounding box center [929, 338] width 20 height 20
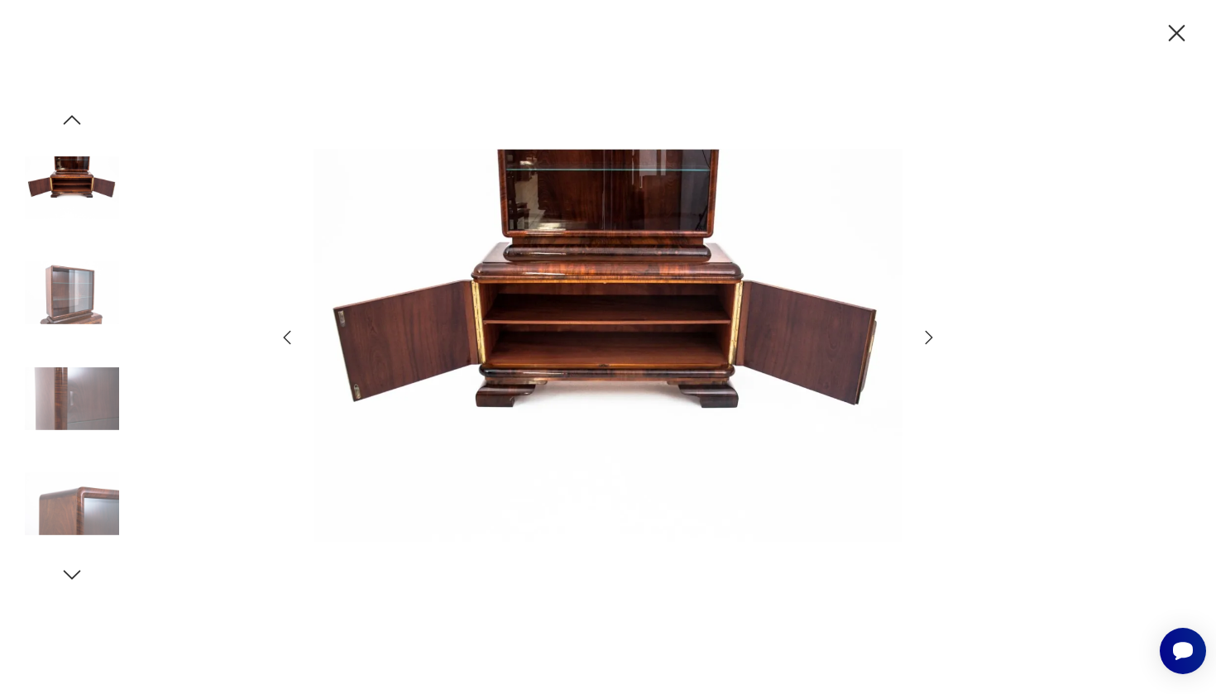
click at [926, 336] on icon "button" at bounding box center [929, 338] width 20 height 20
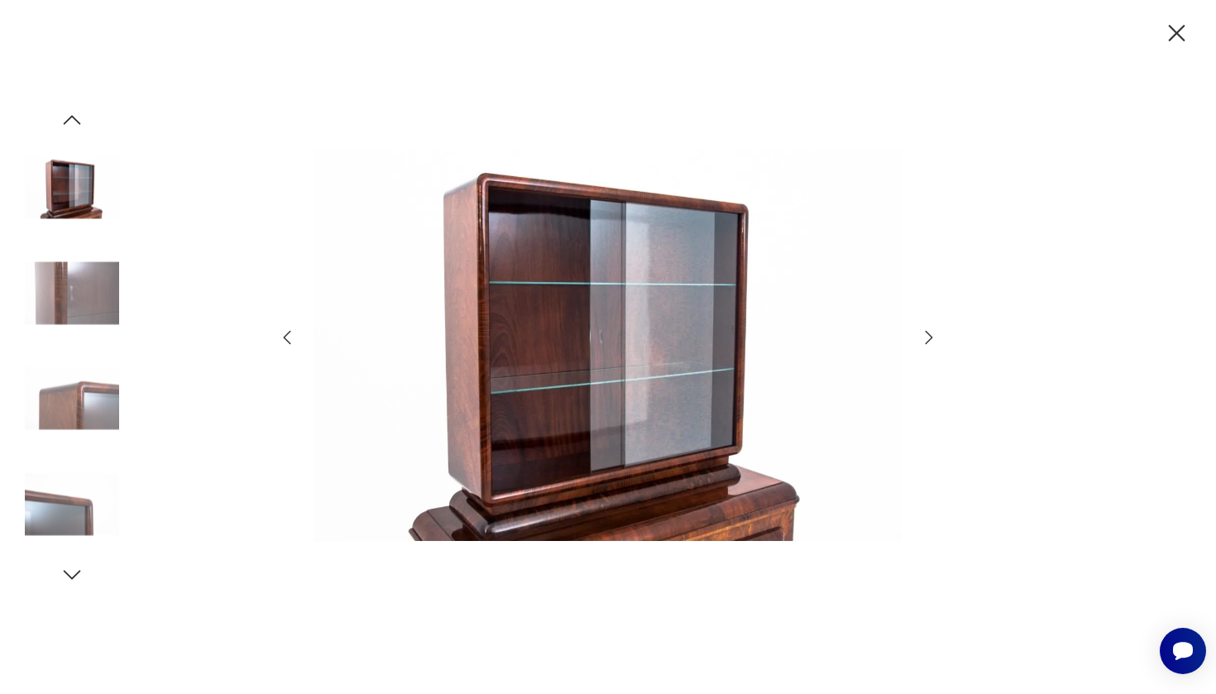
click at [926, 336] on icon "button" at bounding box center [929, 338] width 20 height 20
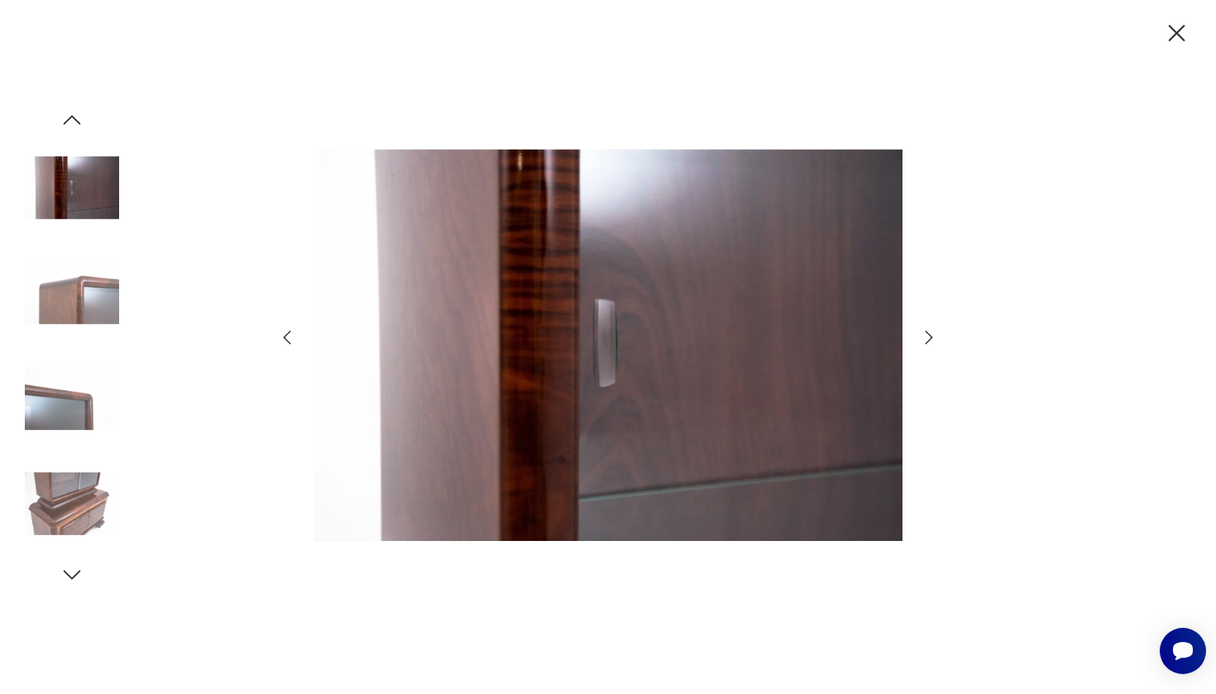
click at [926, 336] on icon "button" at bounding box center [929, 338] width 20 height 20
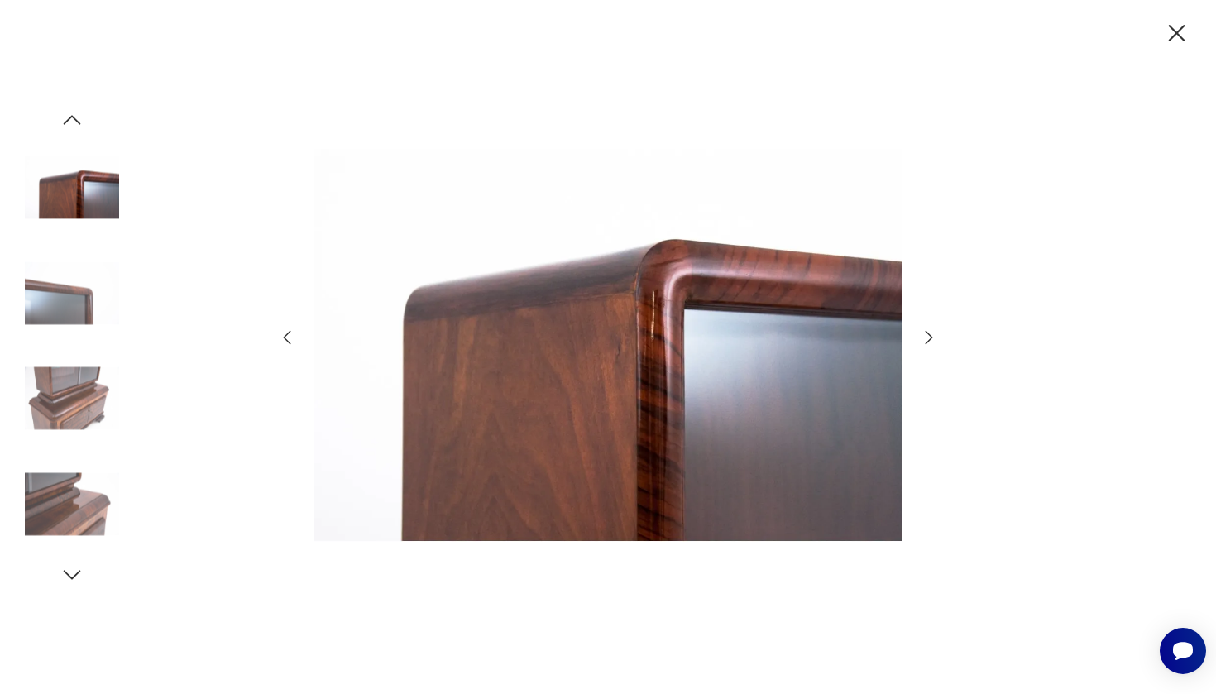
click at [926, 336] on icon "button" at bounding box center [929, 338] width 20 height 20
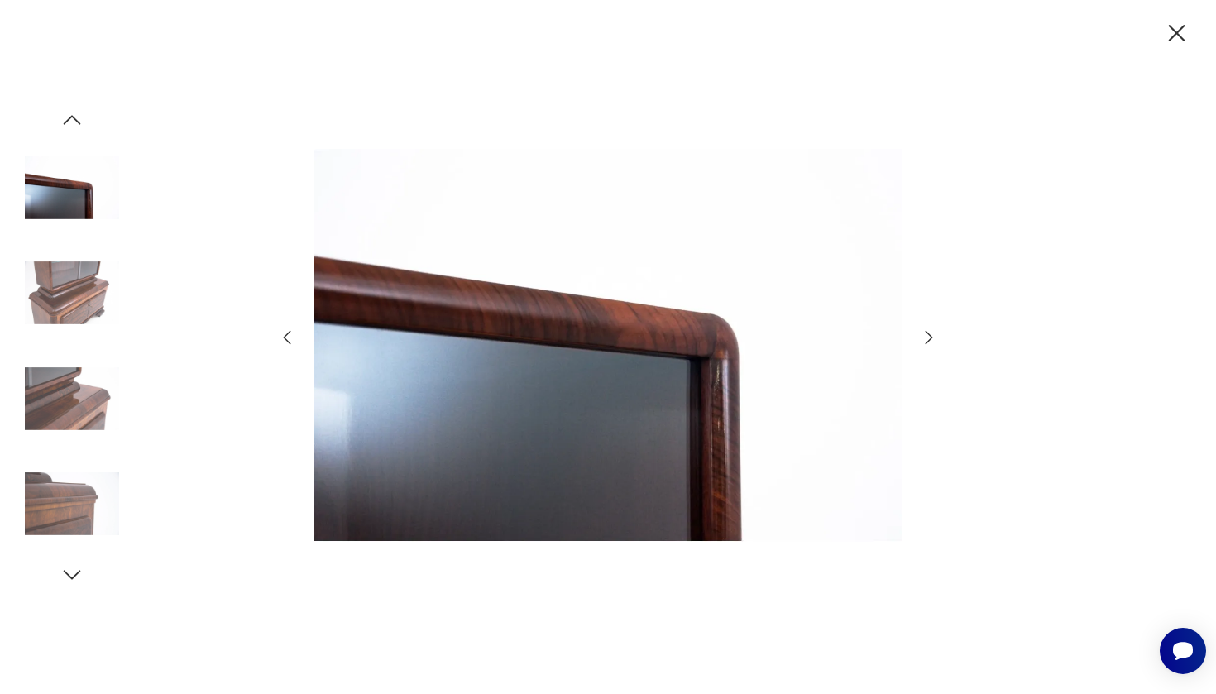
click at [926, 336] on icon "button" at bounding box center [929, 338] width 20 height 20
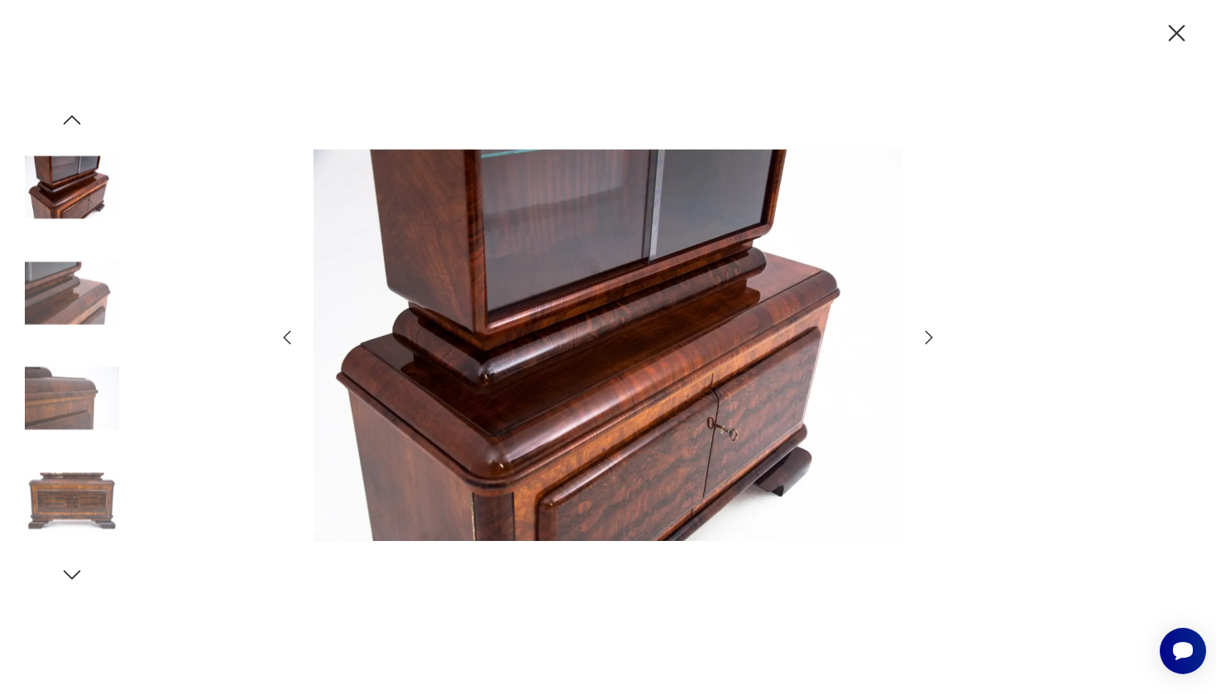
click at [926, 336] on icon "button" at bounding box center [929, 338] width 20 height 20
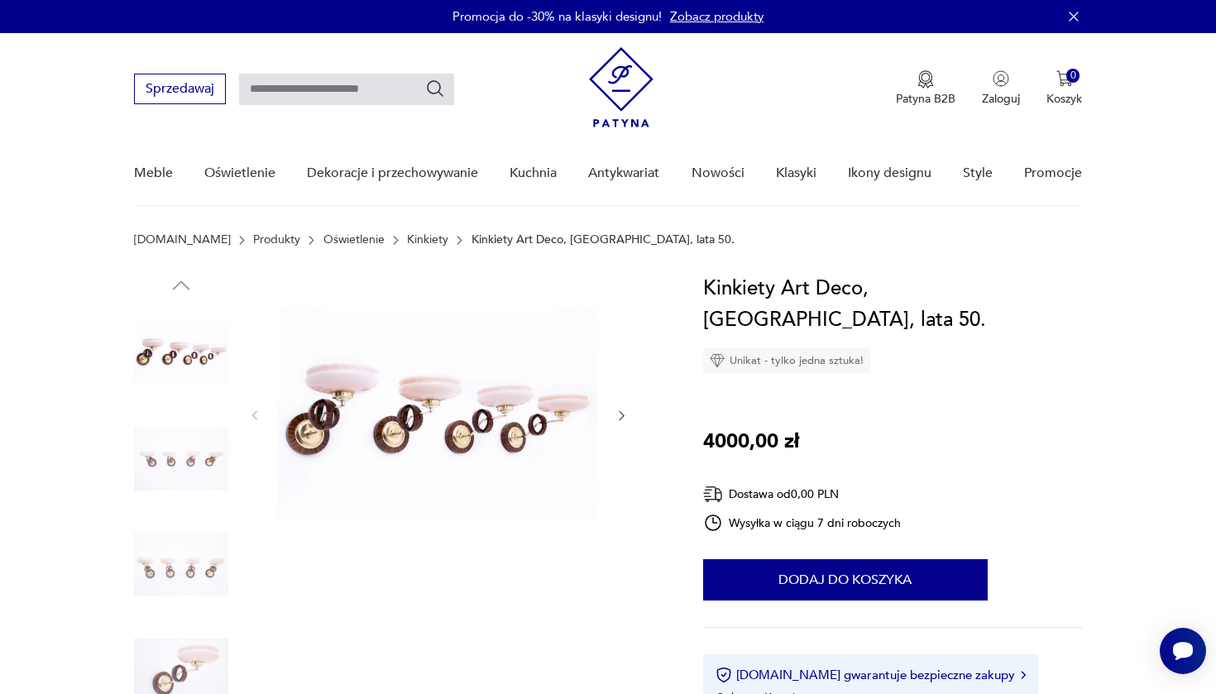
click at [418, 398] on img at bounding box center [437, 414] width 319 height 282
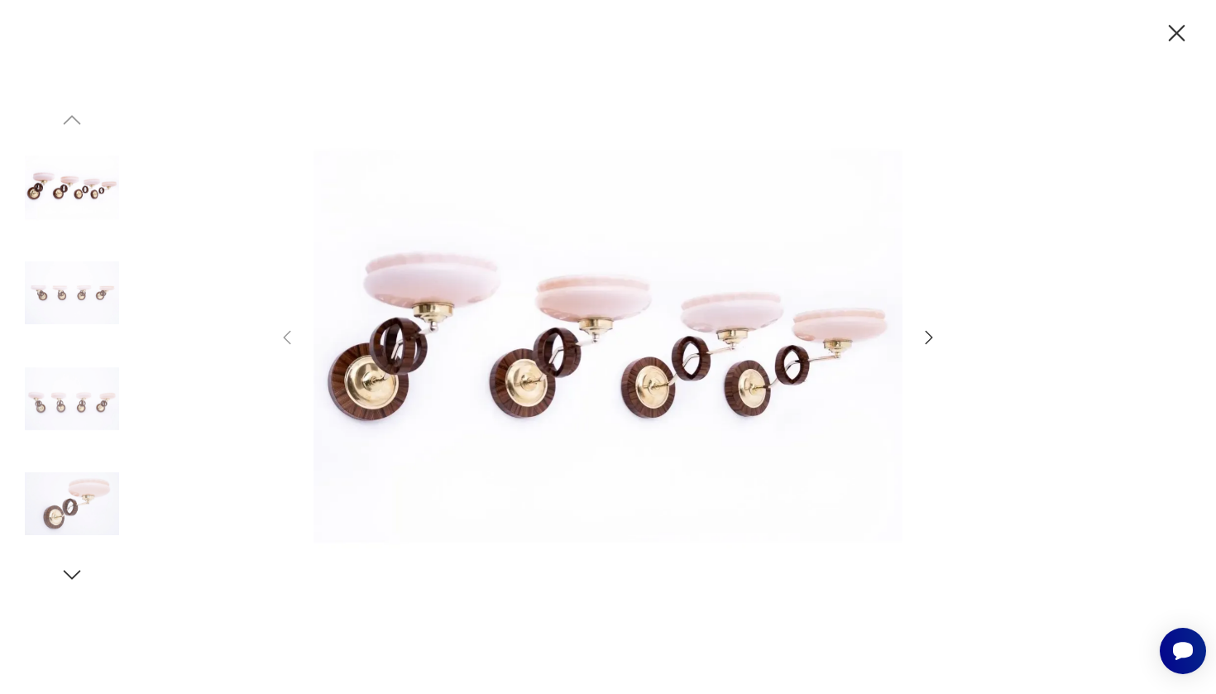
click at [926, 335] on icon "button" at bounding box center [929, 338] width 20 height 20
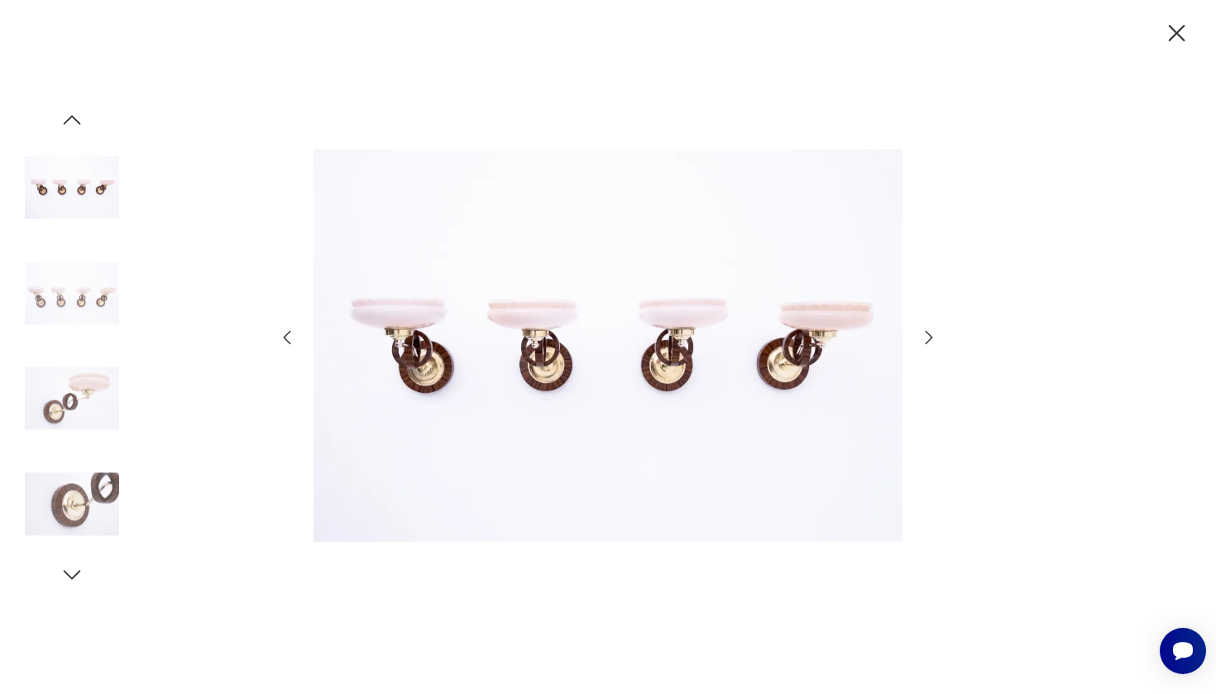
click at [926, 335] on icon "button" at bounding box center [929, 338] width 20 height 20
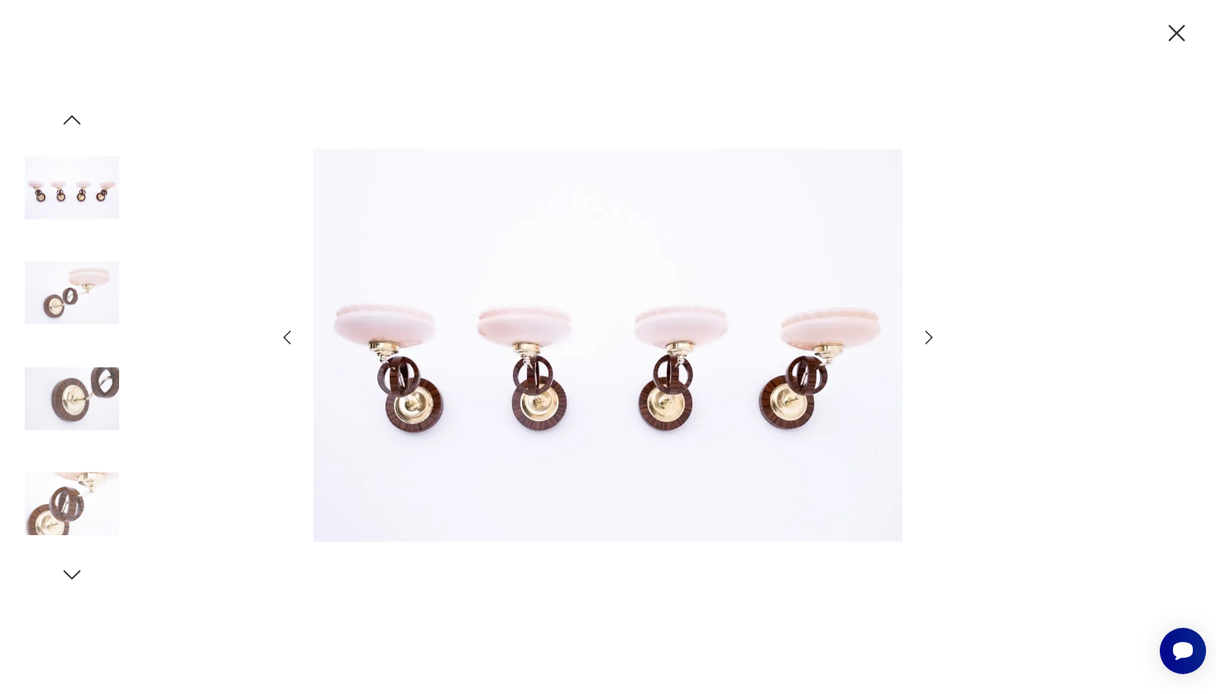
click at [926, 335] on icon "button" at bounding box center [929, 338] width 20 height 20
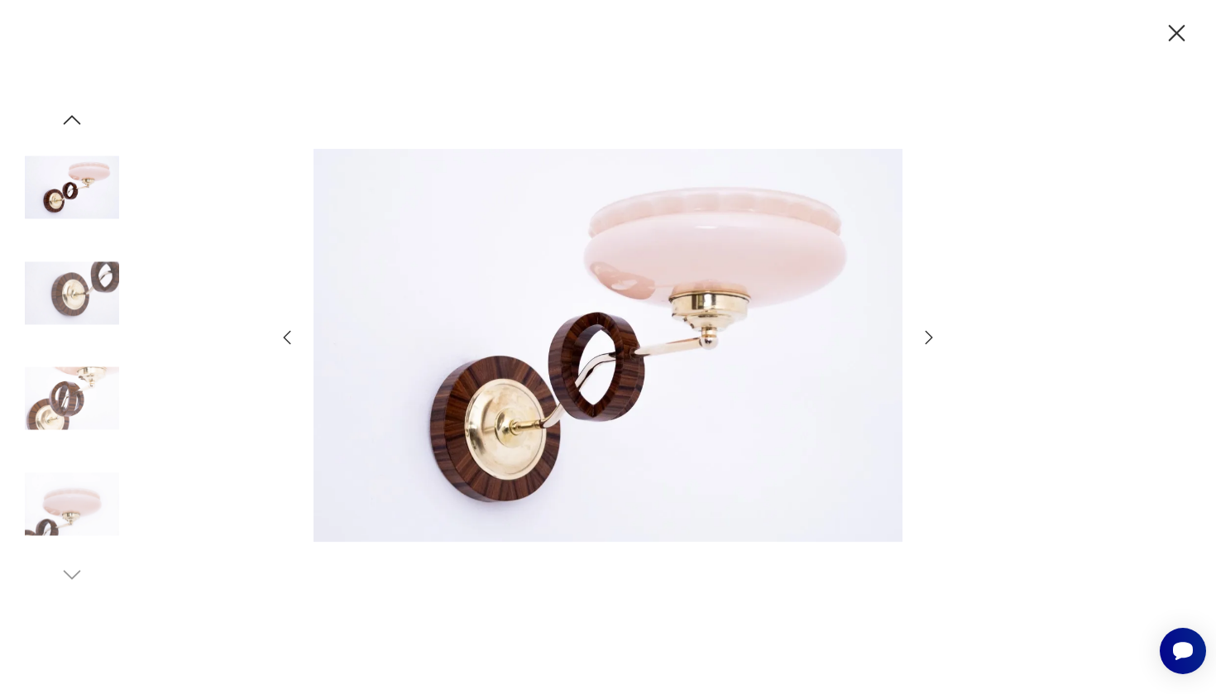
click at [926, 335] on icon "button" at bounding box center [929, 338] width 20 height 20
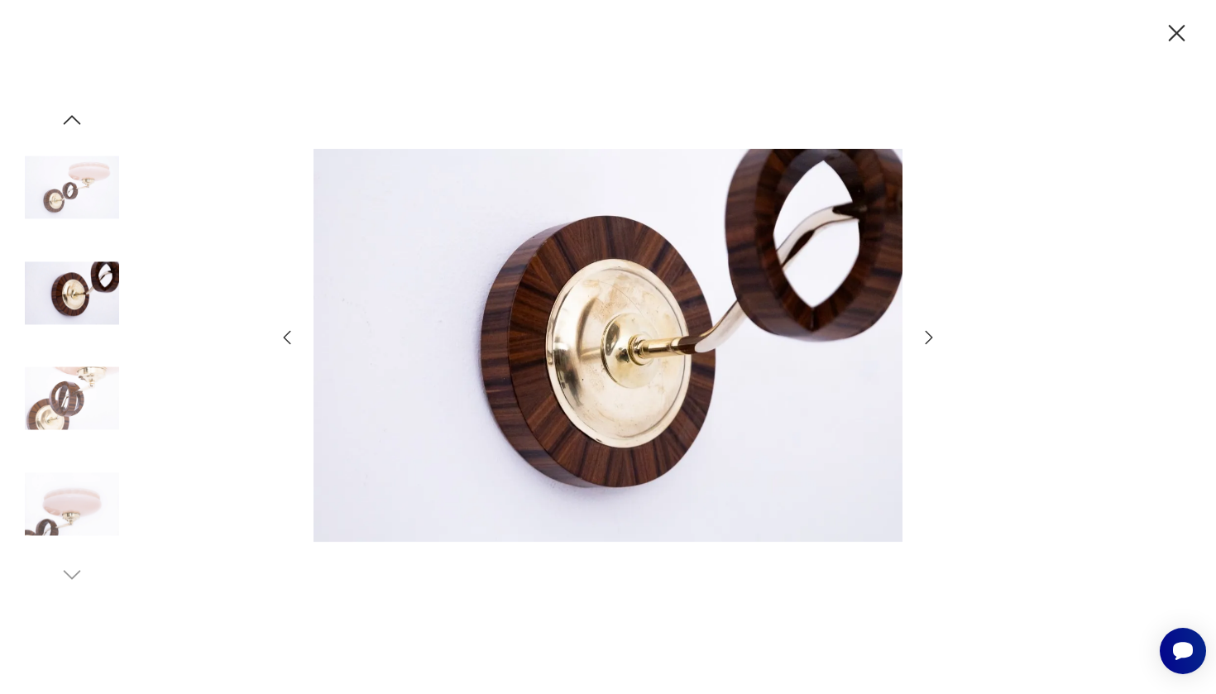
click at [926, 335] on icon "button" at bounding box center [929, 338] width 20 height 20
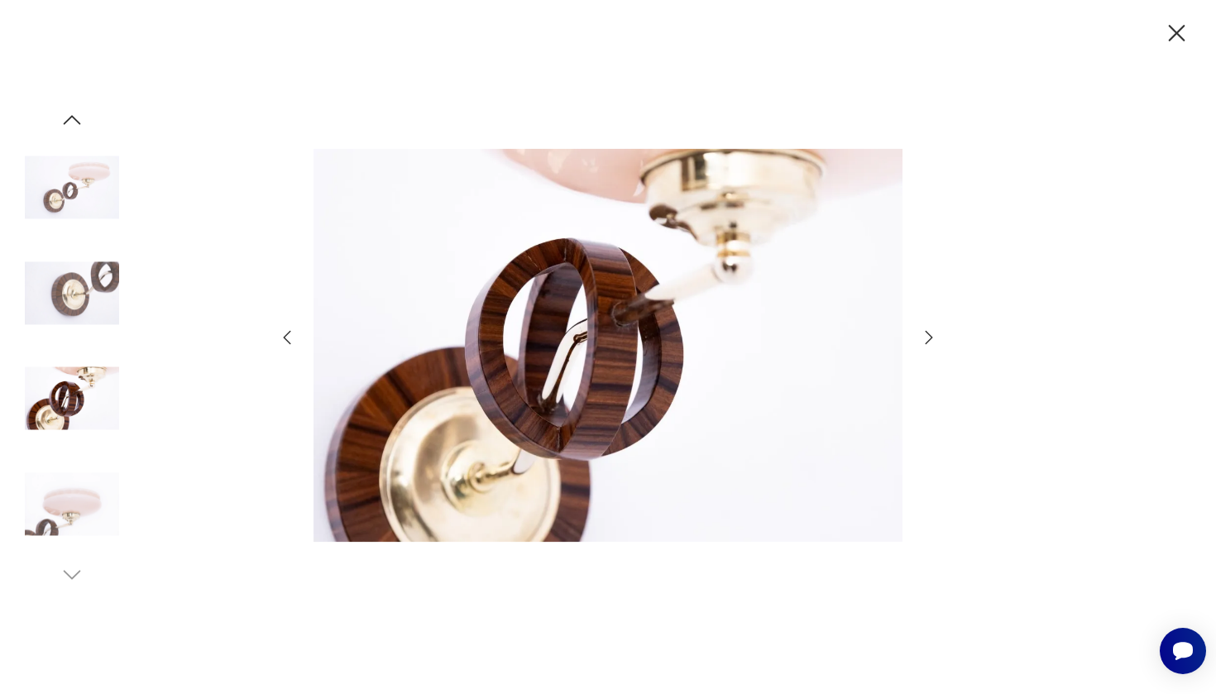
click at [926, 335] on icon "button" at bounding box center [929, 338] width 20 height 20
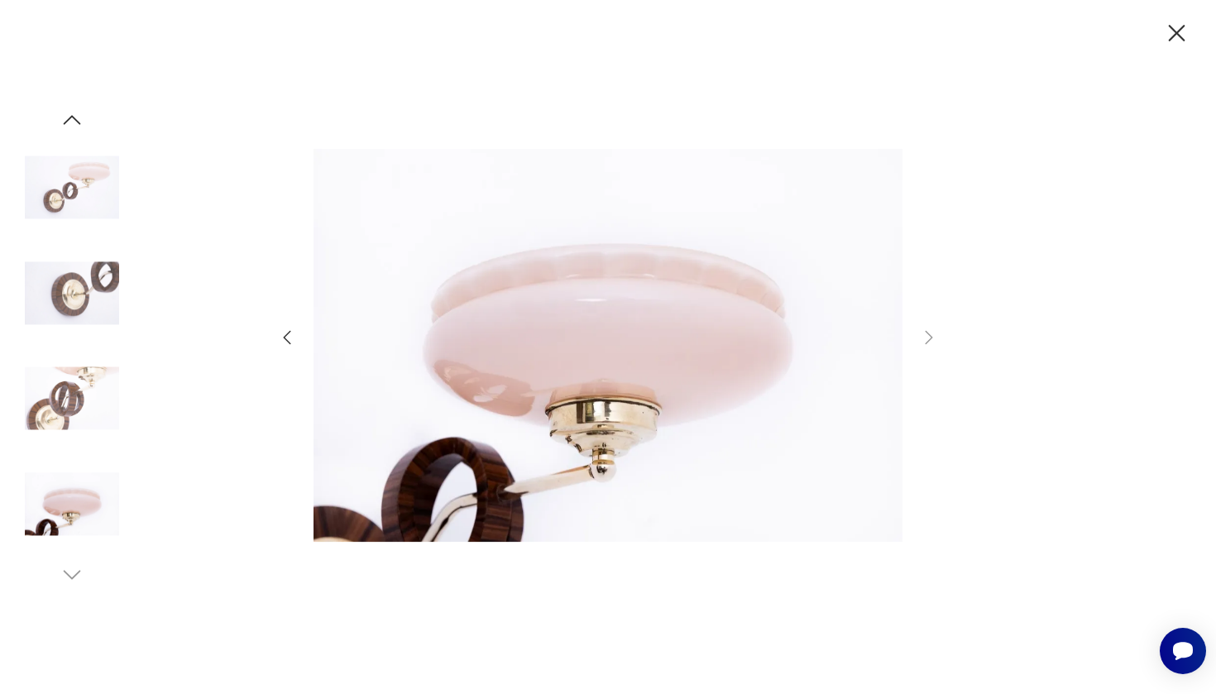
click at [1171, 39] on icon "button" at bounding box center [1177, 33] width 17 height 17
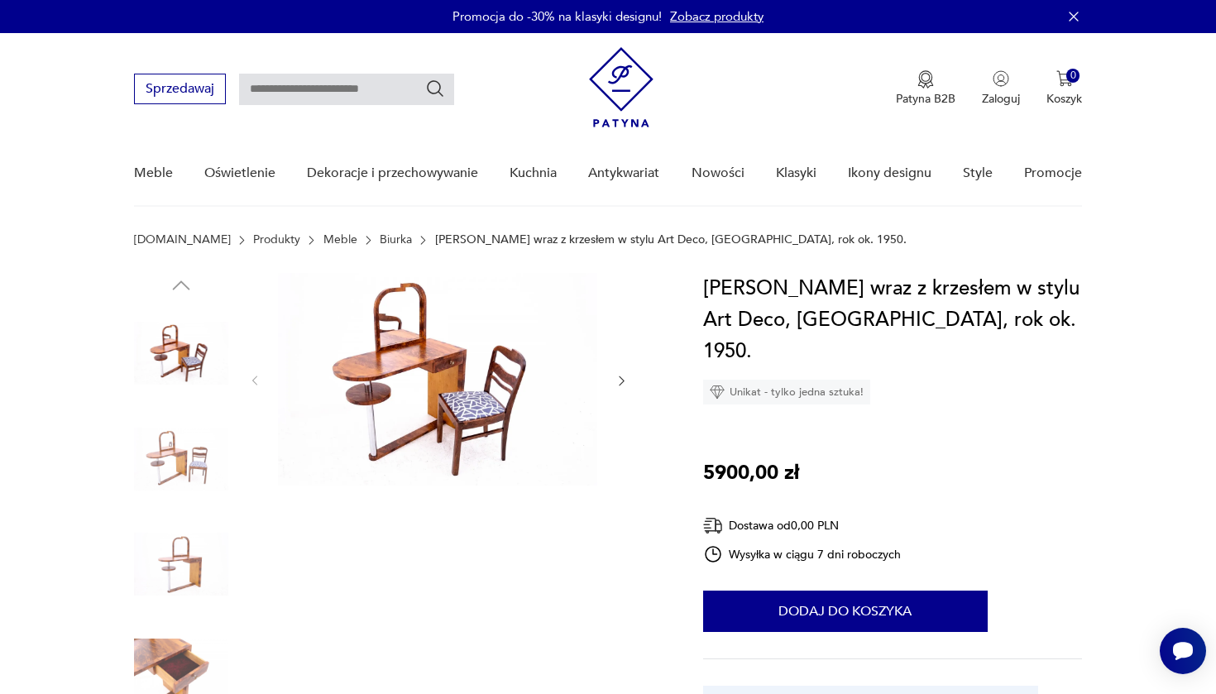
click at [419, 338] on img at bounding box center [437, 379] width 319 height 213
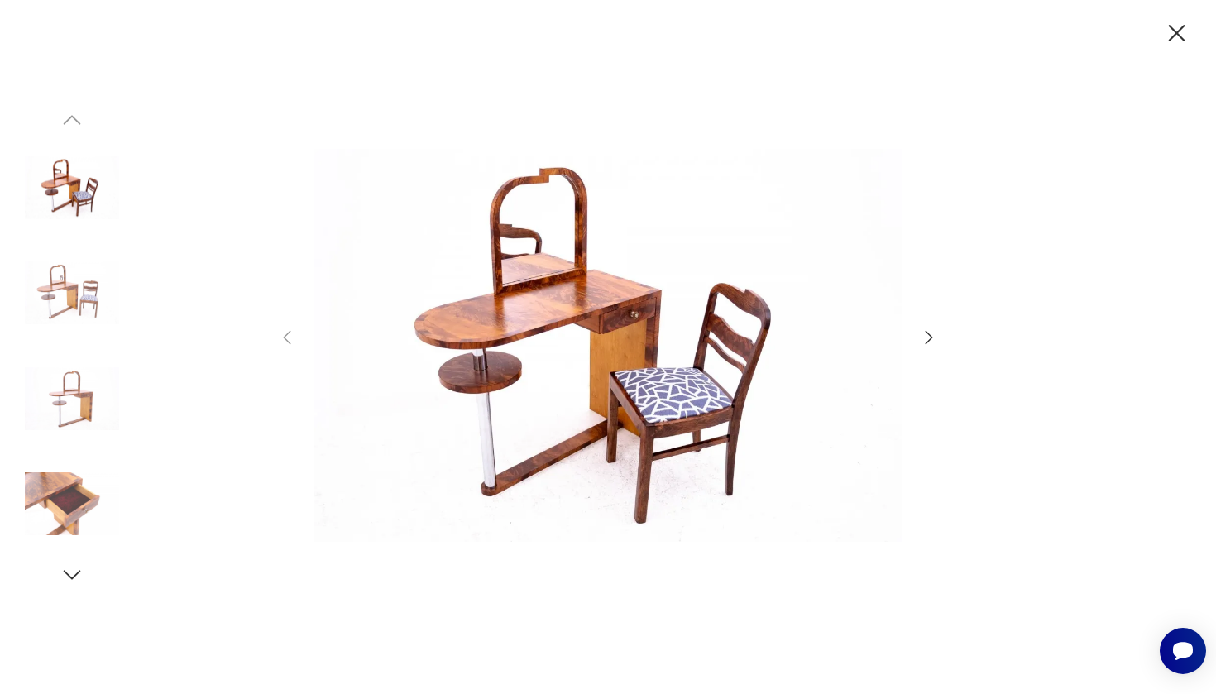
click at [926, 336] on icon "button" at bounding box center [929, 338] width 20 height 20
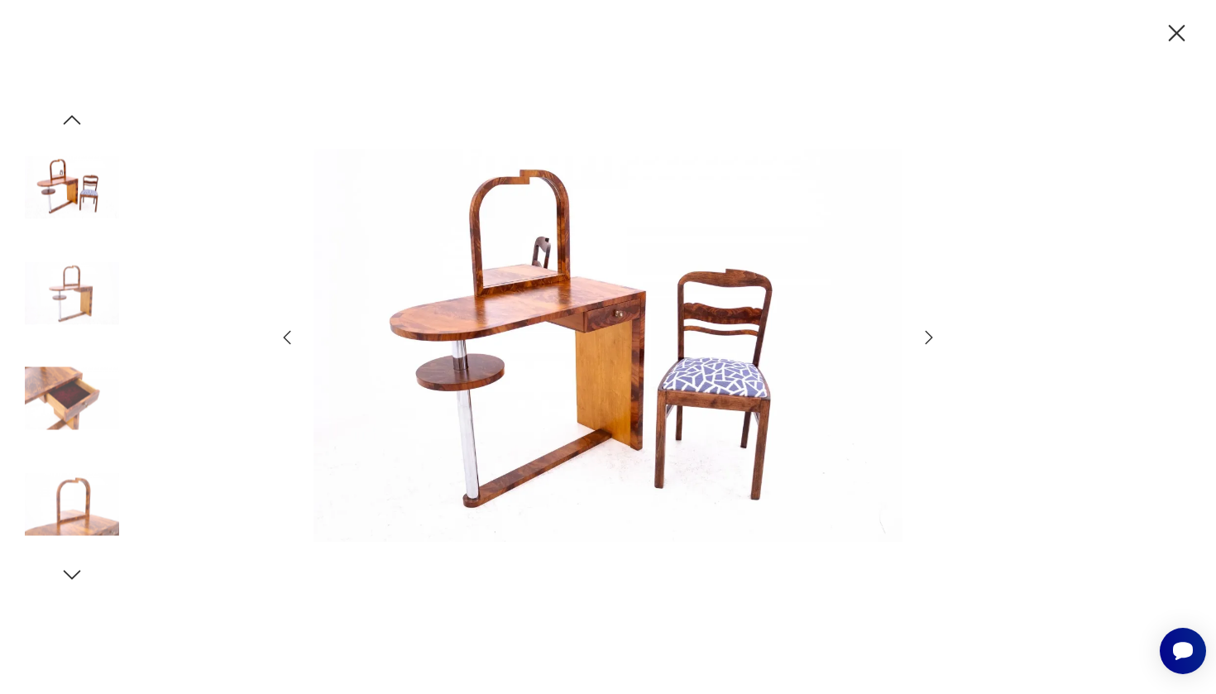
click at [926, 336] on icon "button" at bounding box center [929, 338] width 20 height 20
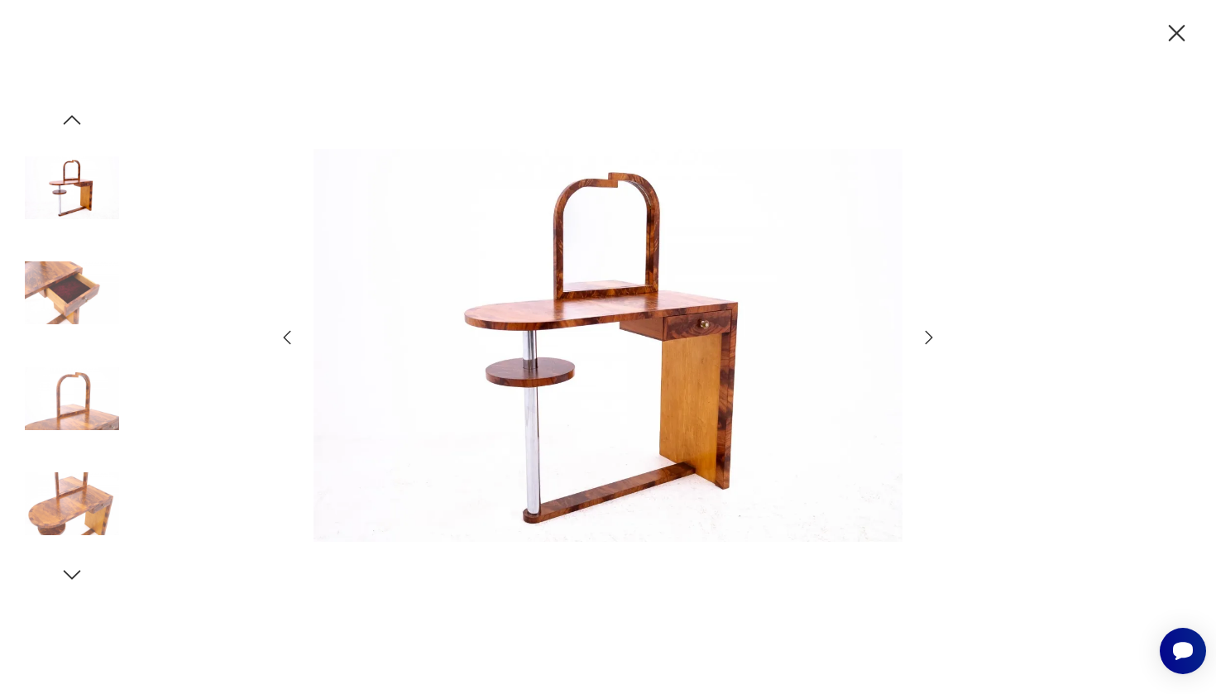
click at [926, 336] on icon "button" at bounding box center [929, 338] width 20 height 20
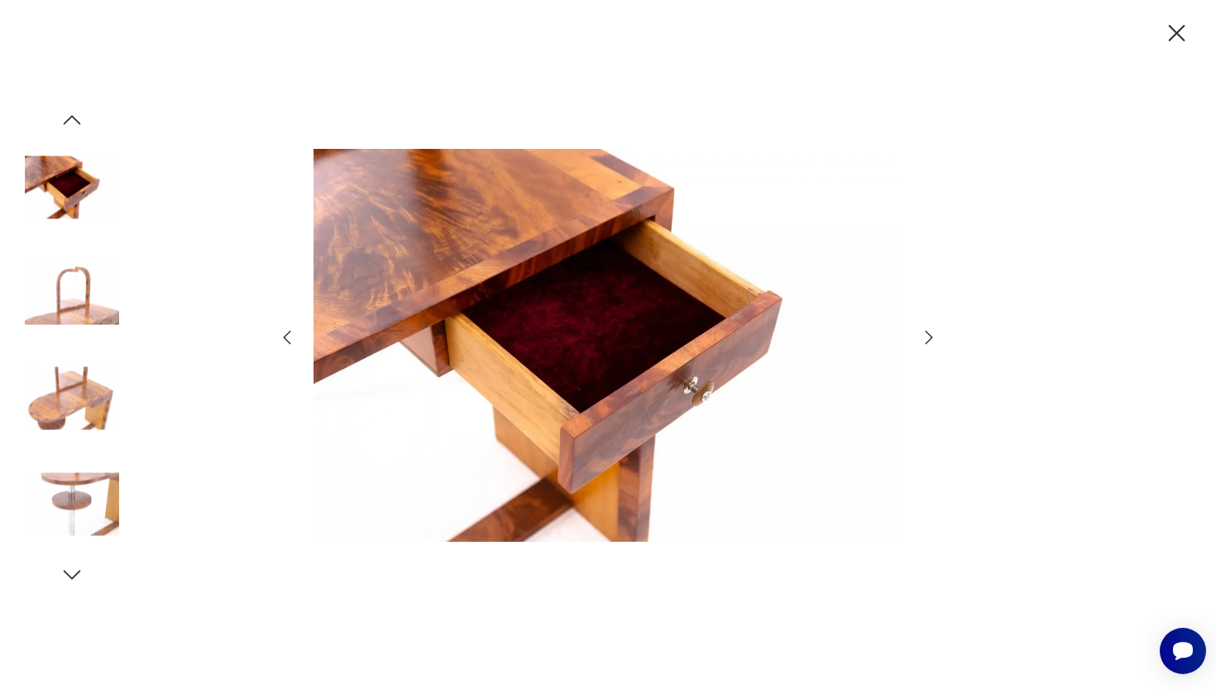
click at [926, 336] on icon "button" at bounding box center [929, 338] width 20 height 20
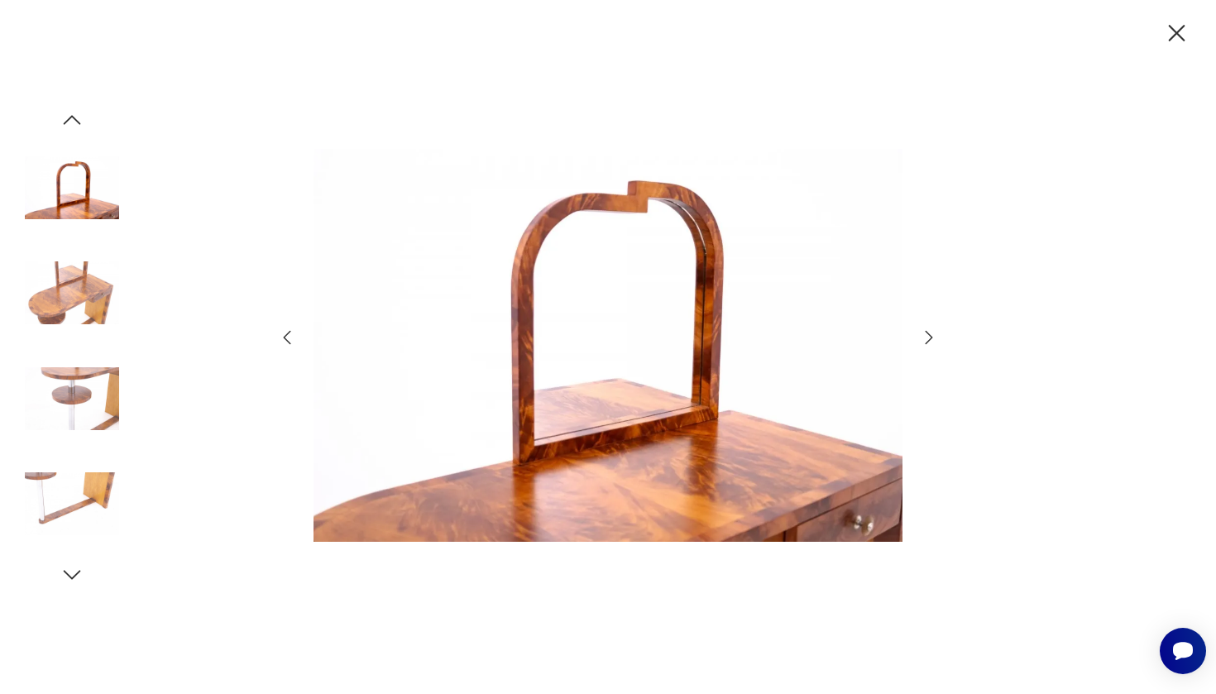
click at [926, 336] on icon "button" at bounding box center [929, 338] width 20 height 20
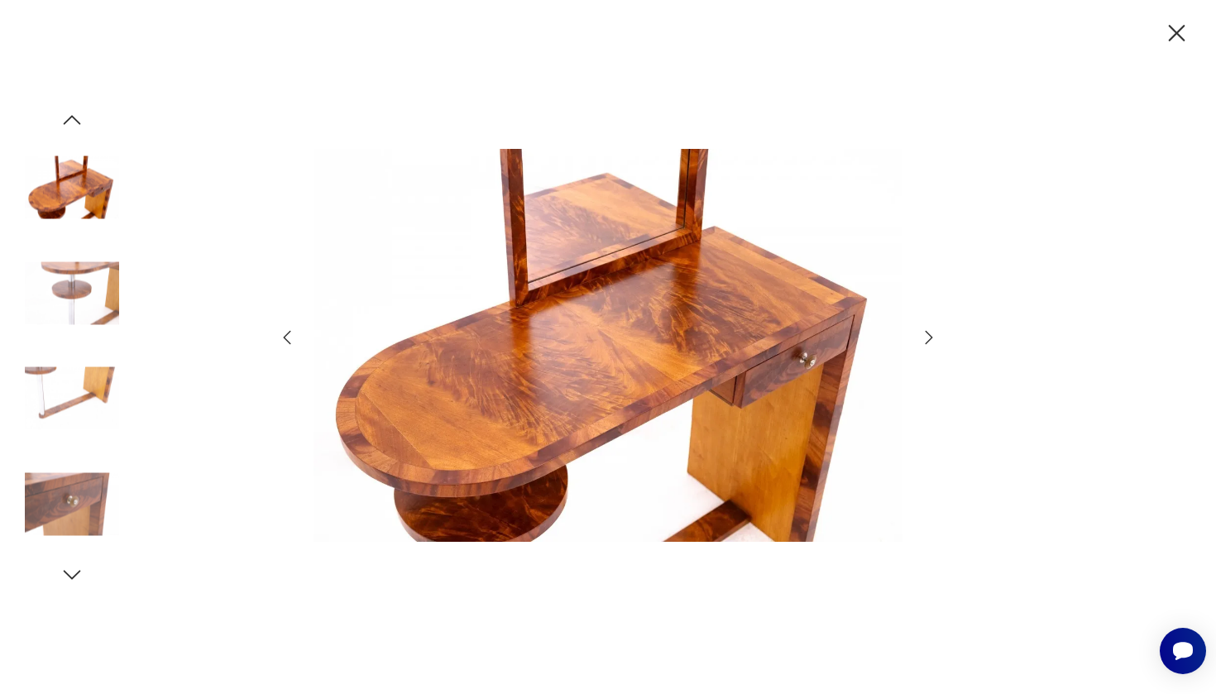
click at [926, 336] on icon "button" at bounding box center [929, 338] width 20 height 20
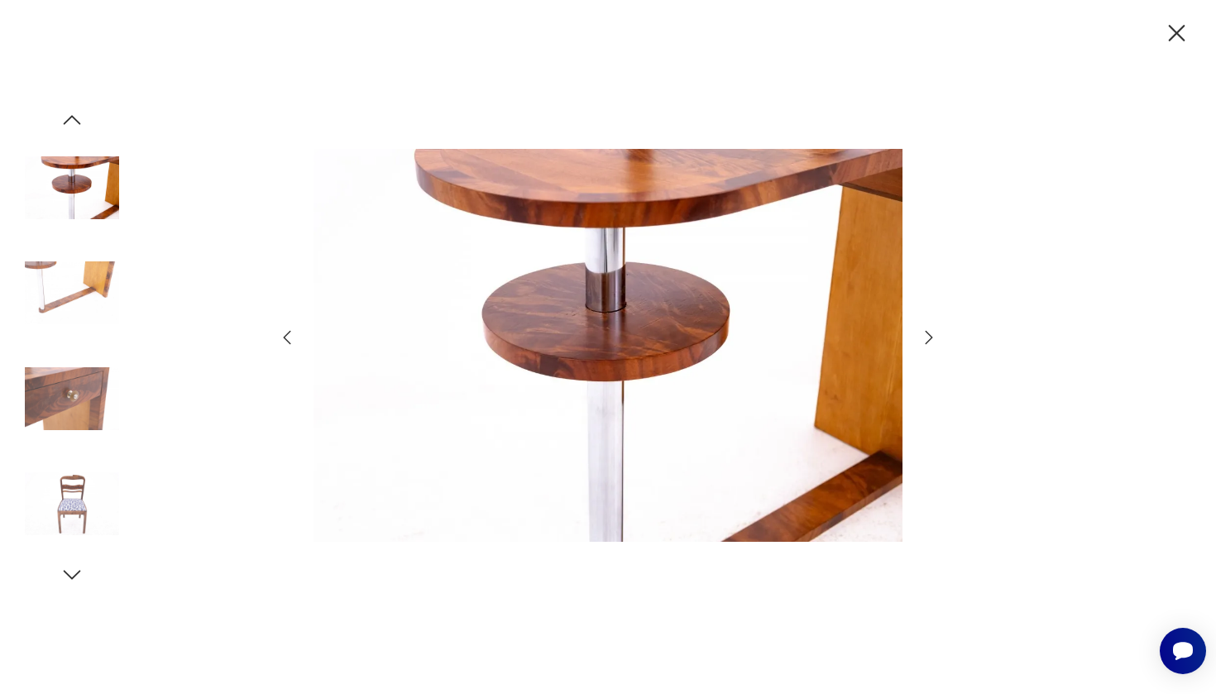
click at [926, 336] on icon "button" at bounding box center [929, 338] width 20 height 20
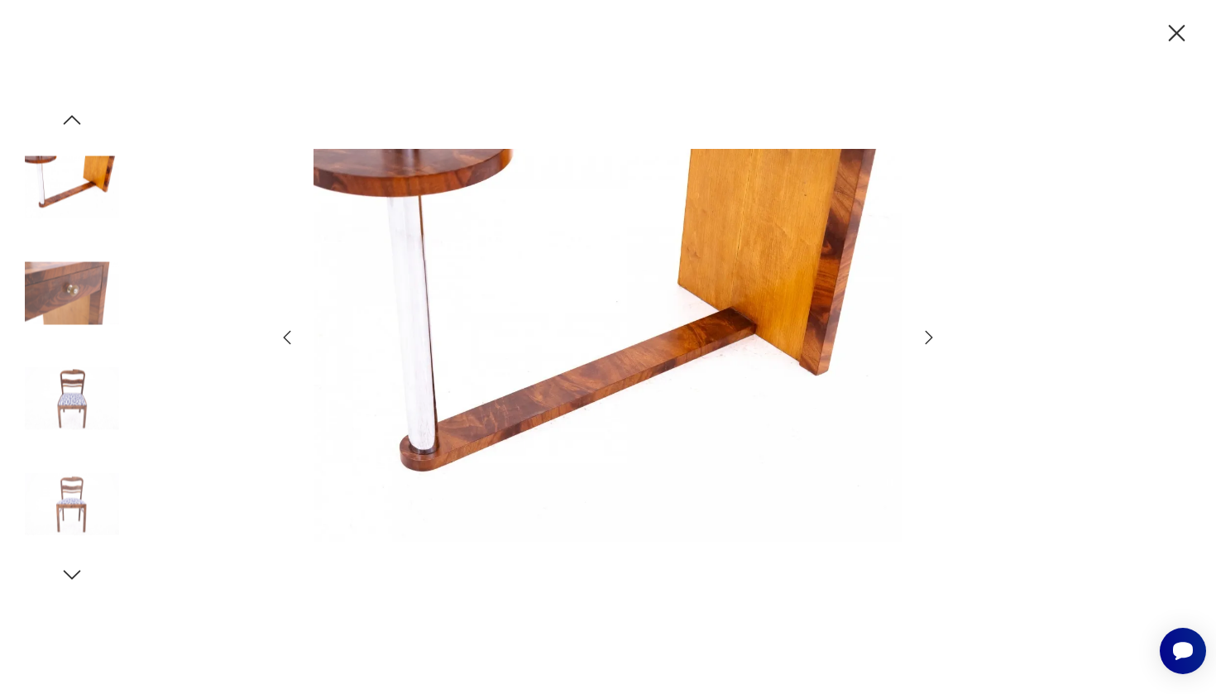
click at [926, 336] on icon "button" at bounding box center [929, 338] width 20 height 20
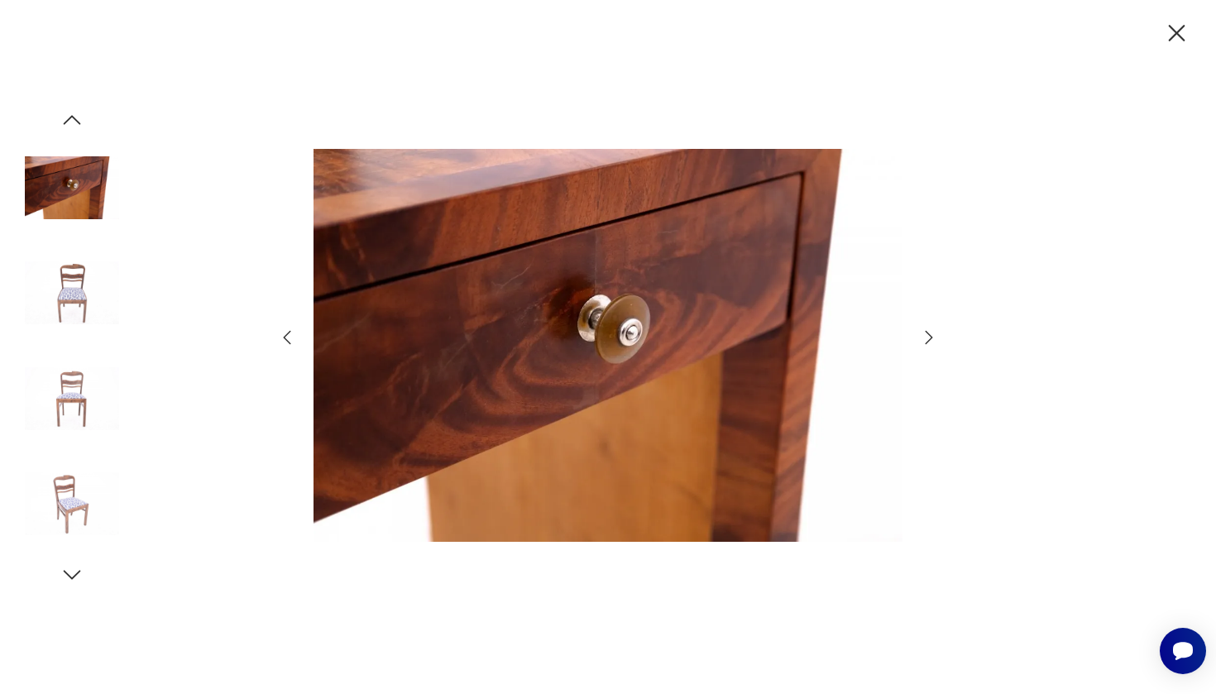
click at [926, 336] on icon "button" at bounding box center [929, 338] width 20 height 20
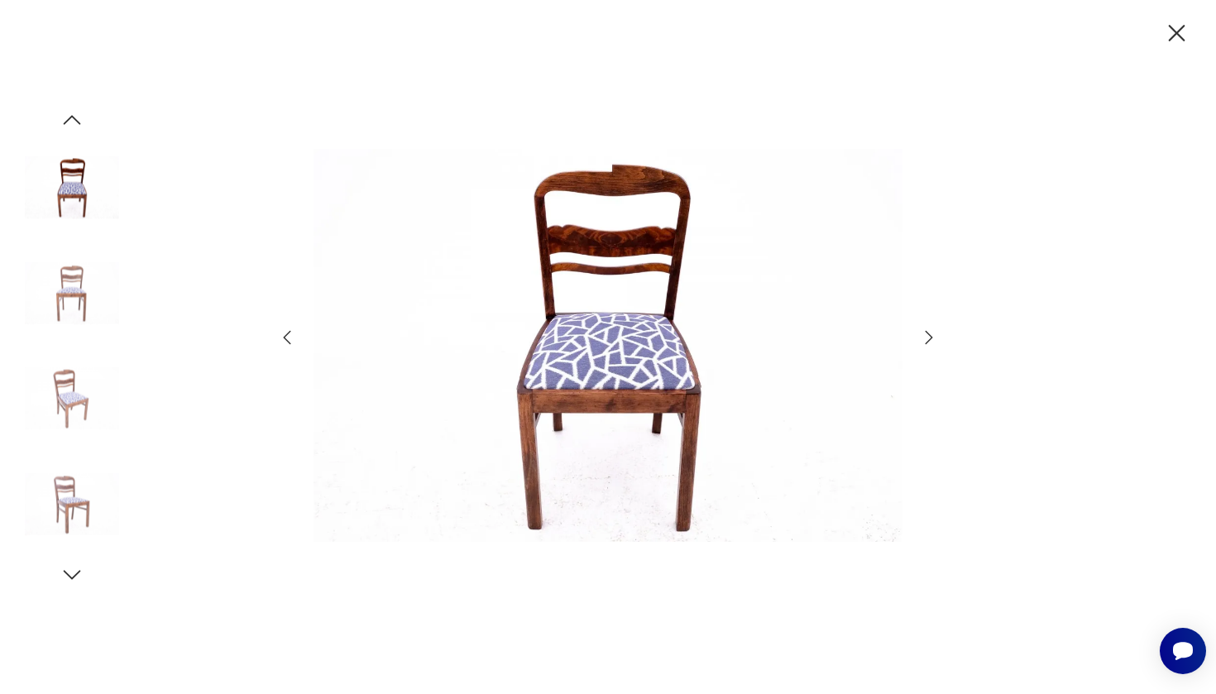
click at [926, 336] on icon "button" at bounding box center [929, 338] width 20 height 20
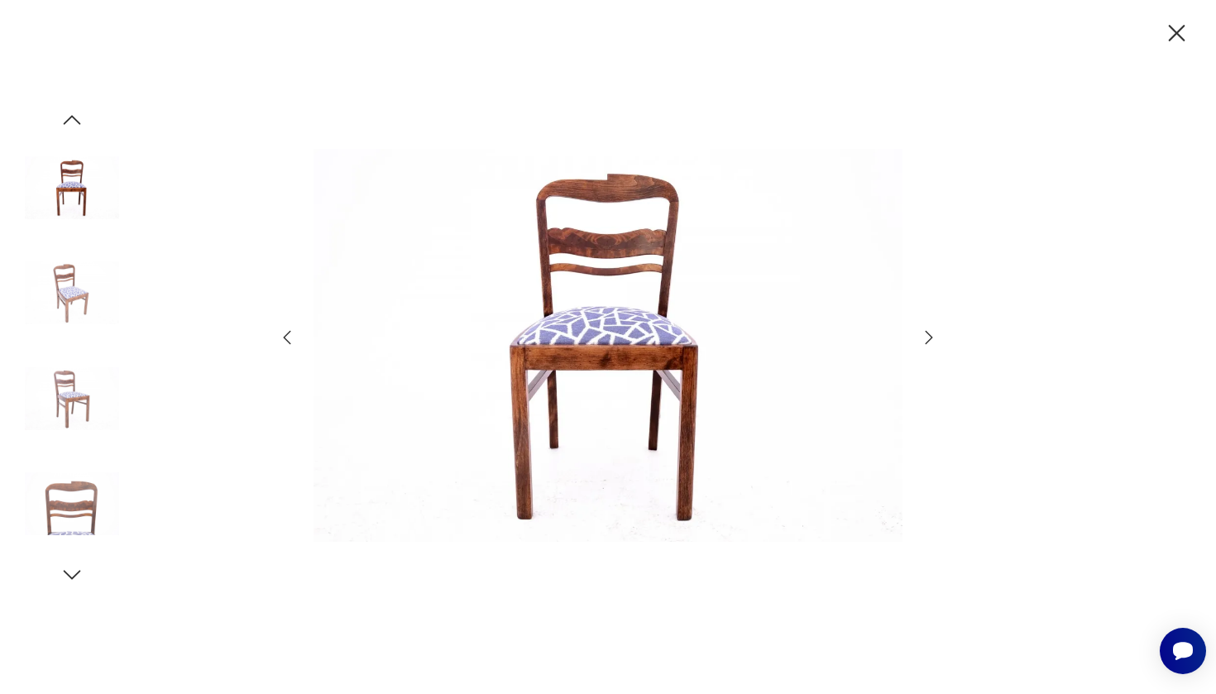
click at [926, 336] on icon "button" at bounding box center [929, 338] width 20 height 20
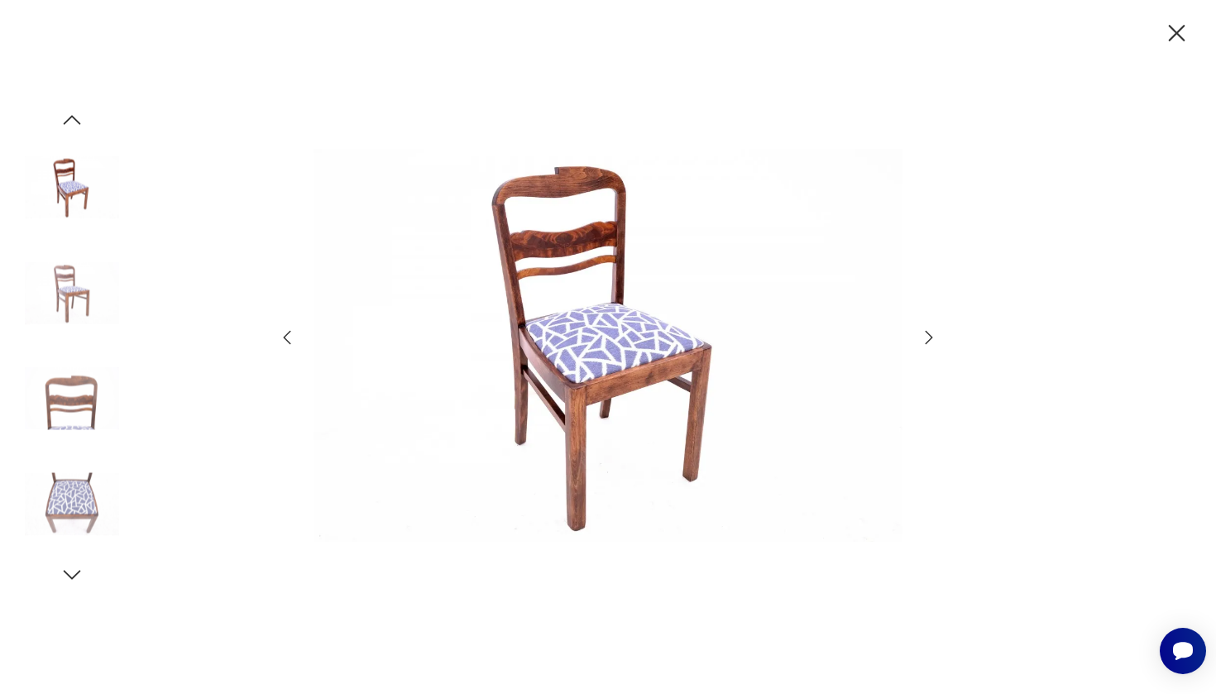
click at [926, 336] on icon "button" at bounding box center [929, 338] width 20 height 20
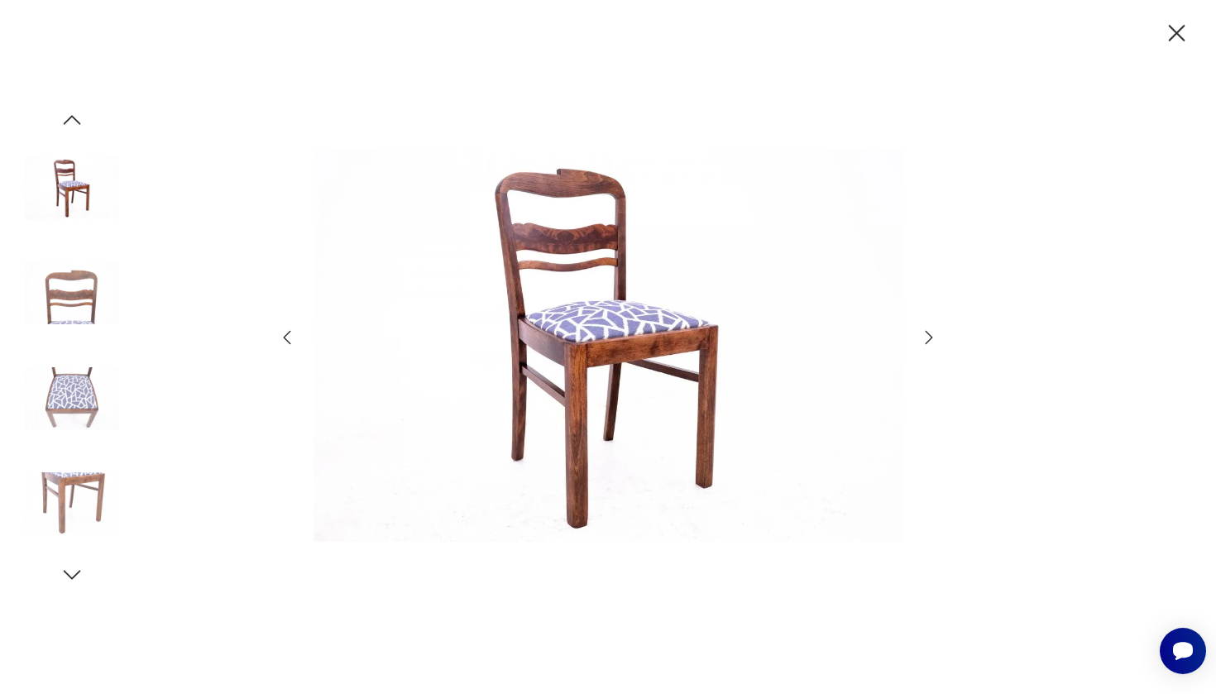
click at [1171, 34] on icon "button" at bounding box center [1176, 33] width 29 height 29
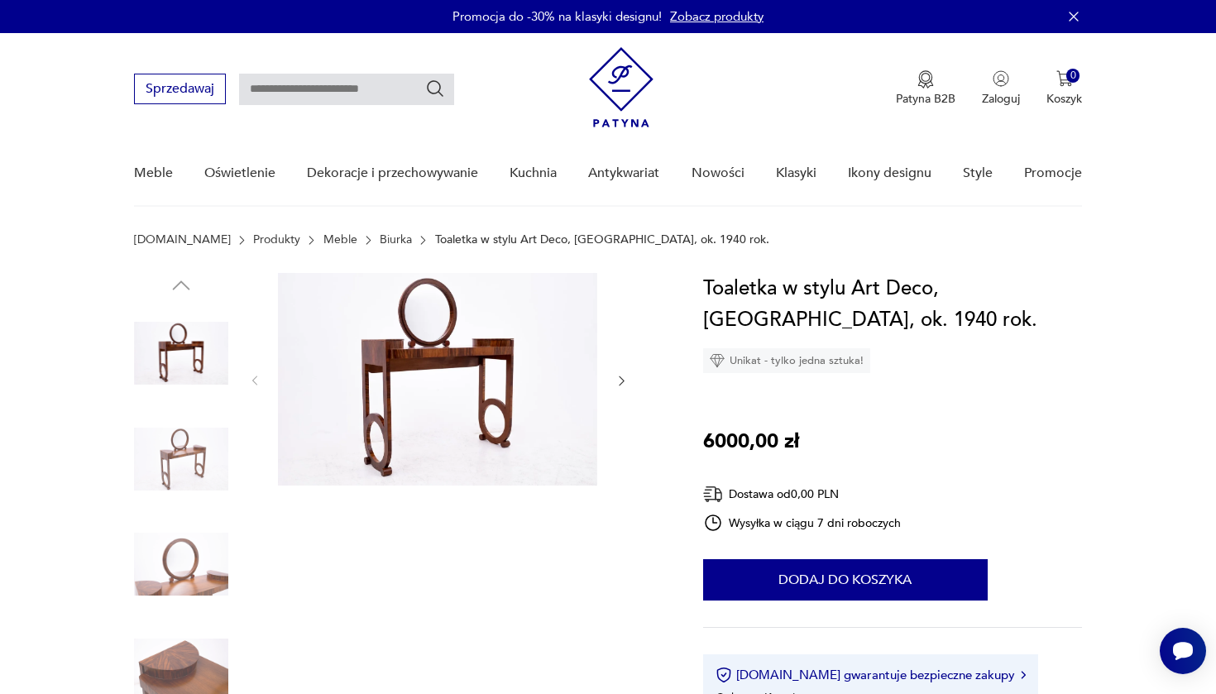
click at [481, 352] on img at bounding box center [437, 379] width 319 height 213
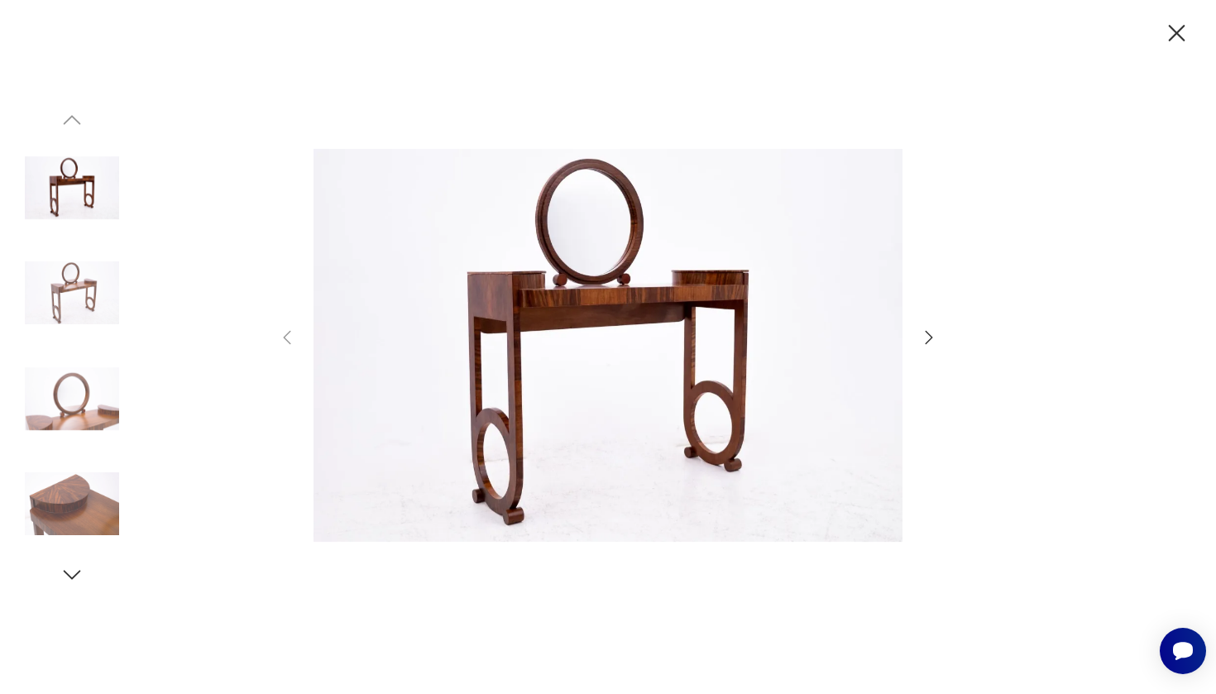
click at [931, 336] on icon "button" at bounding box center [929, 336] width 7 height 13
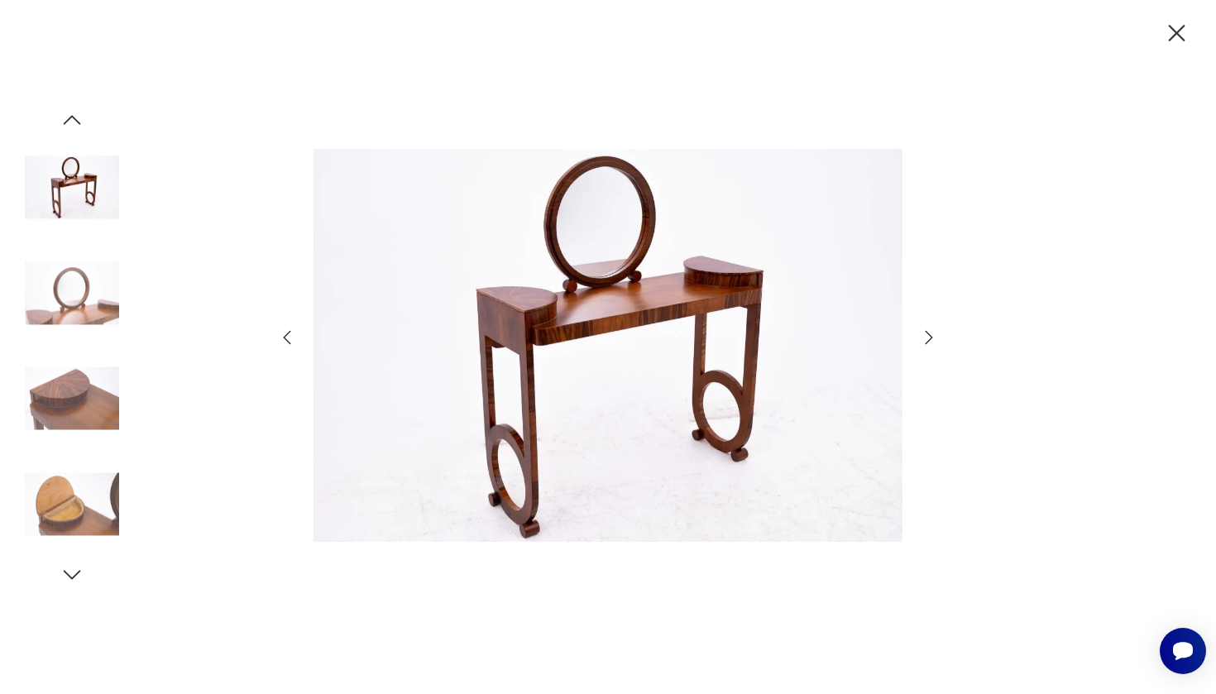
click at [931, 336] on icon "button" at bounding box center [929, 336] width 7 height 13
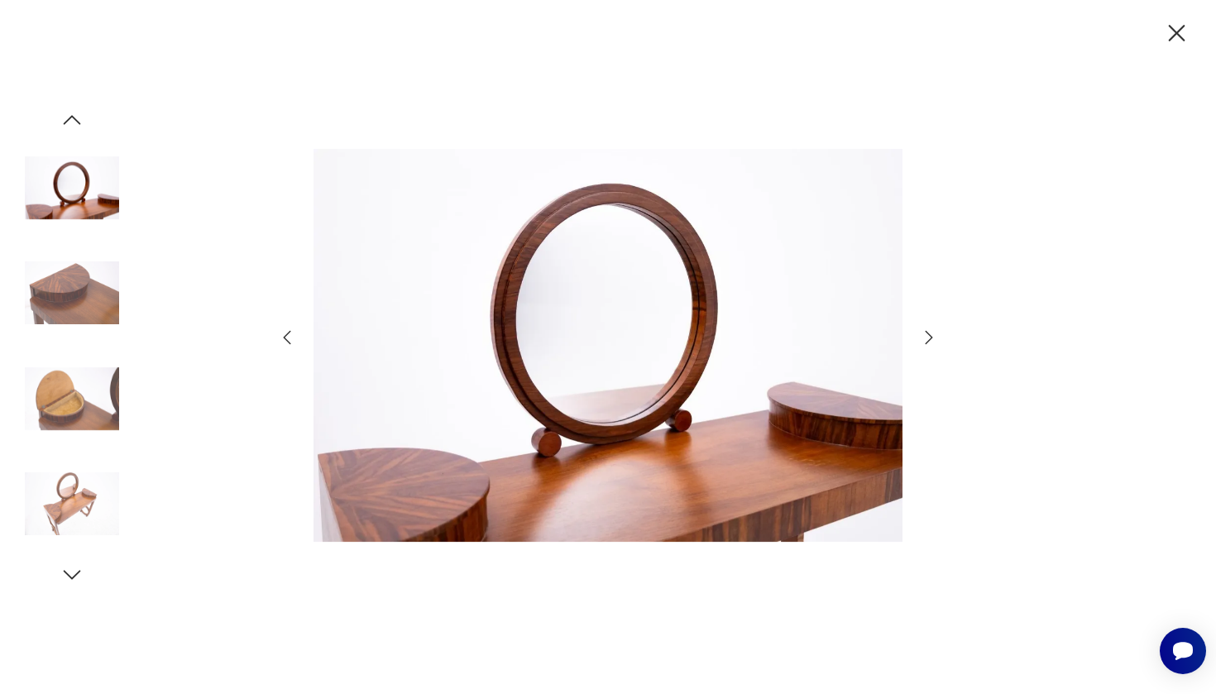
click at [931, 336] on icon "button" at bounding box center [929, 336] width 7 height 13
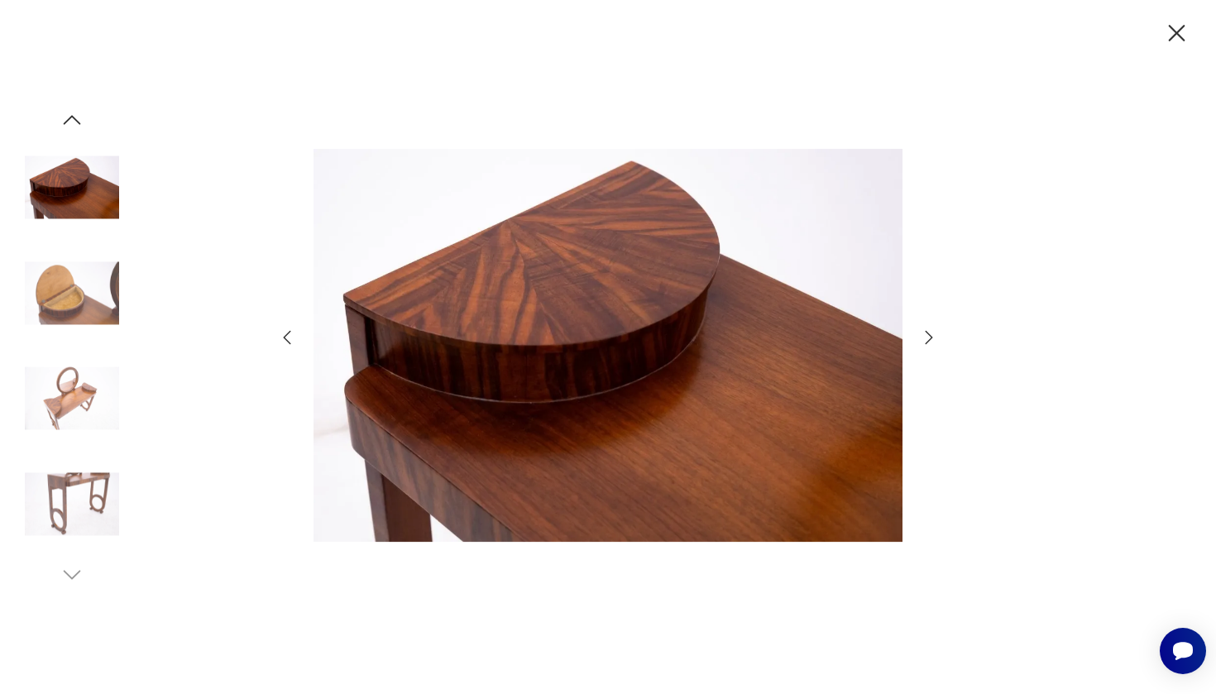
click at [931, 336] on icon "button" at bounding box center [929, 336] width 7 height 13
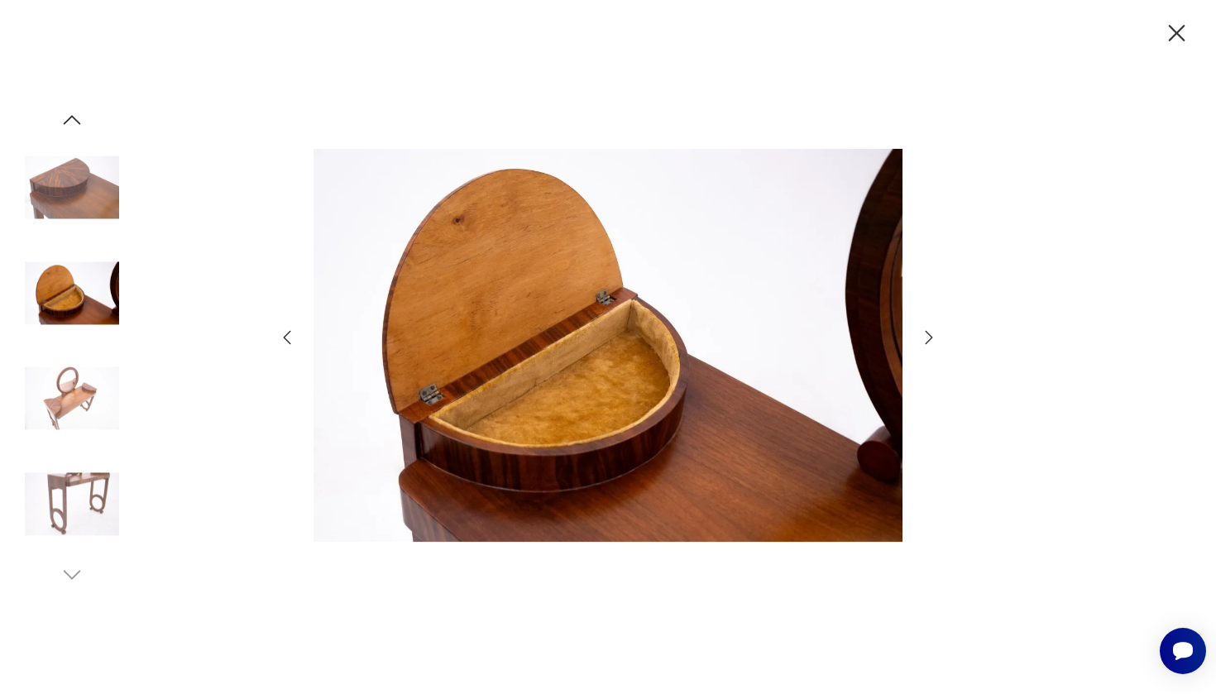
click at [931, 336] on icon "button" at bounding box center [929, 336] width 7 height 13
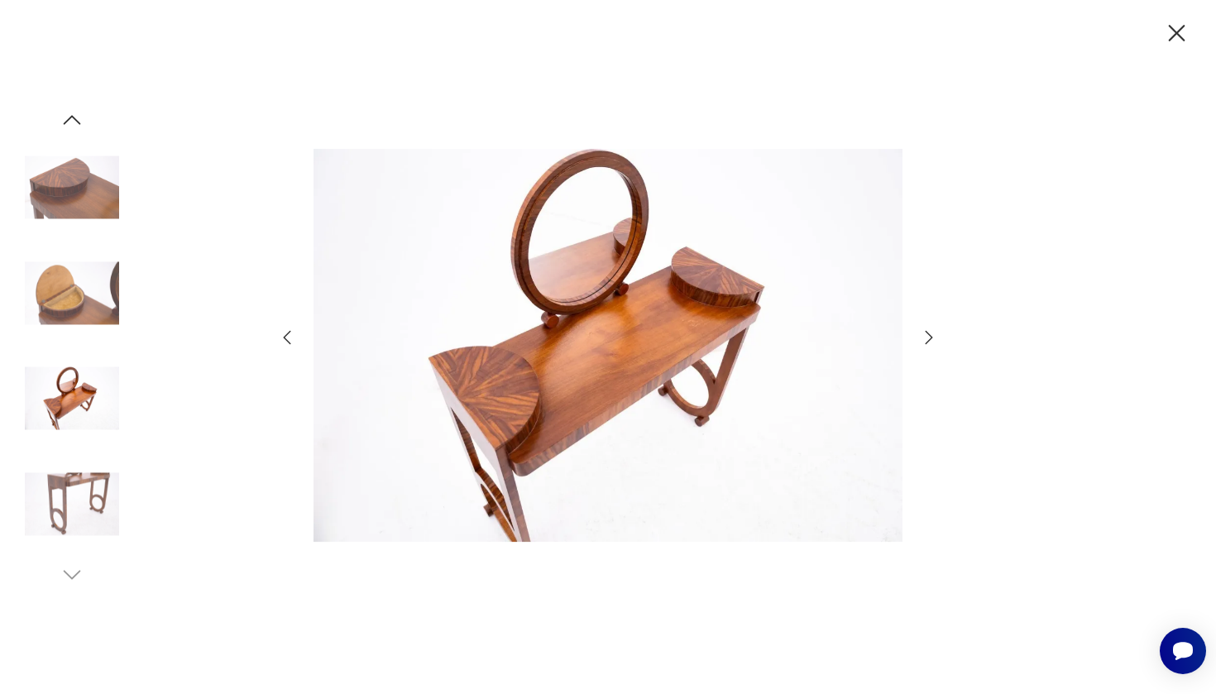
click at [931, 336] on icon "button" at bounding box center [929, 336] width 7 height 13
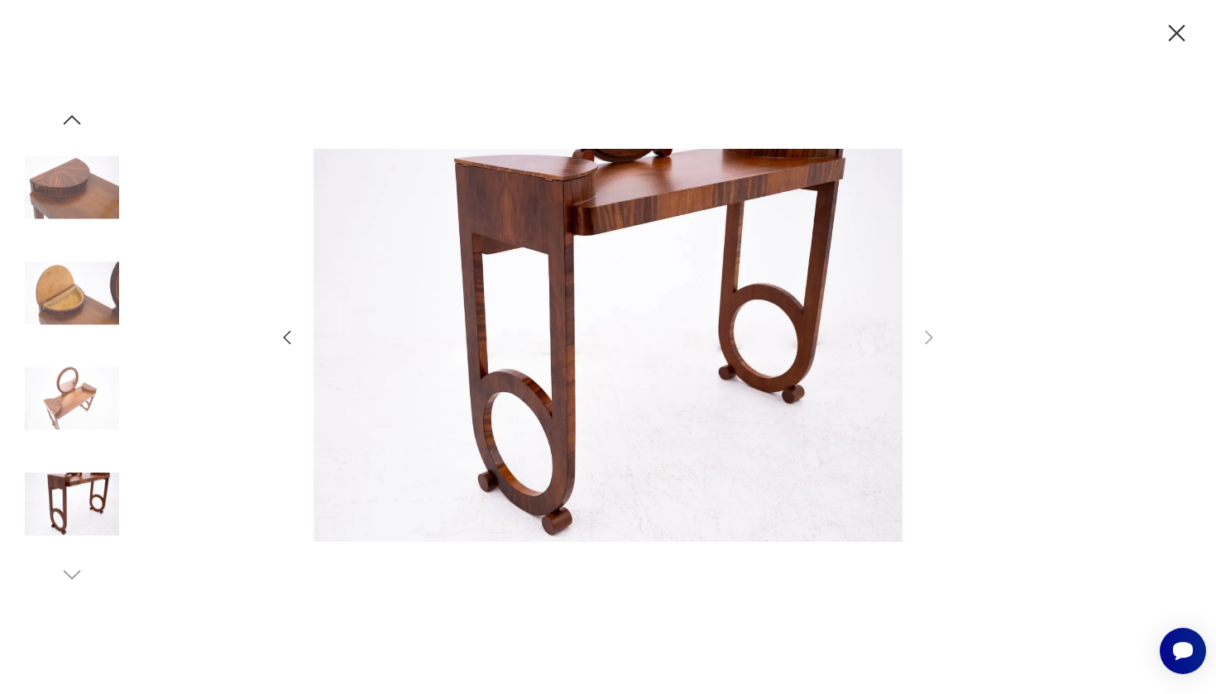
click at [1175, 30] on icon "button" at bounding box center [1176, 33] width 29 height 29
